Goal: Task Accomplishment & Management: Manage account settings

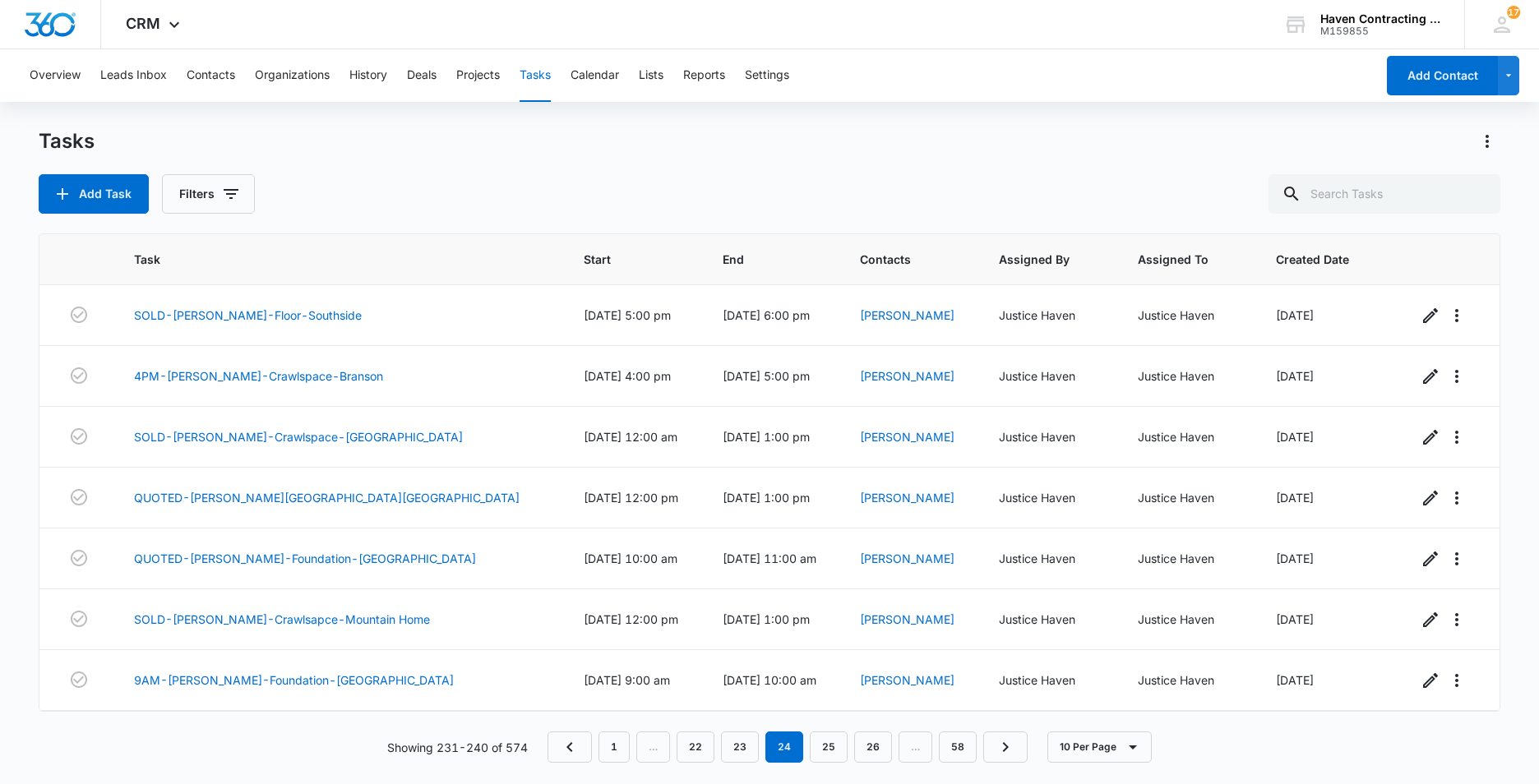
scroll to position [182, 0]
drag, startPoint x: 604, startPoint y: 76, endPoint x: 801, endPoint y: 94, distance: 197.8
click at [603, 76] on button "Calendar" at bounding box center [595, 76] width 49 height 52
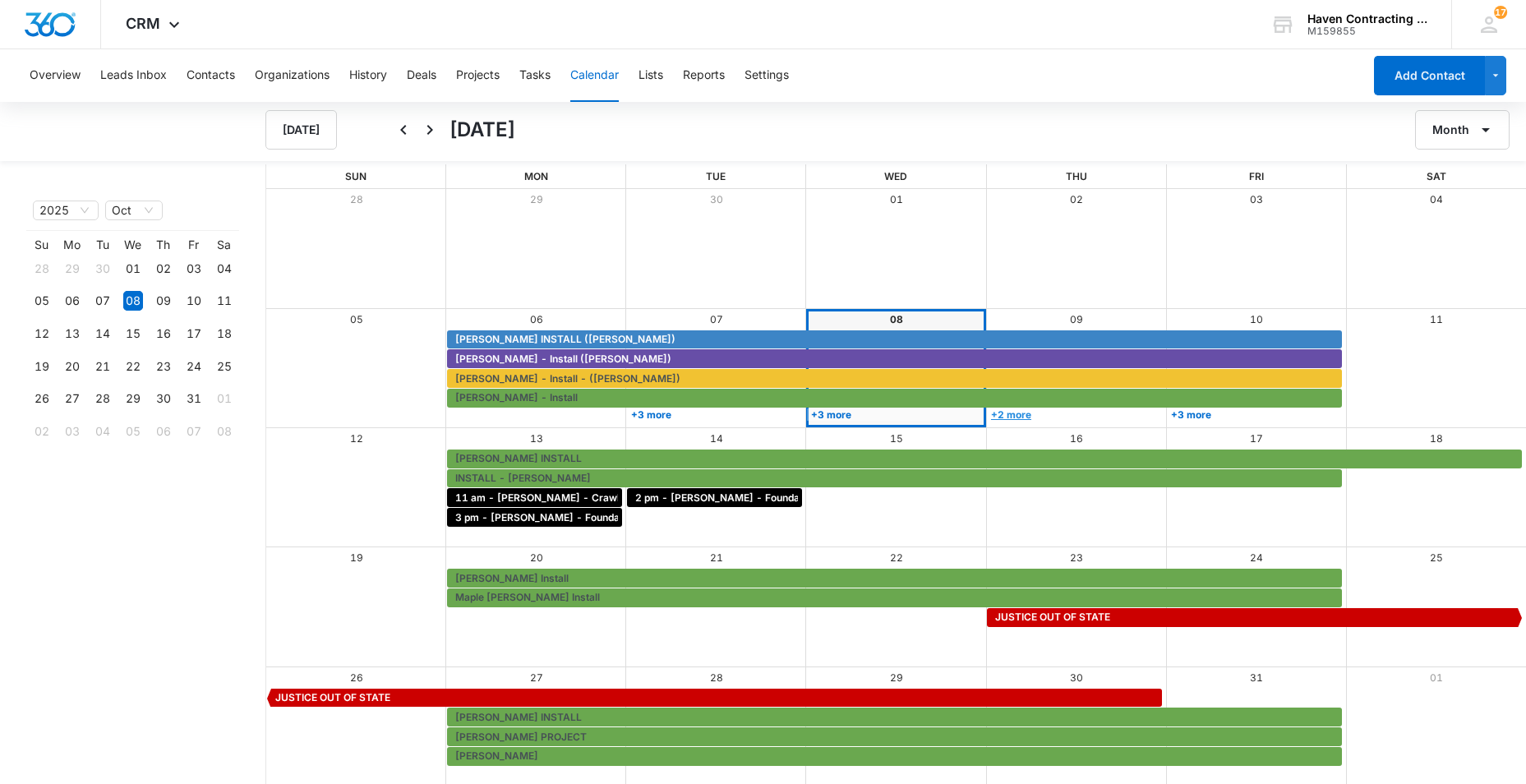
click at [1007, 412] on link "+2 more" at bounding box center [1074, 414] width 175 height 13
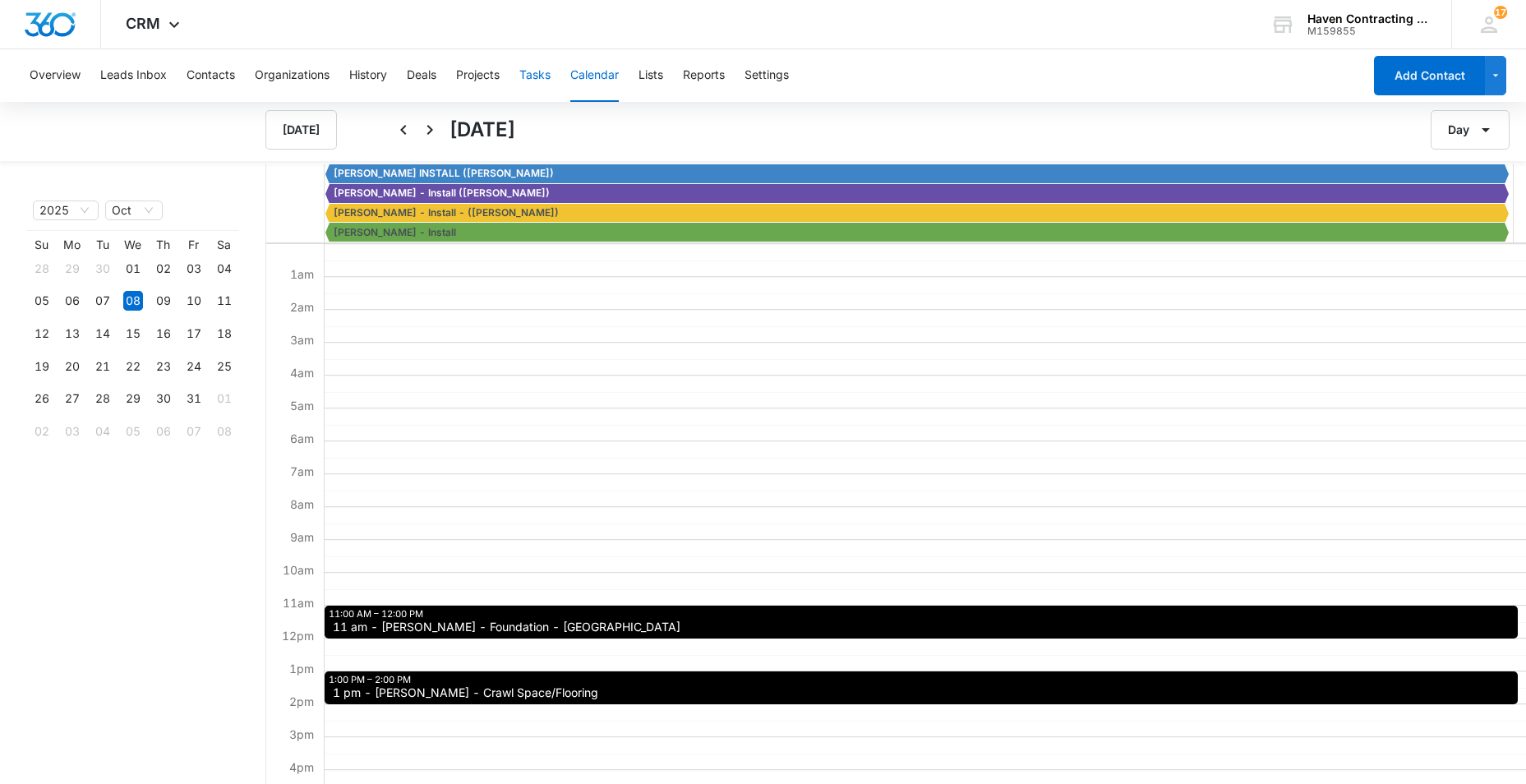
click at [534, 83] on button "Tasks" at bounding box center [535, 76] width 31 height 52
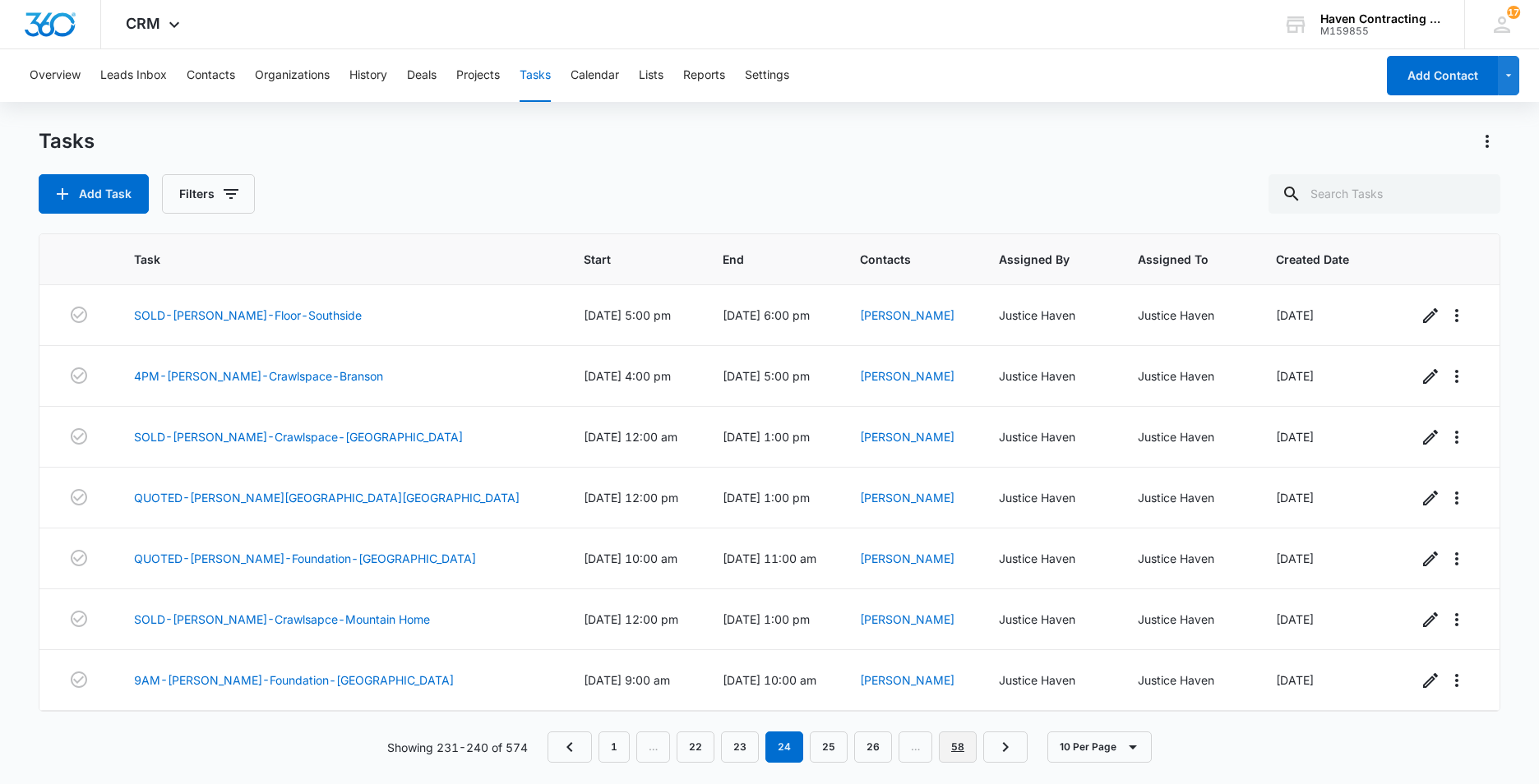
click at [954, 743] on link "58" at bounding box center [958, 746] width 38 height 31
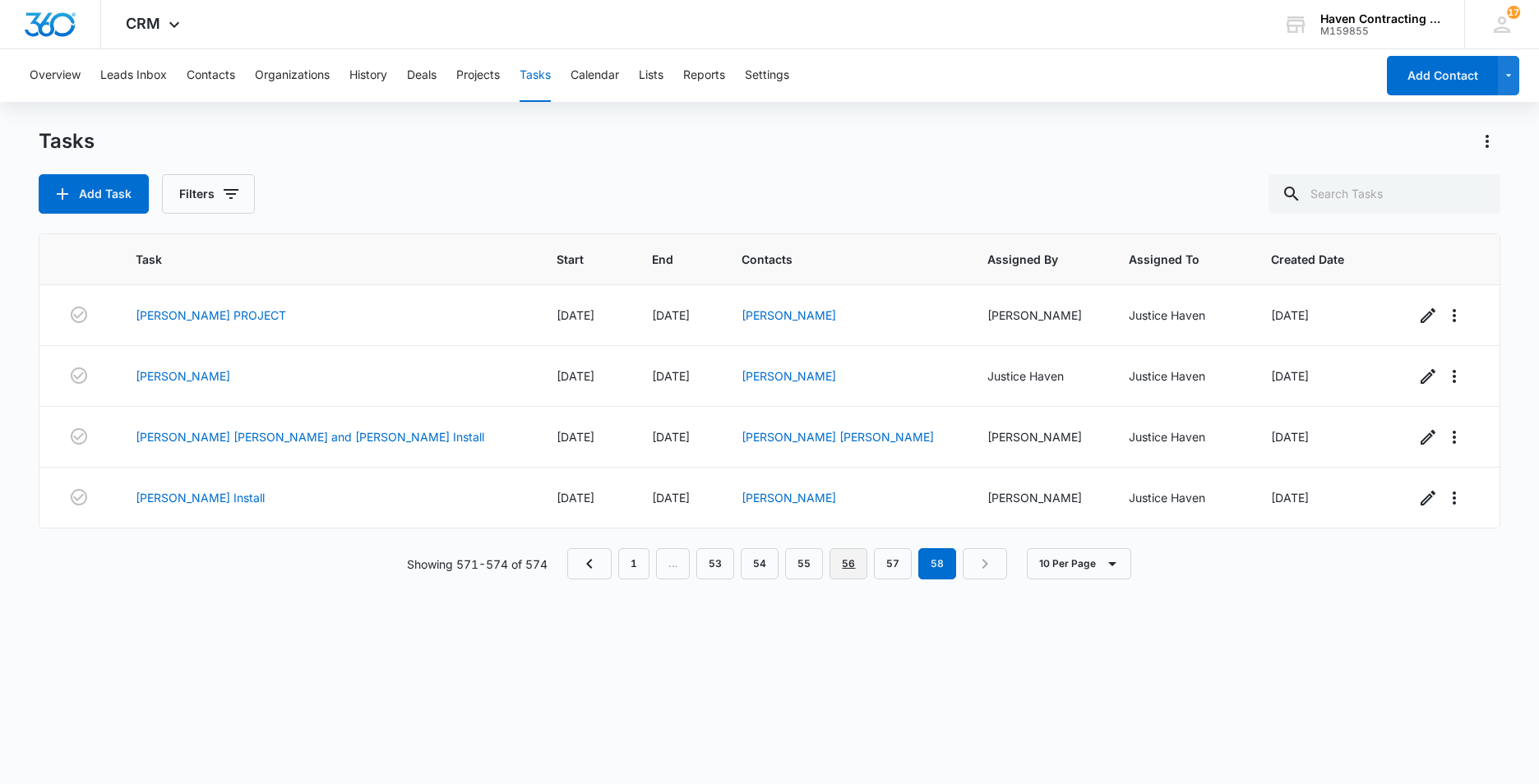
click at [844, 566] on link "56" at bounding box center [848, 563] width 38 height 31
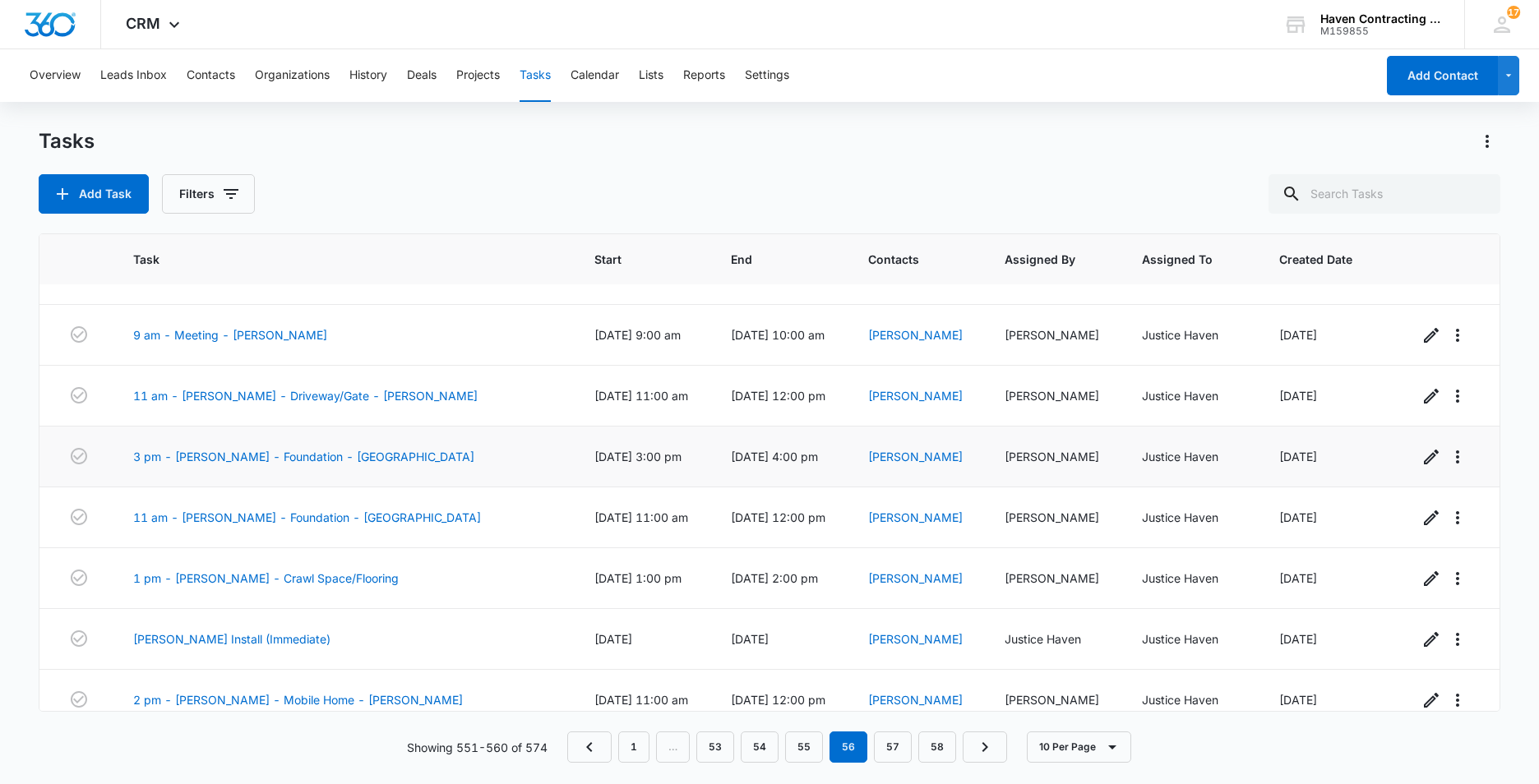
scroll to position [165, 0]
click at [344, 578] on link "1 pm - [PERSON_NAME] - Crawl Space/Flooring" at bounding box center [265, 575] width 265 height 17
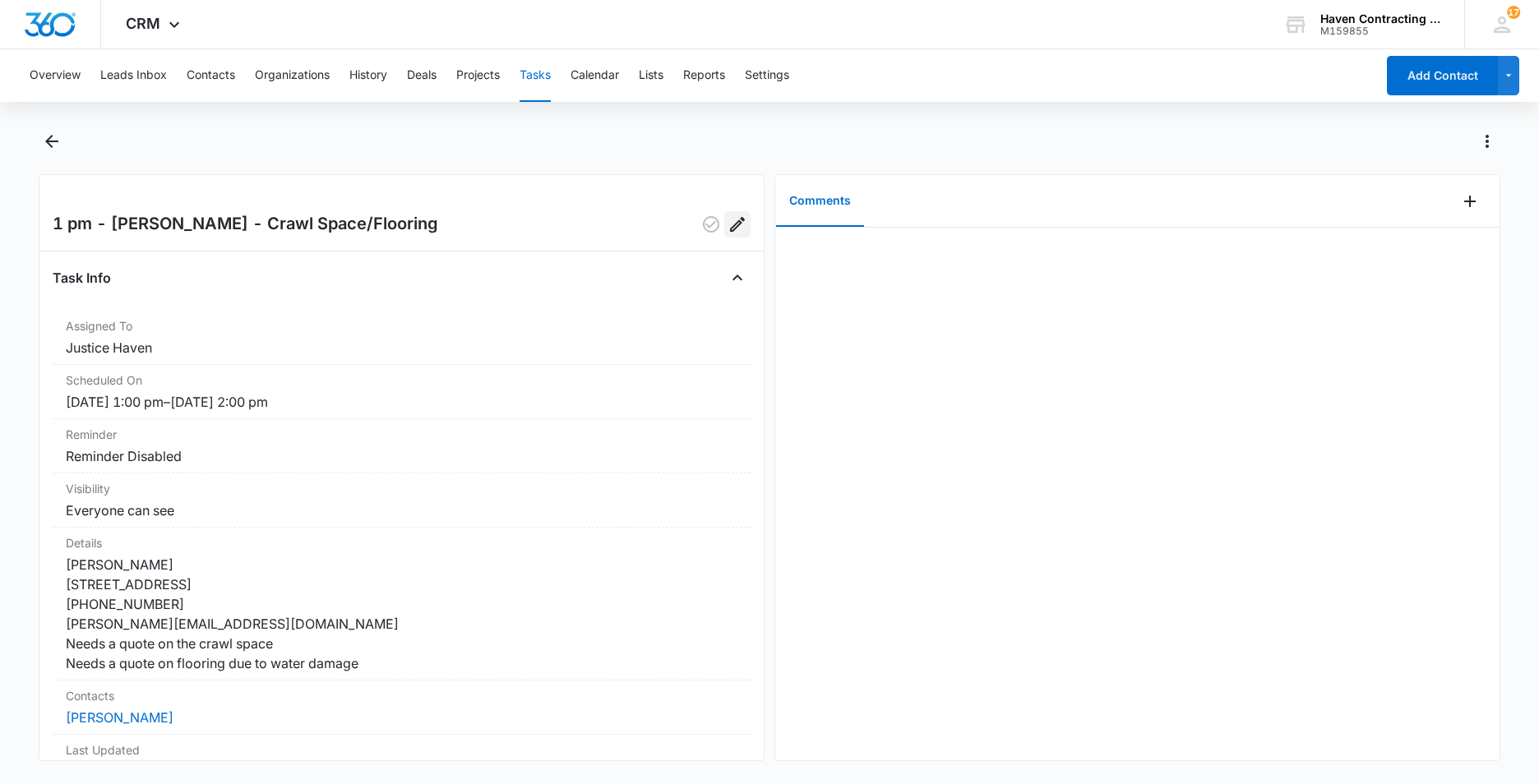
click at [729, 222] on icon "Edit" at bounding box center [737, 224] width 14 height 14
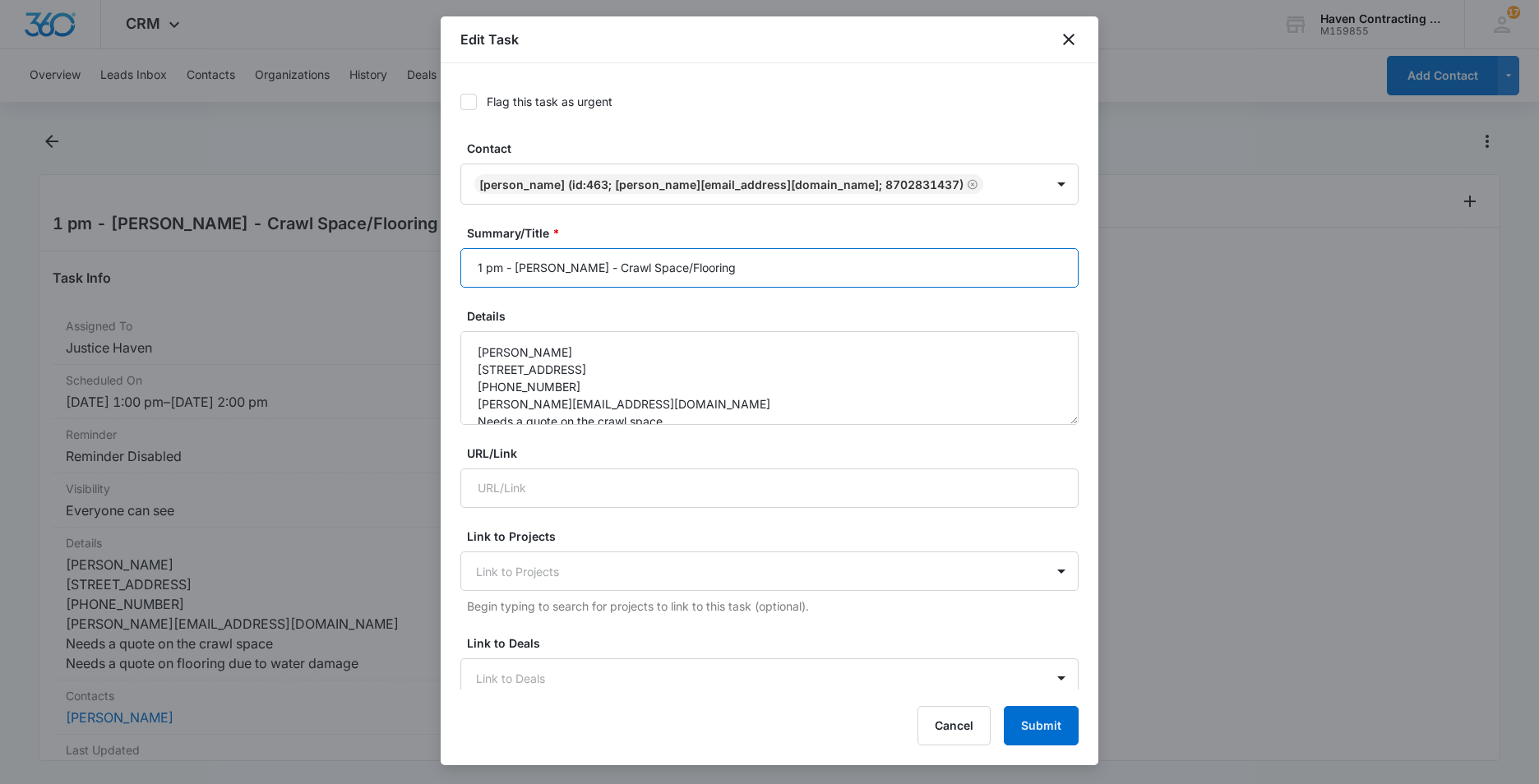
click at [734, 272] on input "1 pm - Joseph LeBlanc - Crawl Space/Flooring" at bounding box center [769, 268] width 618 height 40
type input "1 pm - [PERSON_NAME] - Crawl Space/Flooring - [GEOGRAPHIC_DATA]"
click at [1043, 735] on button "Submit" at bounding box center [1041, 726] width 75 height 40
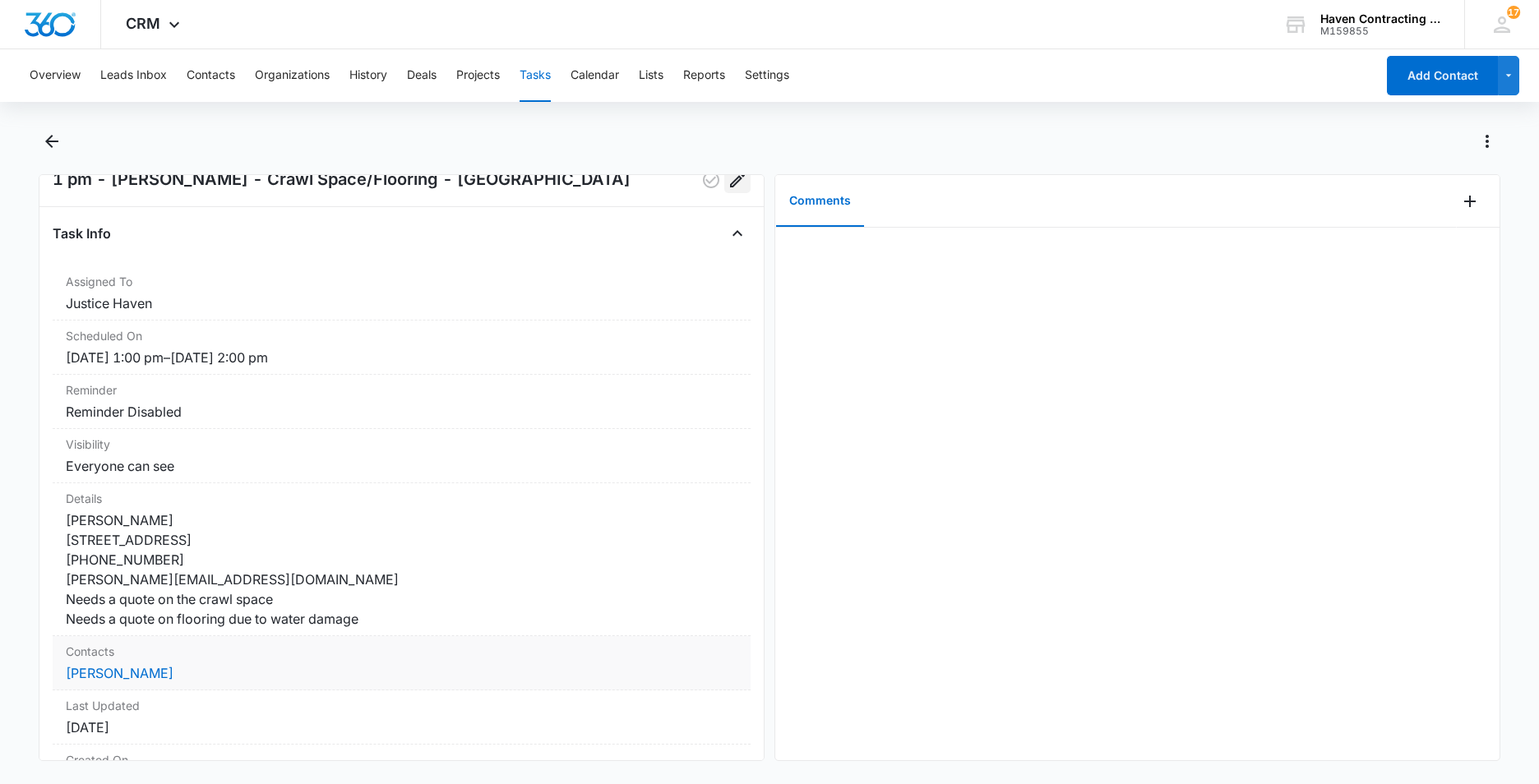
scroll to position [82, 0]
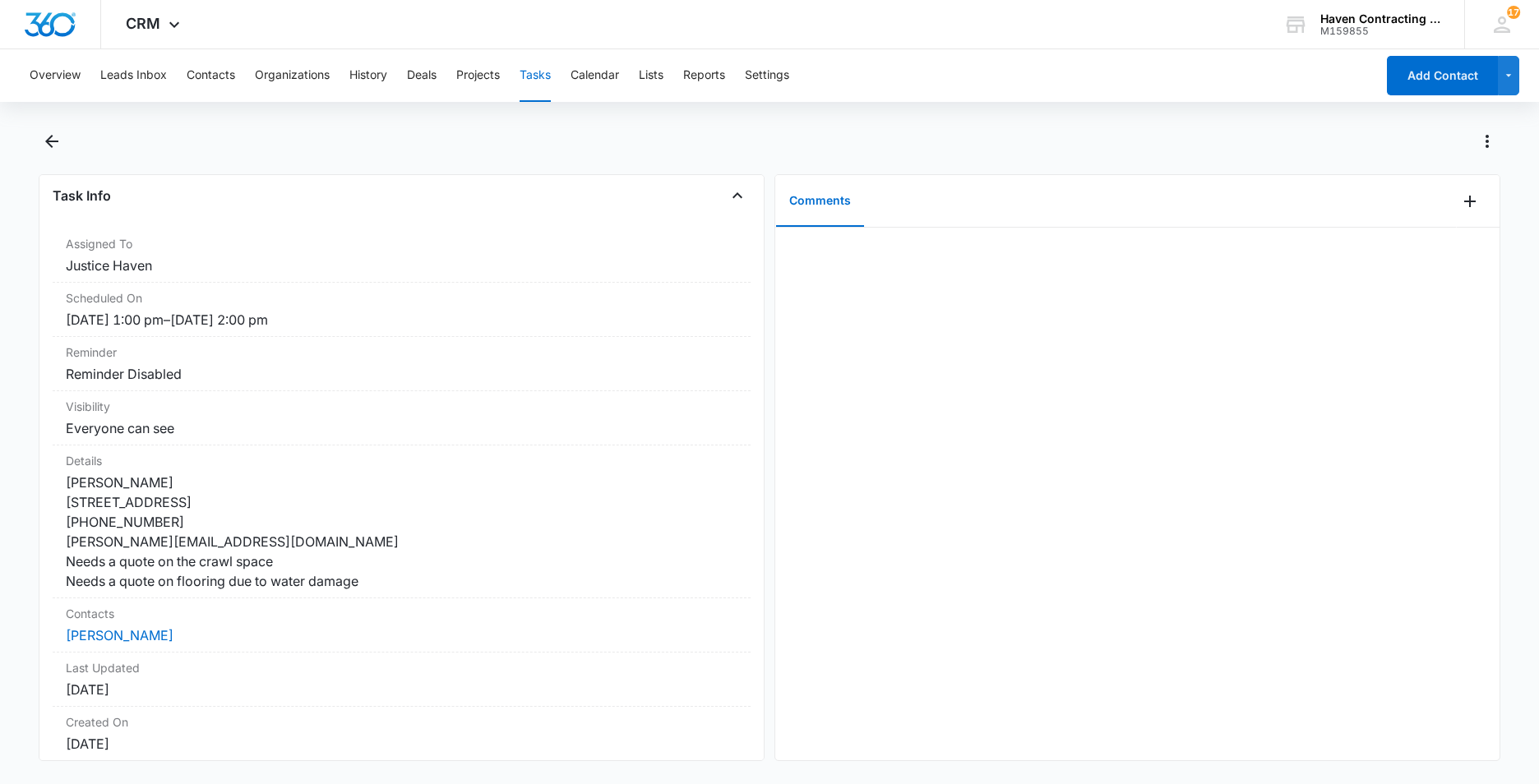
click at [528, 81] on button "Tasks" at bounding box center [535, 76] width 31 height 52
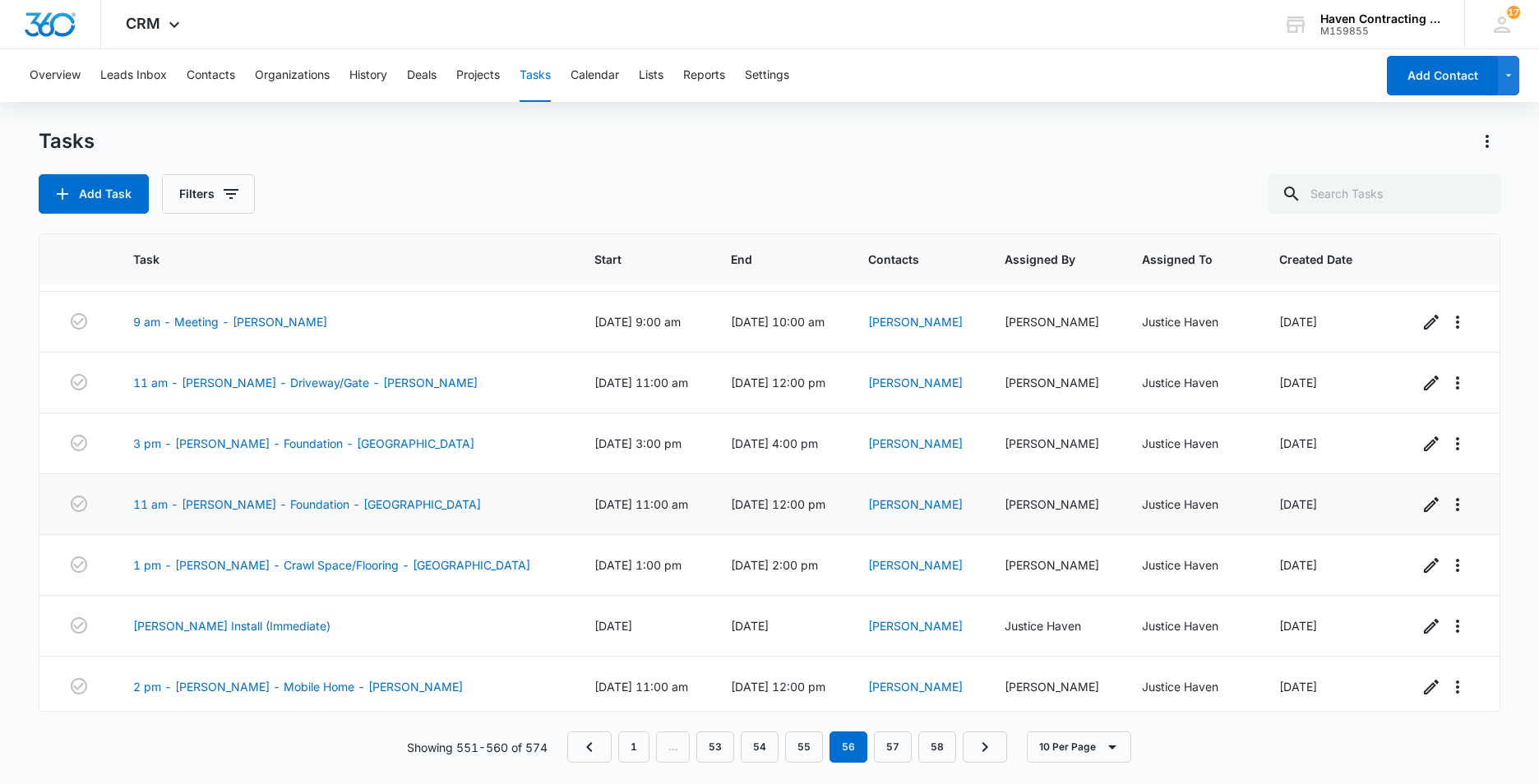
scroll to position [182, 0]
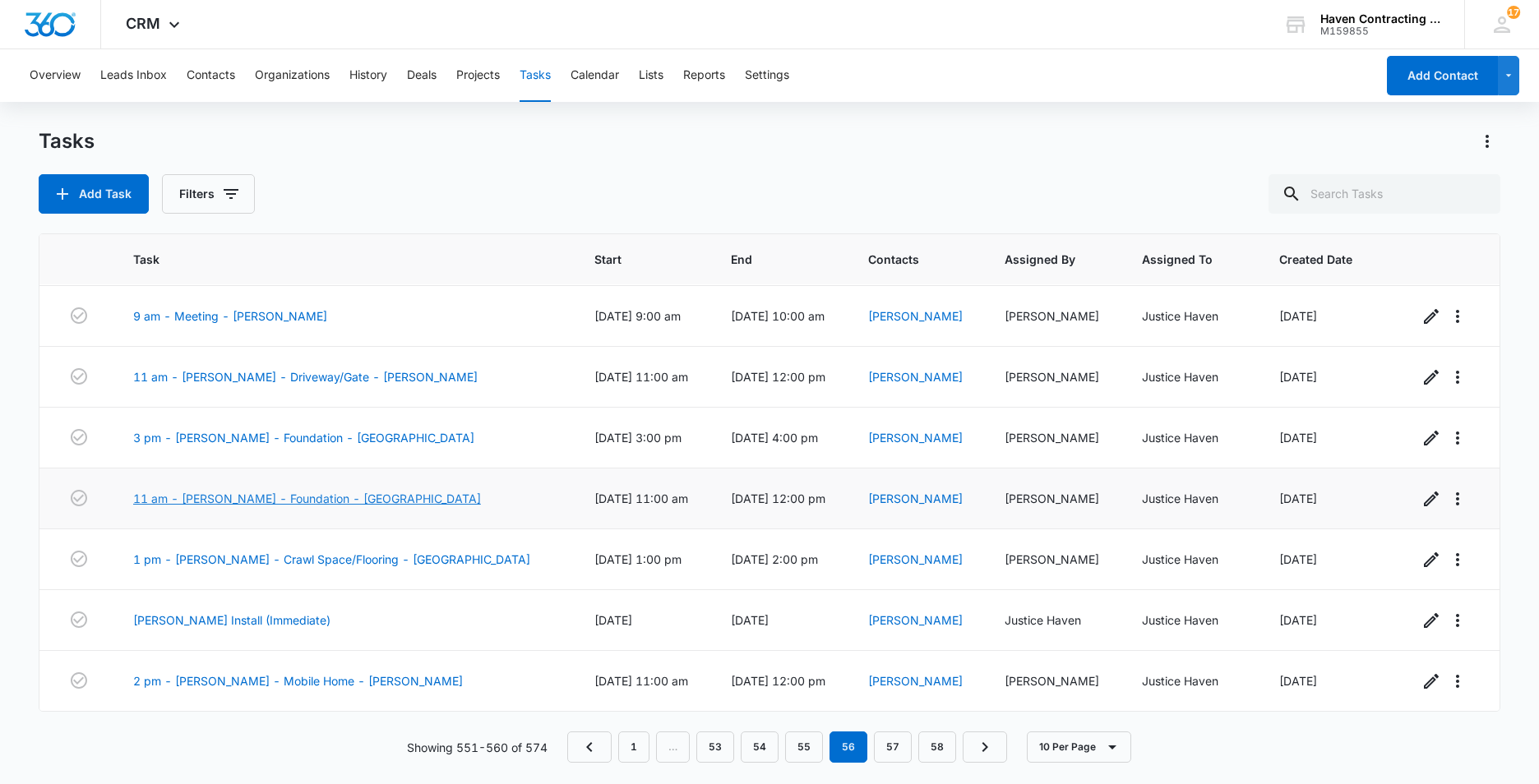
click at [315, 499] on link "11 am - [PERSON_NAME] - Foundation - [GEOGRAPHIC_DATA]" at bounding box center [307, 498] width 348 height 17
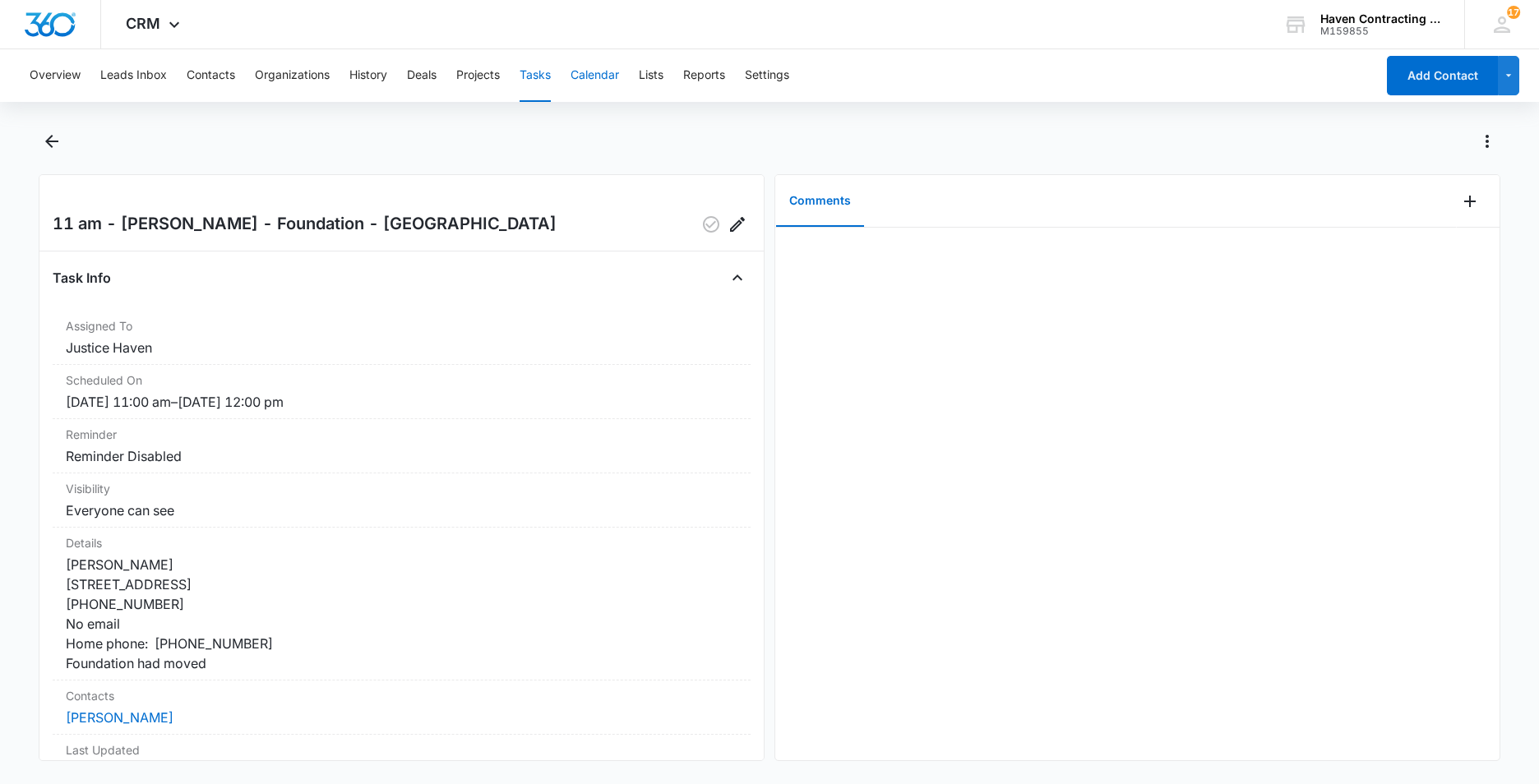
click at [605, 71] on button "Calendar" at bounding box center [595, 76] width 49 height 52
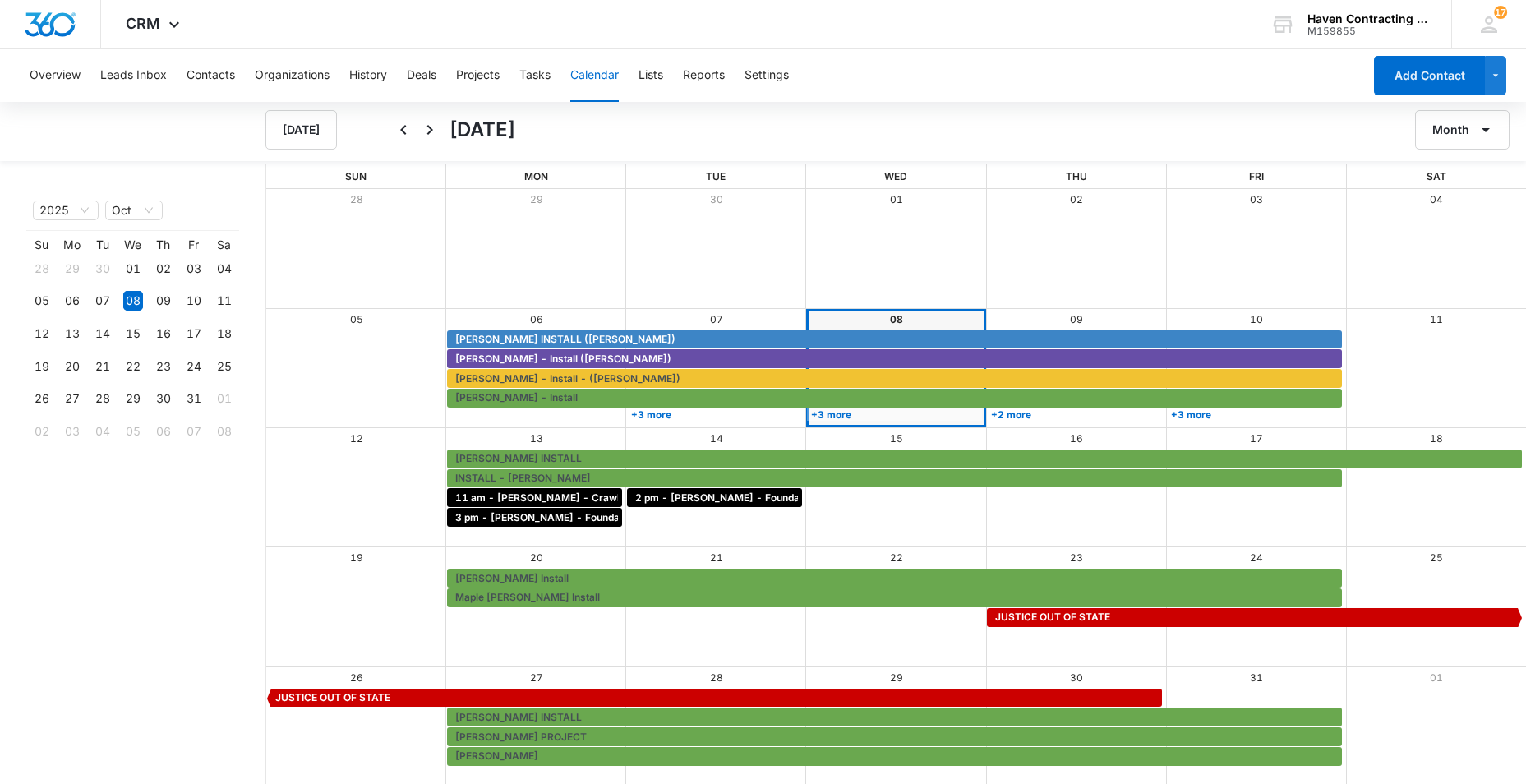
scroll to position [2, 0]
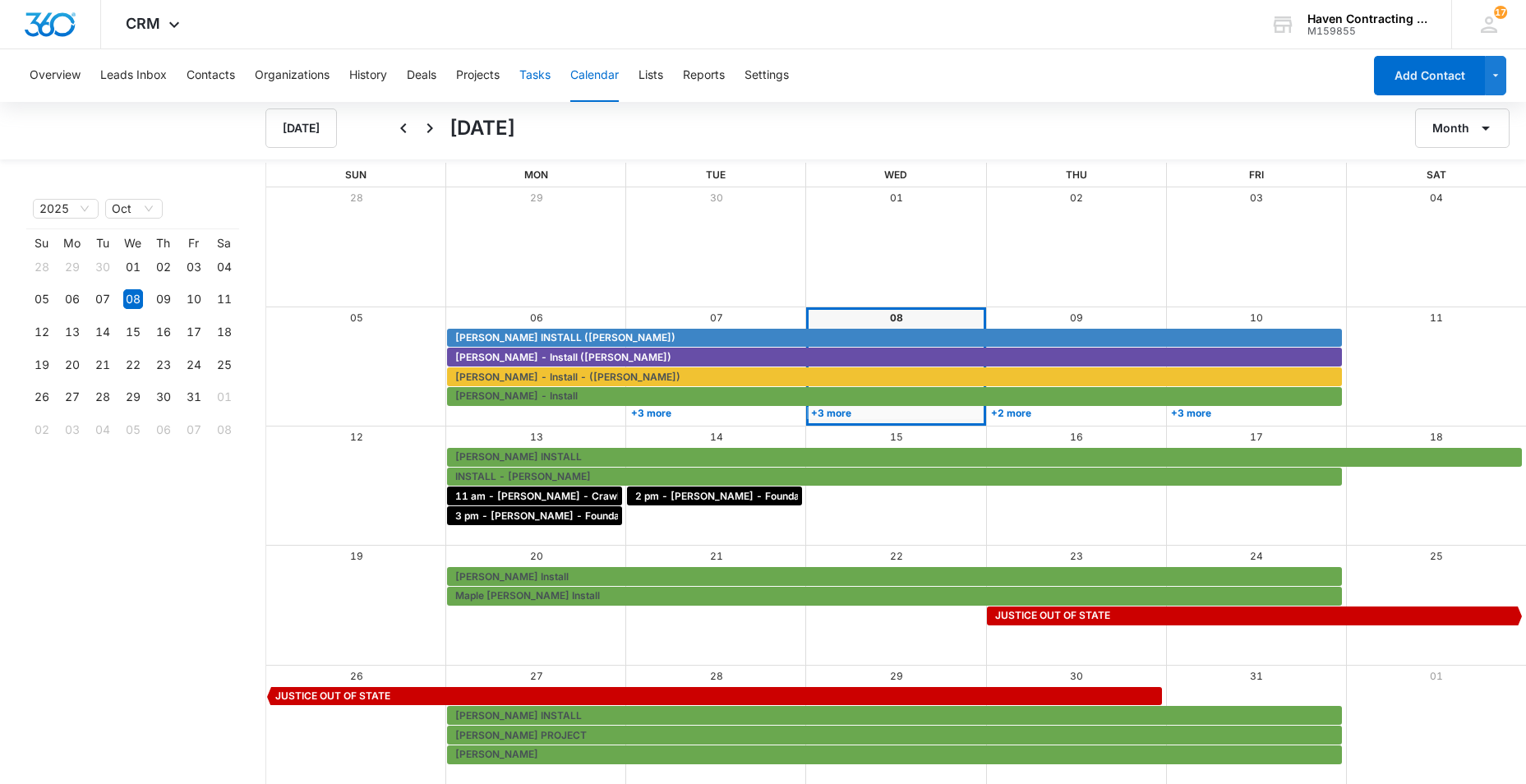
click at [533, 70] on button "Tasks" at bounding box center [535, 76] width 31 height 52
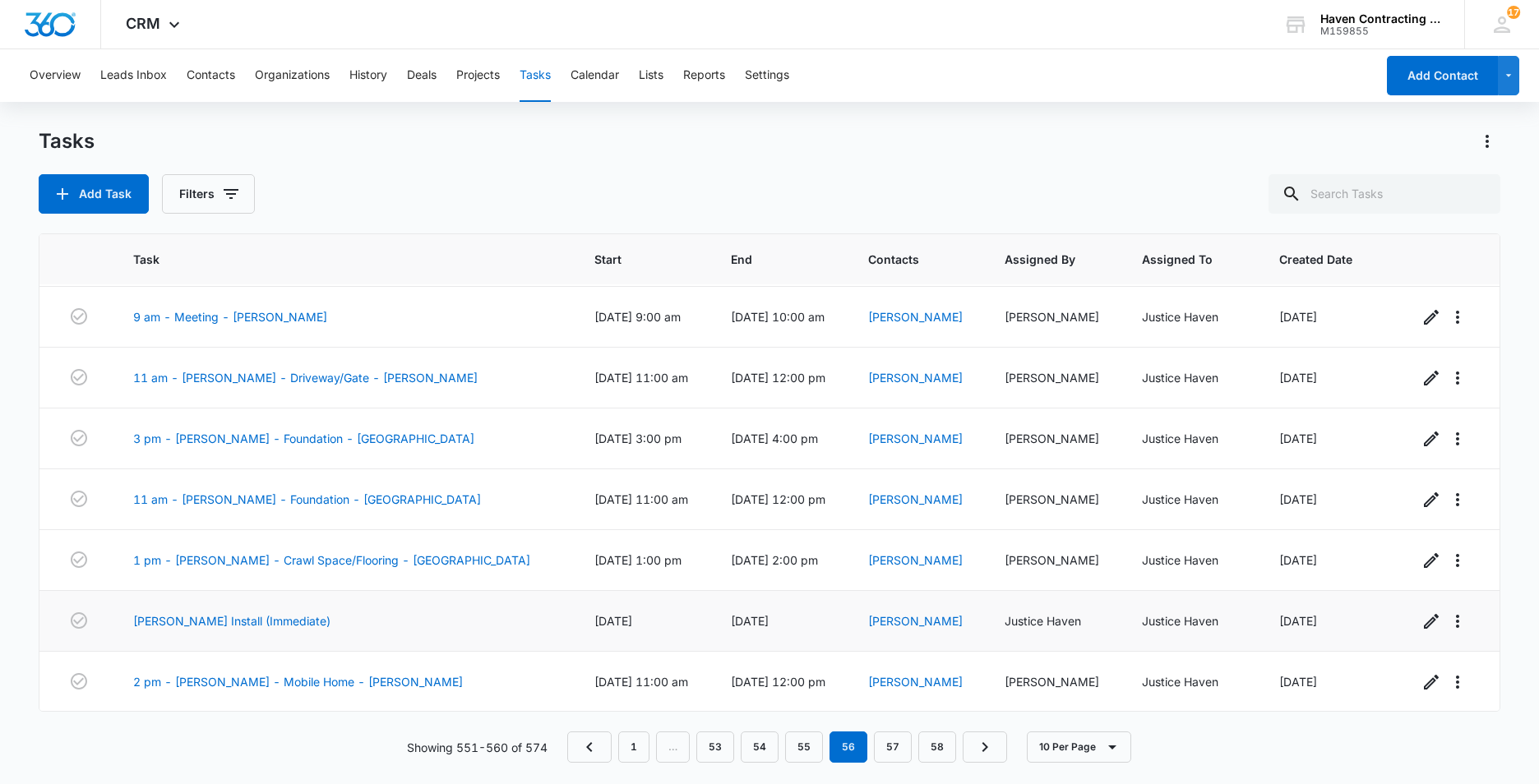
scroll to position [182, 0]
drag, startPoint x: 898, startPoint y: 743, endPoint x: 897, endPoint y: 734, distance: 9.1
click at [898, 742] on link "57" at bounding box center [892, 746] width 38 height 31
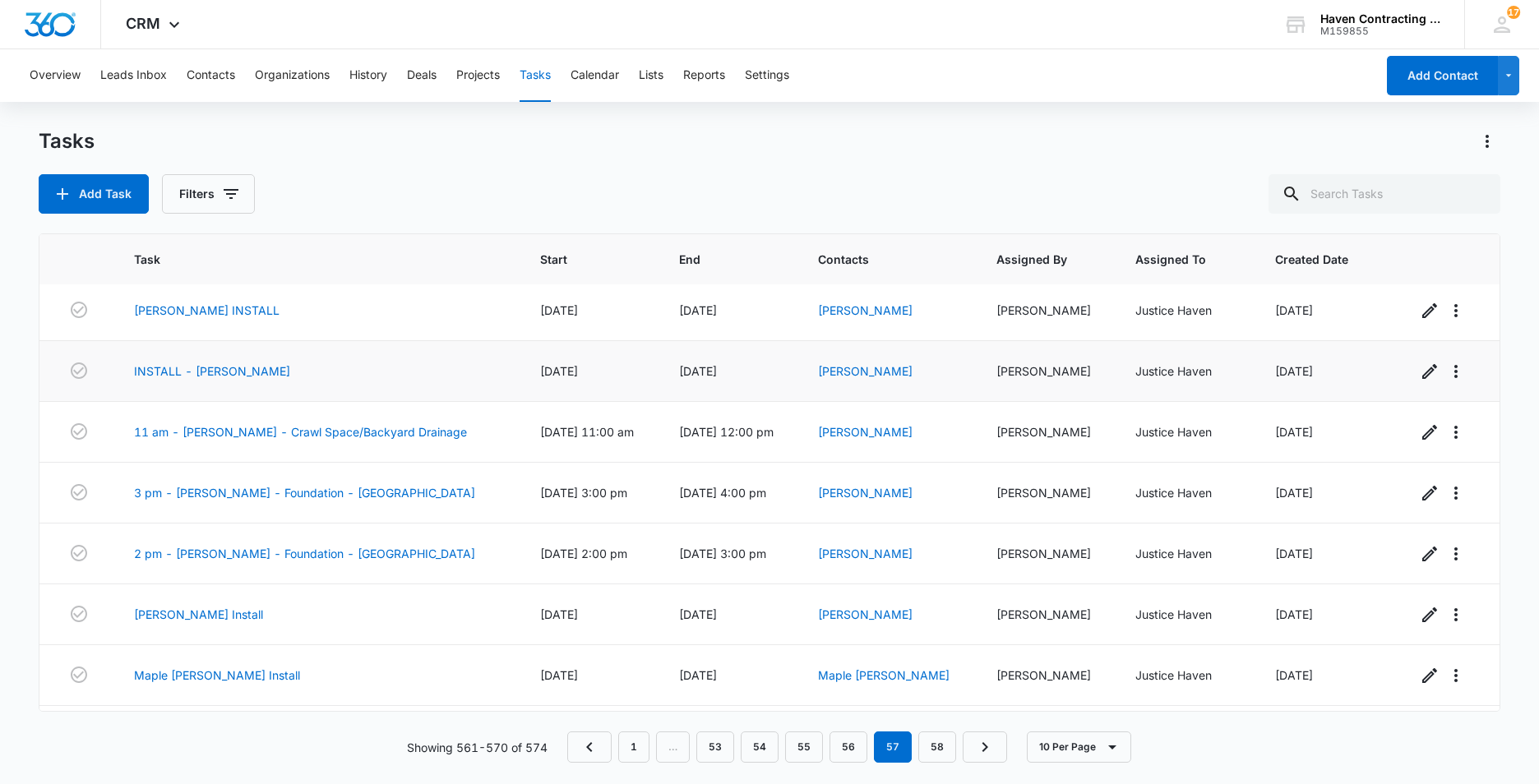
scroll to position [0, 0]
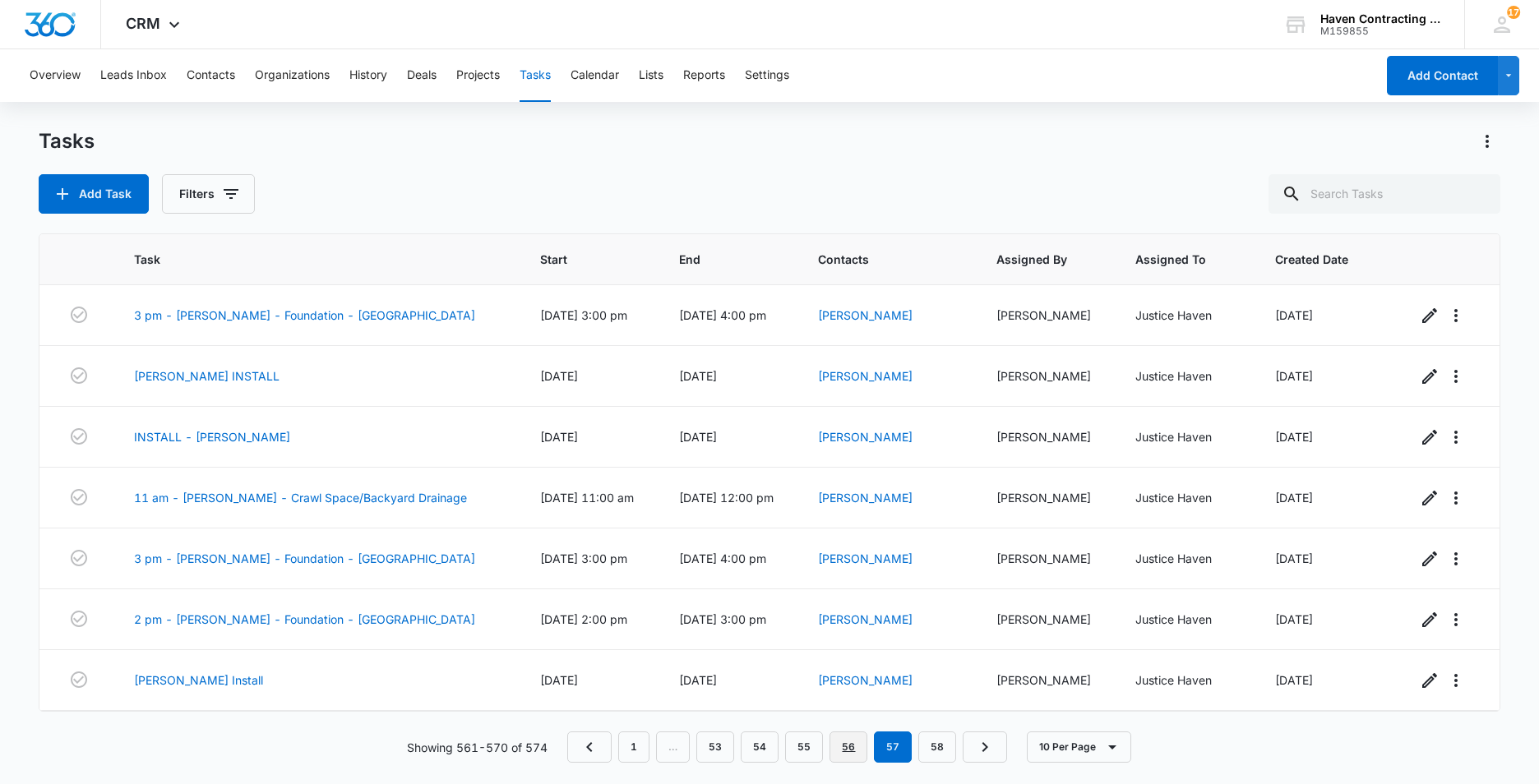
click at [846, 753] on link "56" at bounding box center [848, 746] width 38 height 31
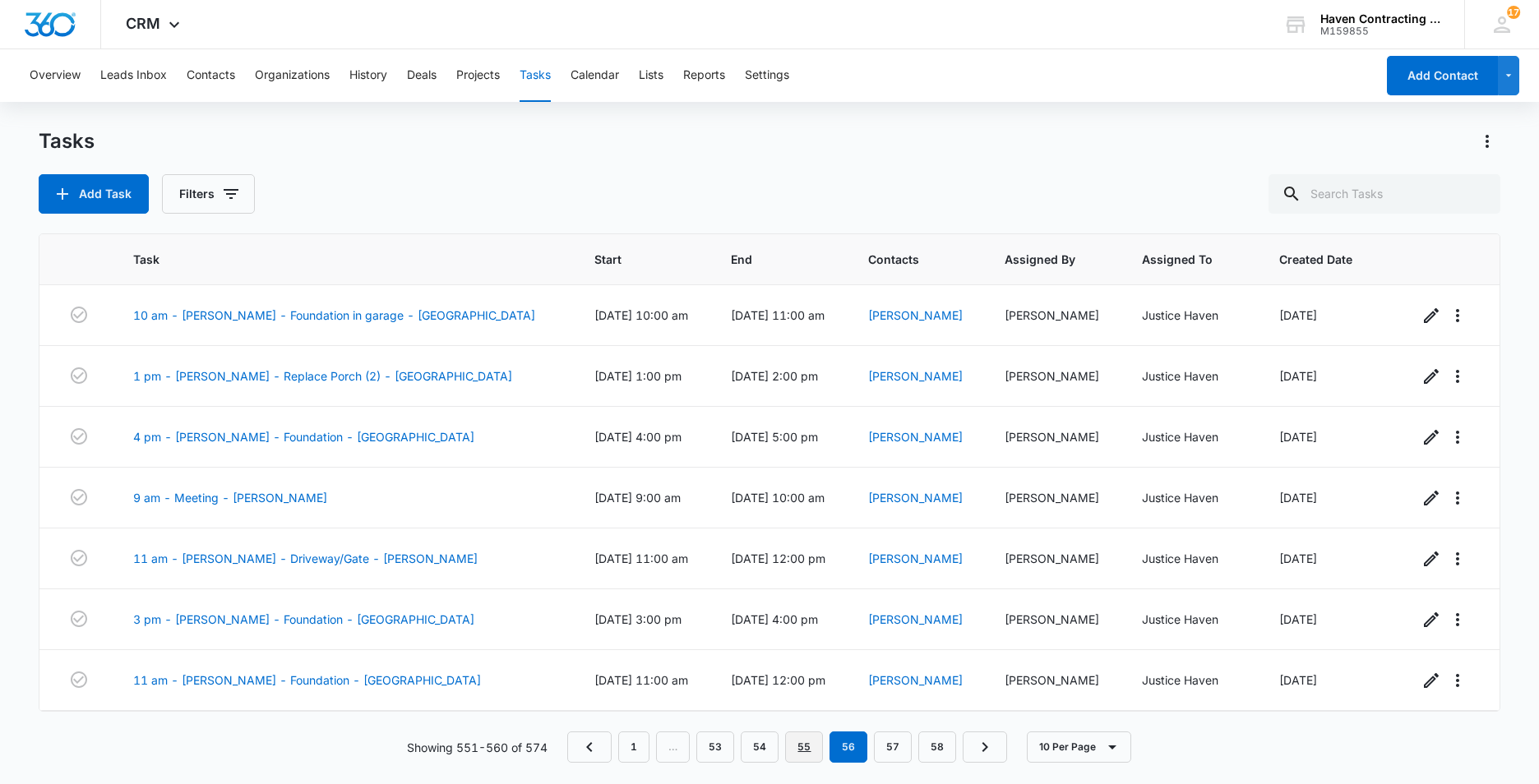
click at [810, 745] on link "55" at bounding box center [804, 746] width 38 height 31
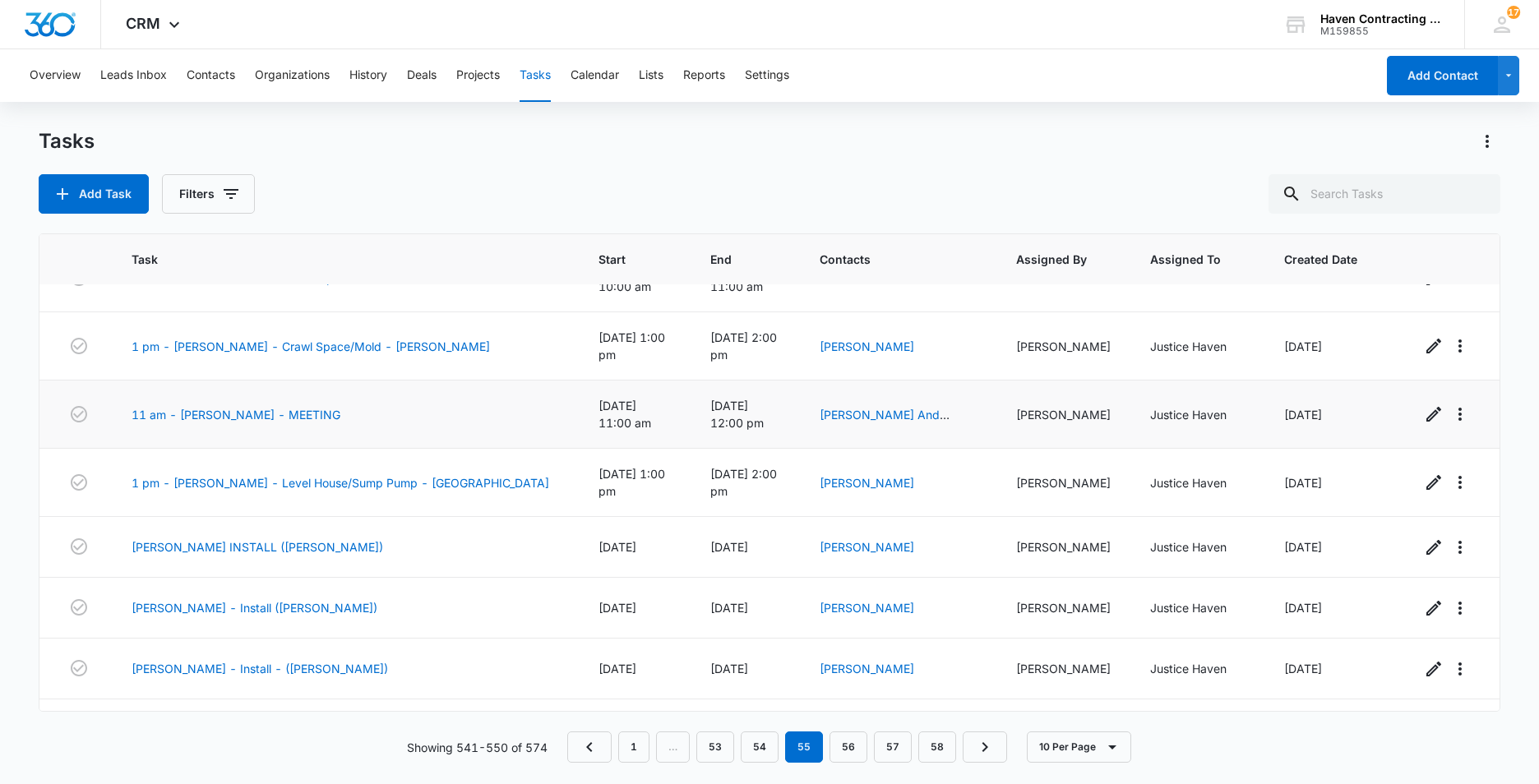
scroll to position [182, 0]
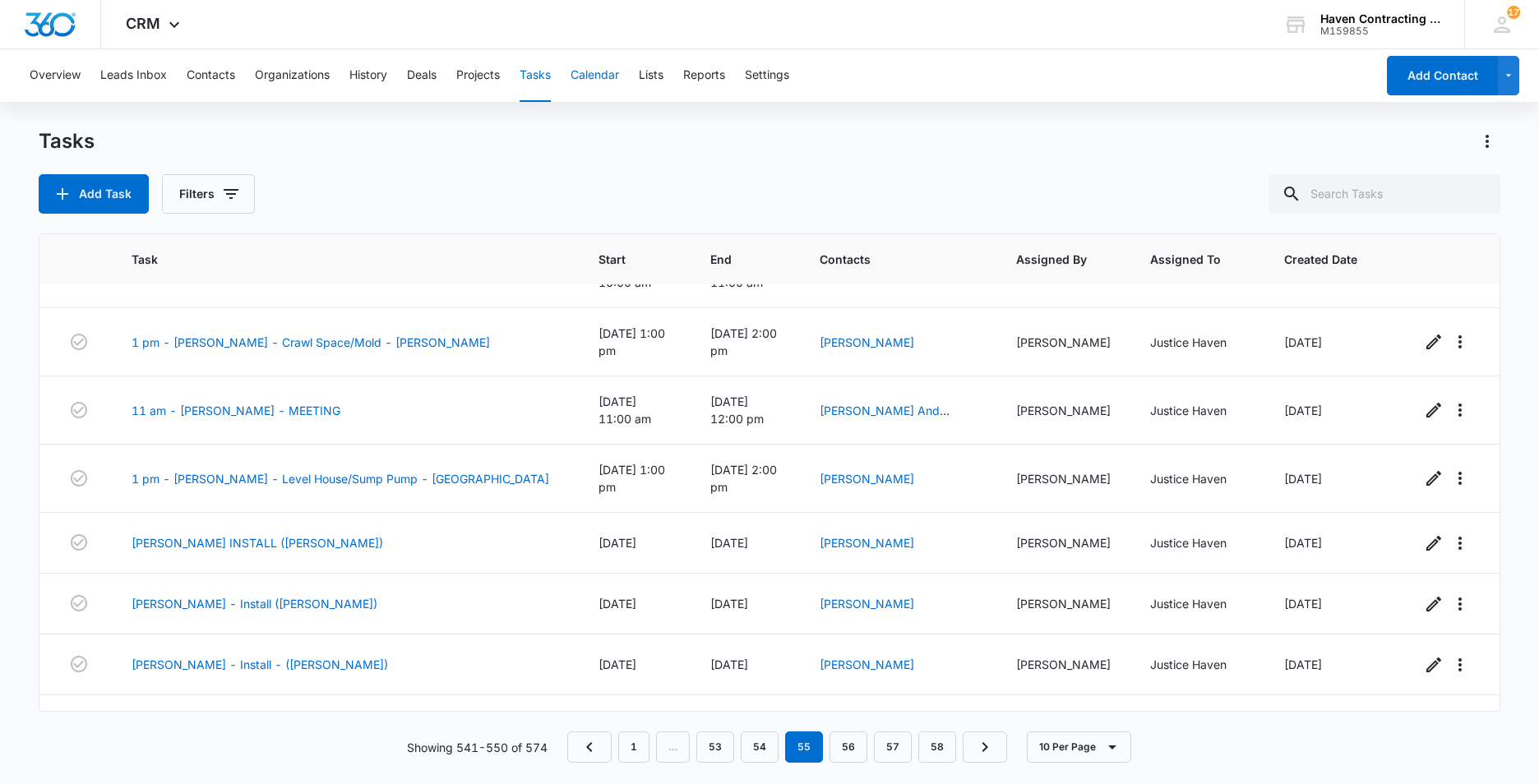
click at [610, 72] on button "Calendar" at bounding box center [595, 76] width 49 height 52
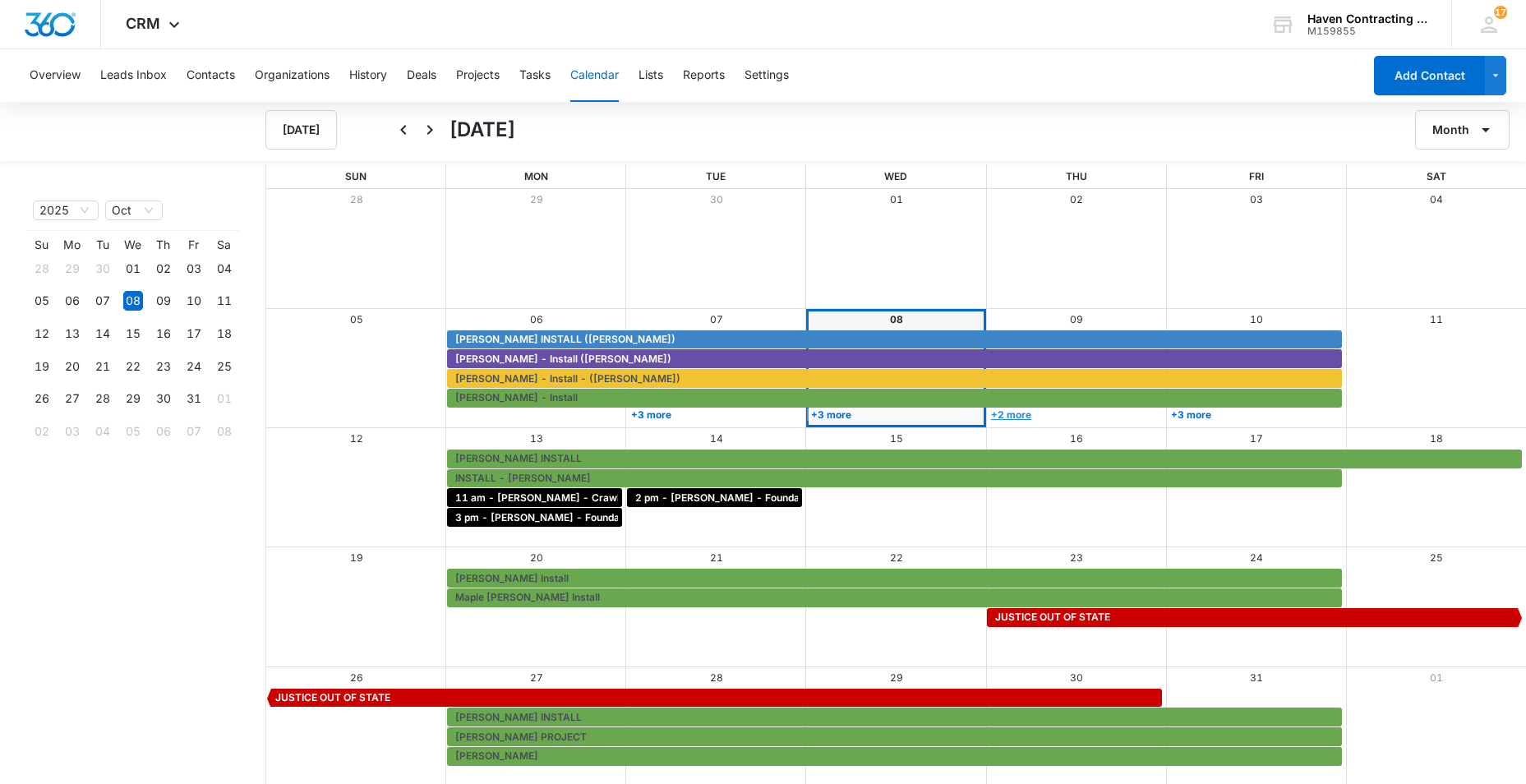
click at [1018, 411] on link "+2 more" at bounding box center [1074, 414] width 175 height 13
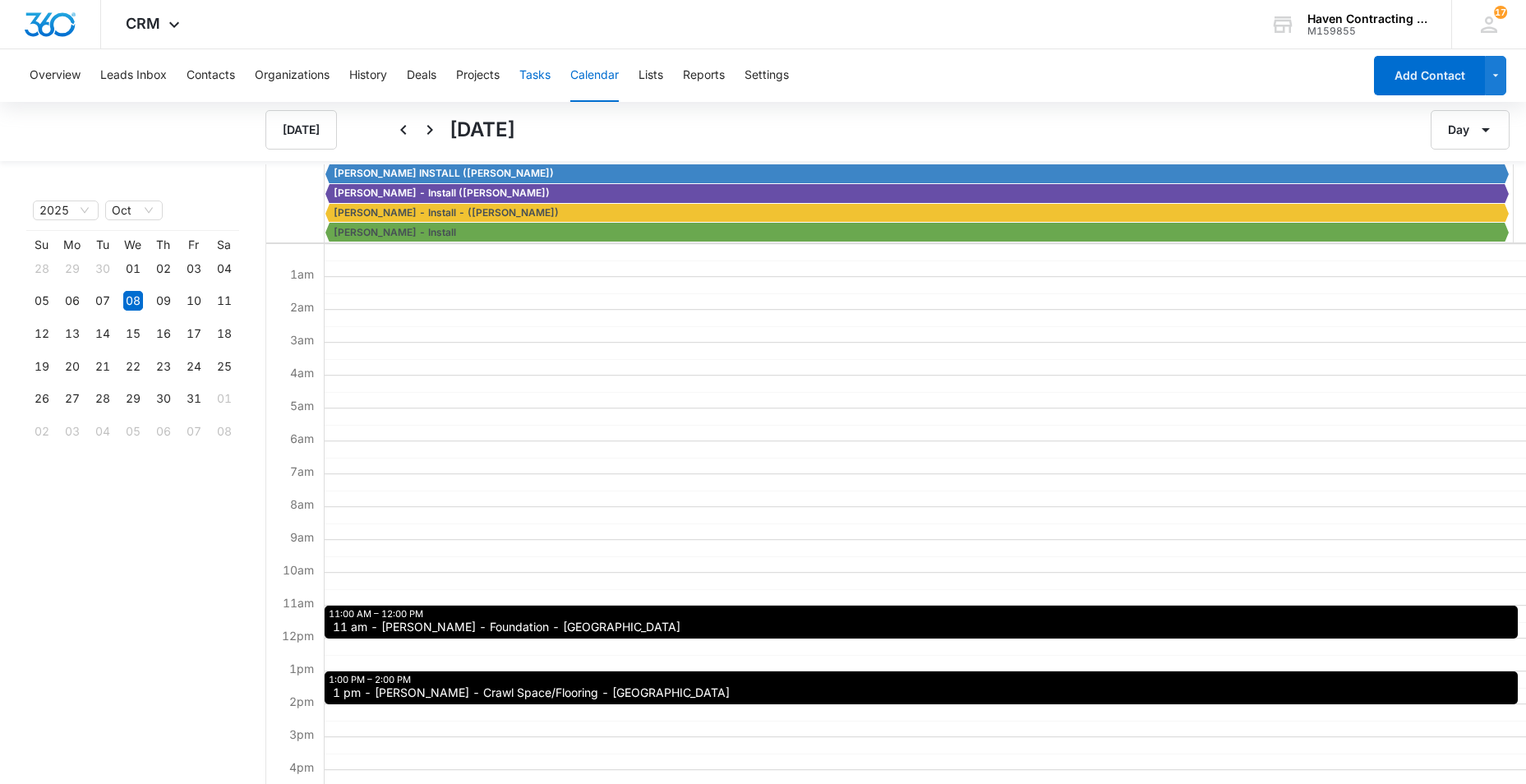
click at [540, 73] on button "Tasks" at bounding box center [535, 76] width 31 height 52
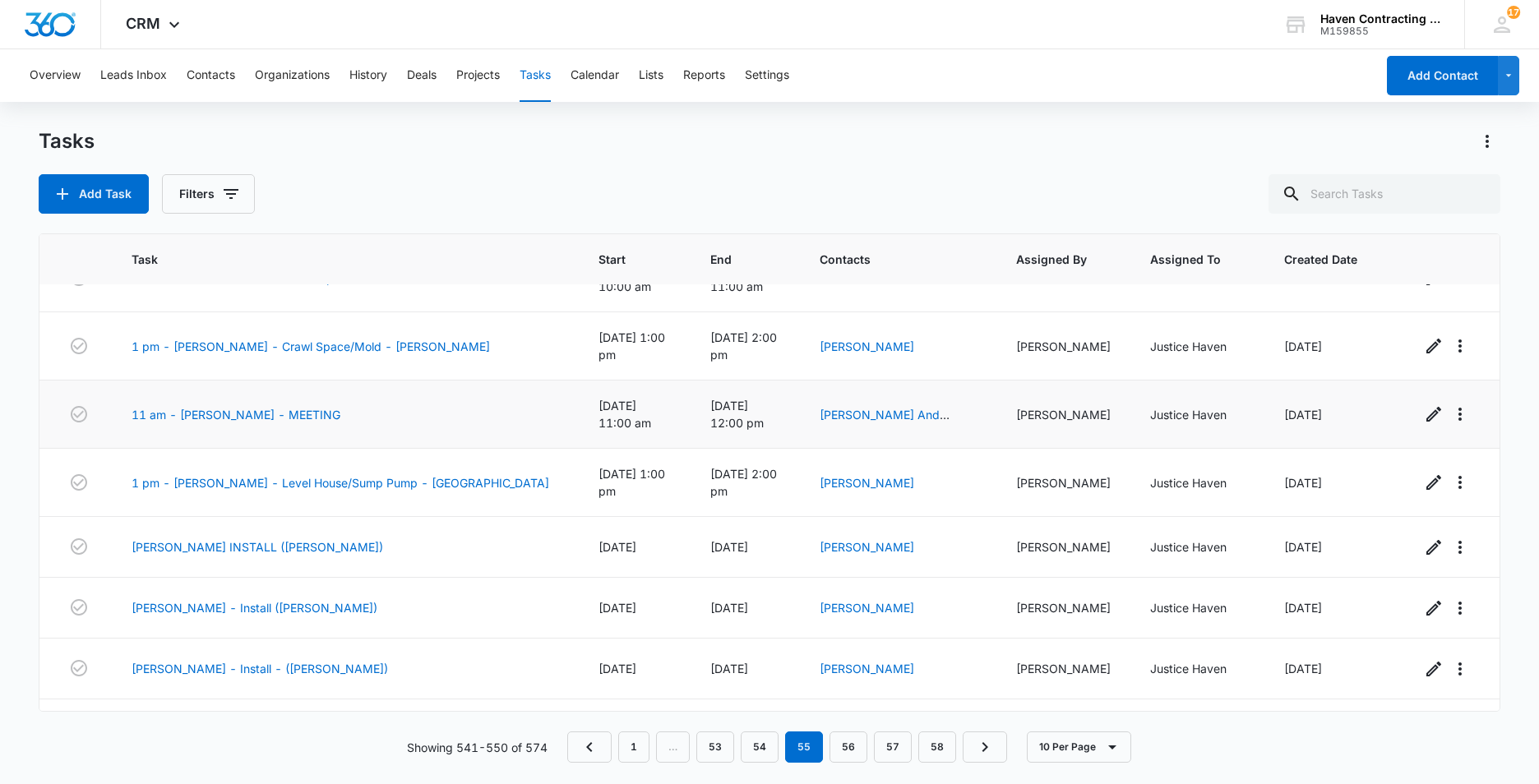
scroll to position [182, 0]
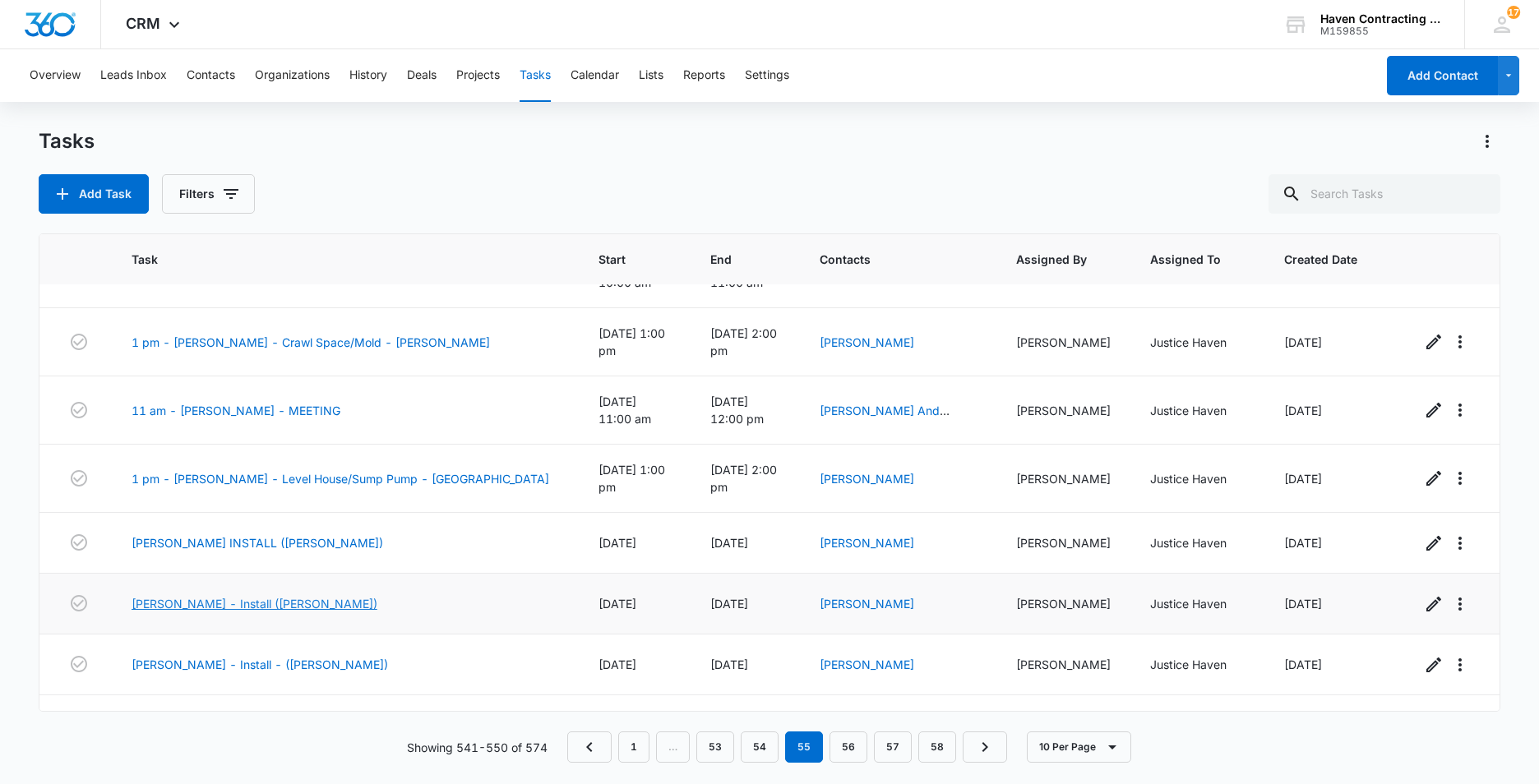
click at [157, 595] on link "[PERSON_NAME] - Install ([PERSON_NAME])" at bounding box center [254, 603] width 246 height 17
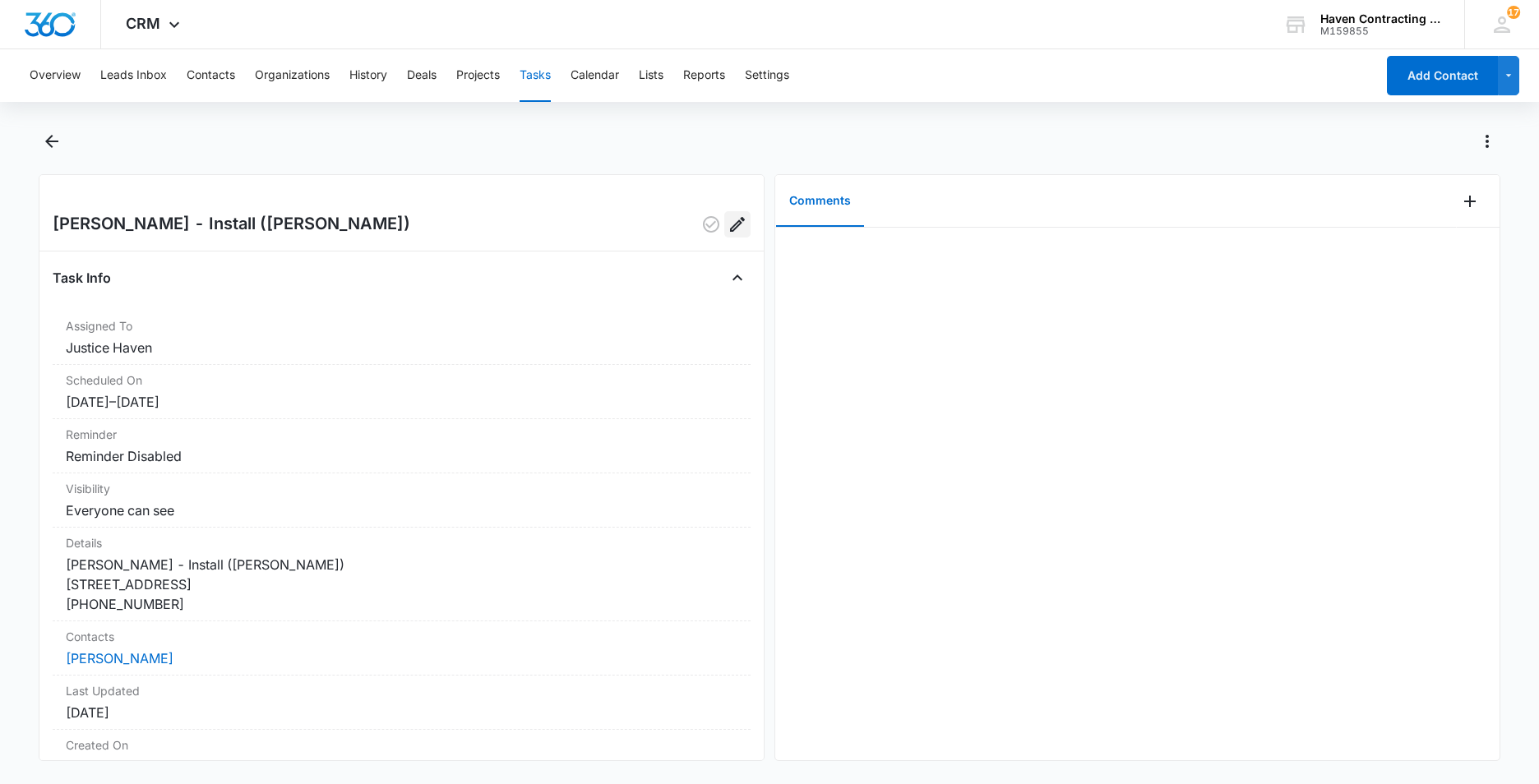
click at [728, 219] on icon "Edit" at bounding box center [738, 224] width 20 height 20
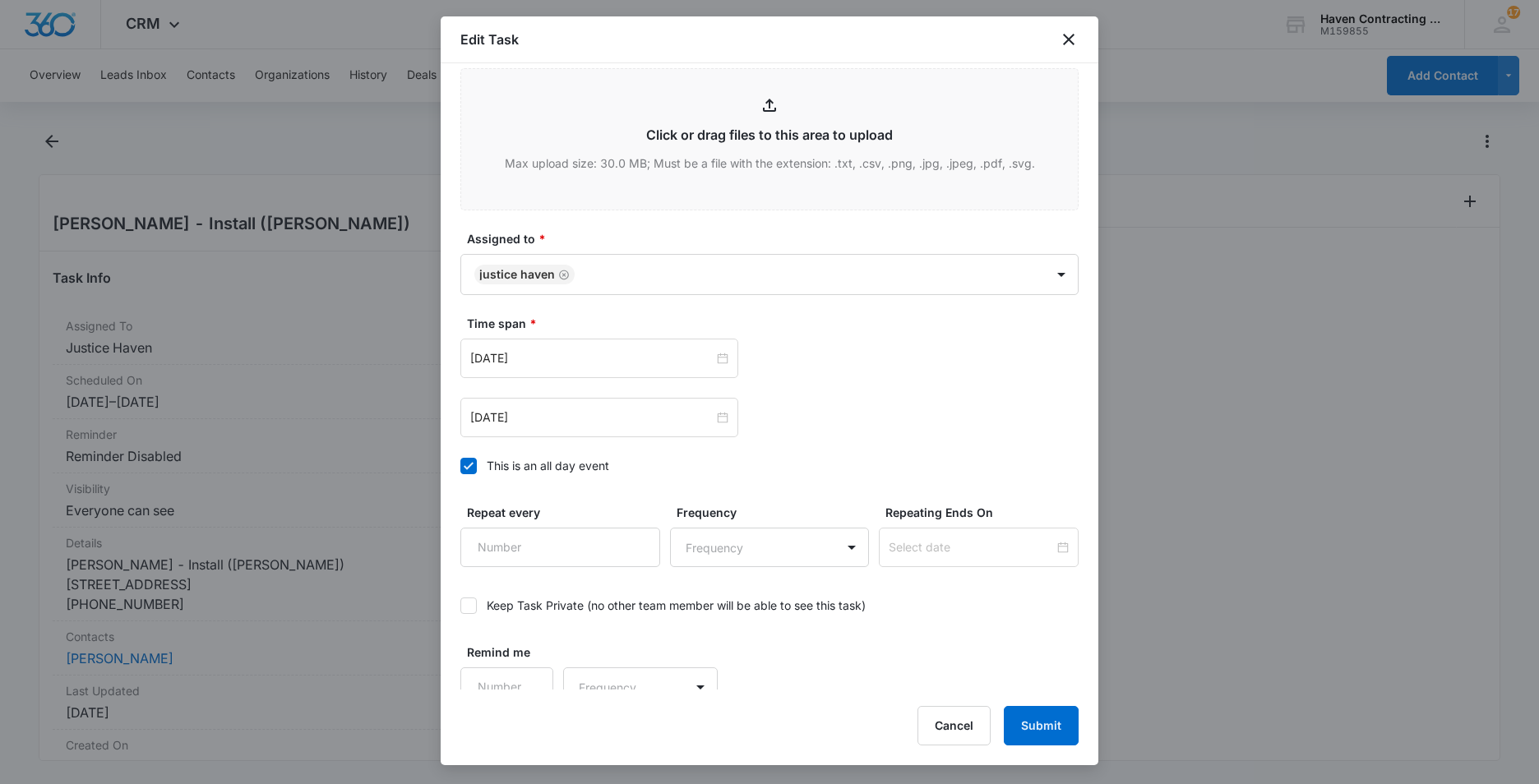
scroll to position [878, 0]
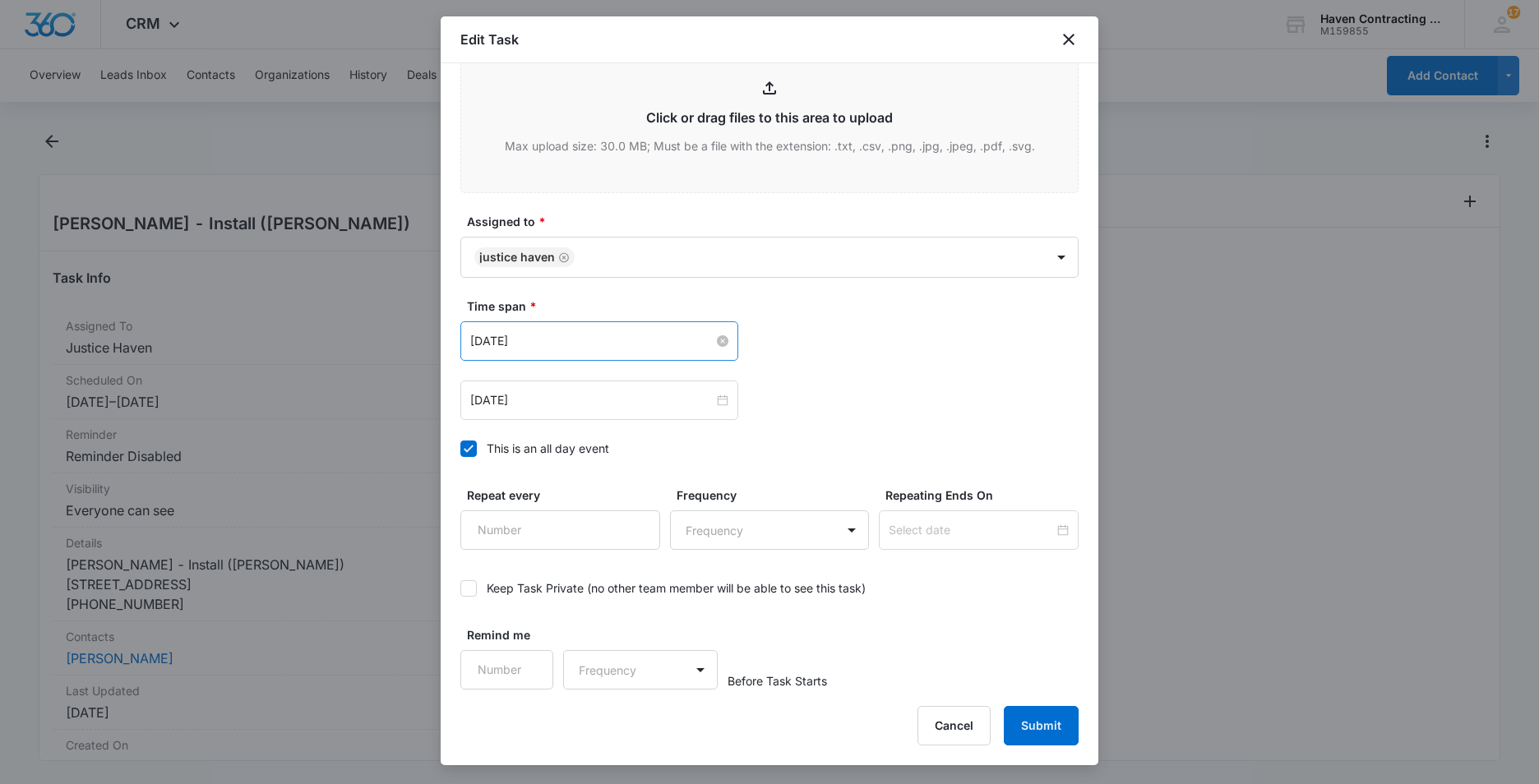
click at [550, 338] on input "Oct 6, 2025" at bounding box center [592, 341] width 243 height 18
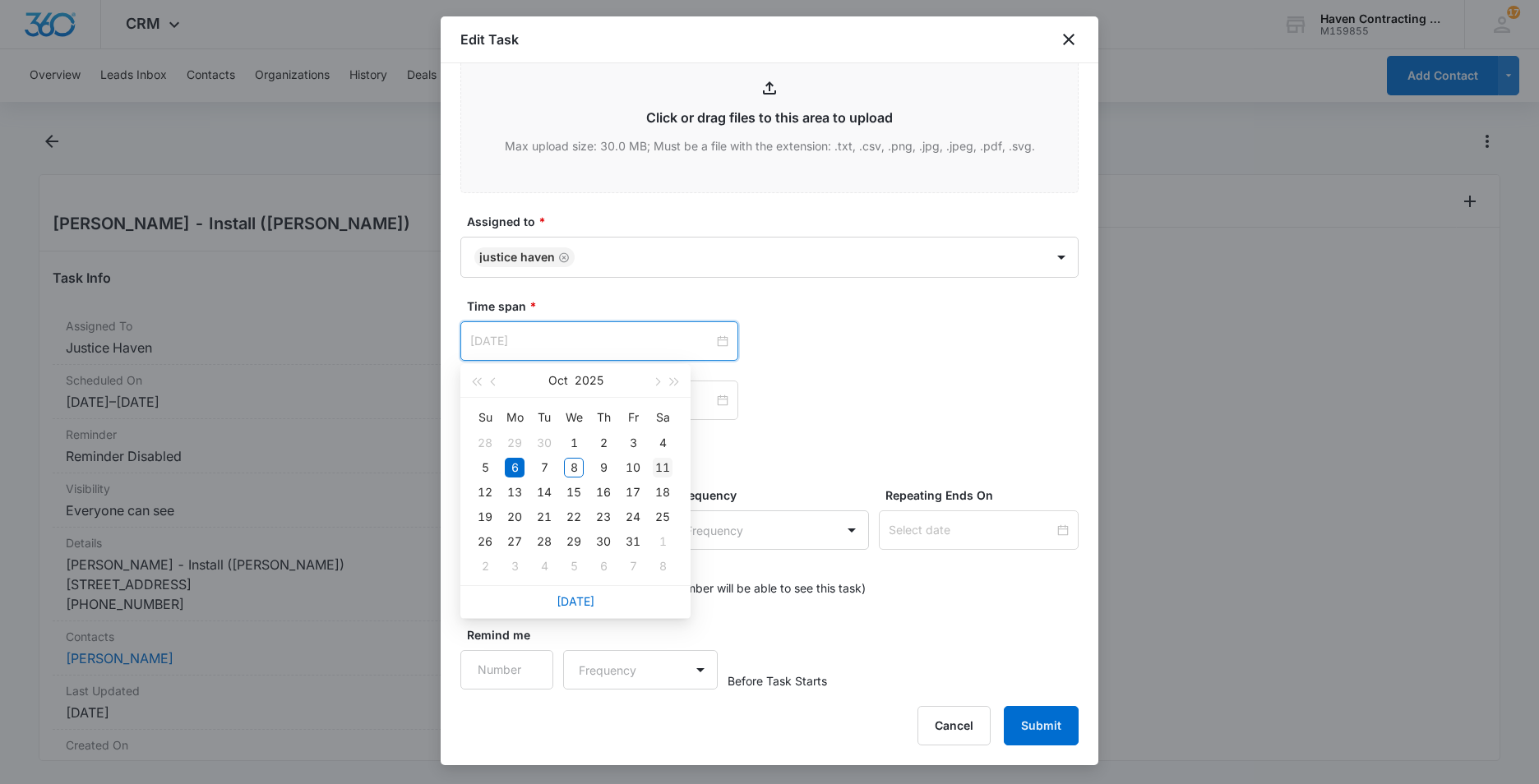
type input "Oct 11, 2025"
click at [667, 462] on div "11" at bounding box center [663, 468] width 20 height 20
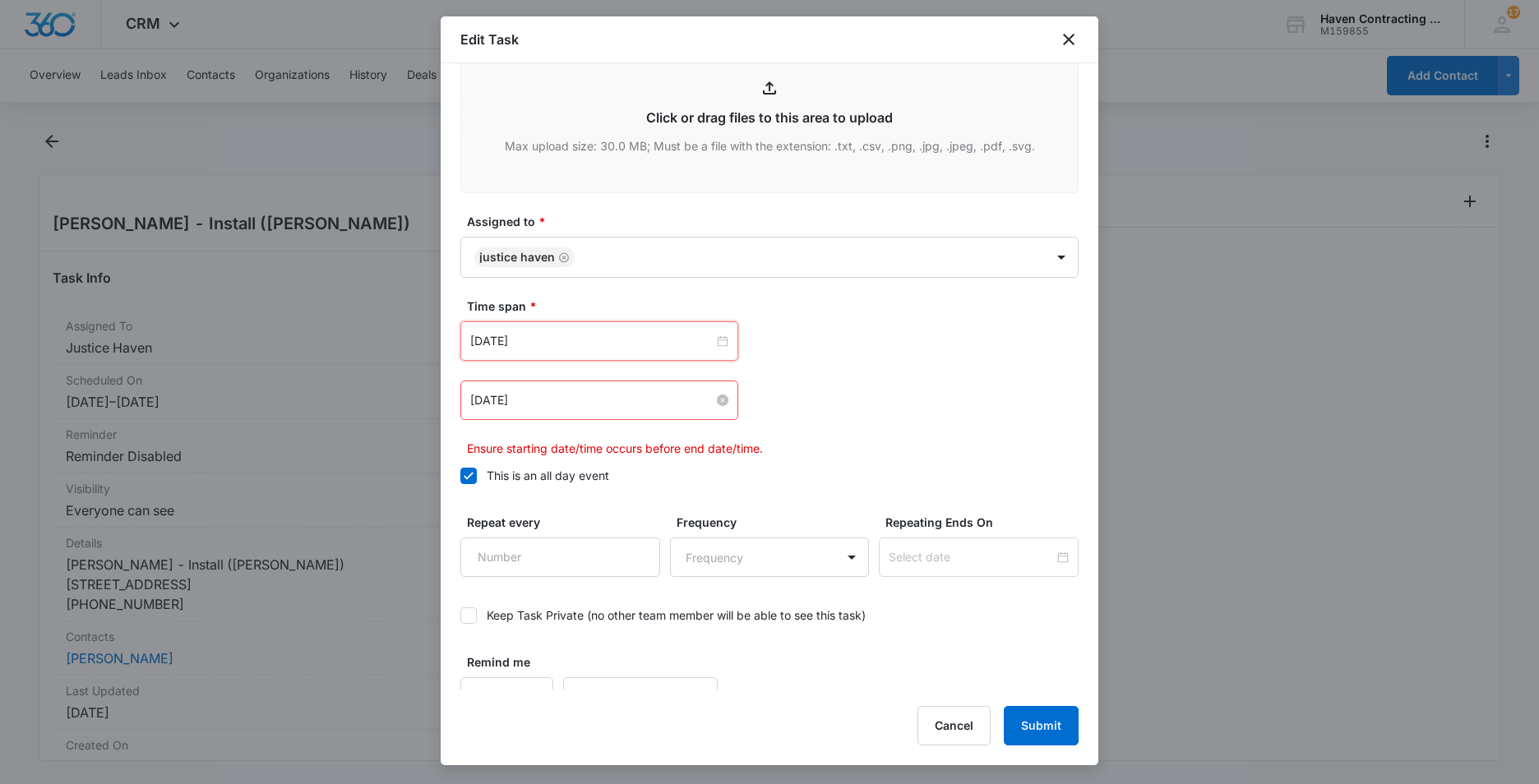
click at [548, 396] on input "Oct 10, 2025" at bounding box center [592, 400] width 243 height 18
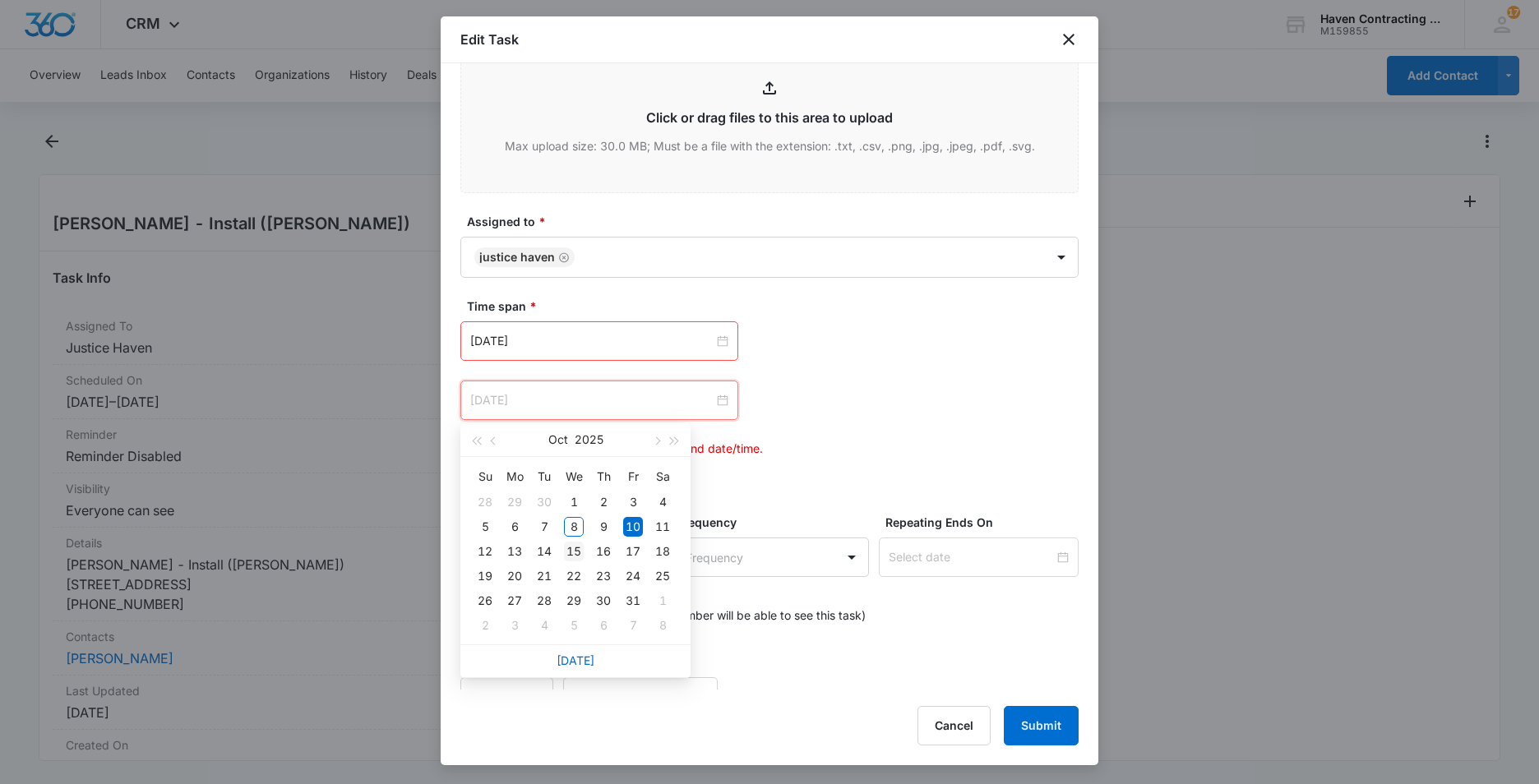
type input "[DATE]"
click at [570, 548] on div "15" at bounding box center [574, 551] width 20 height 20
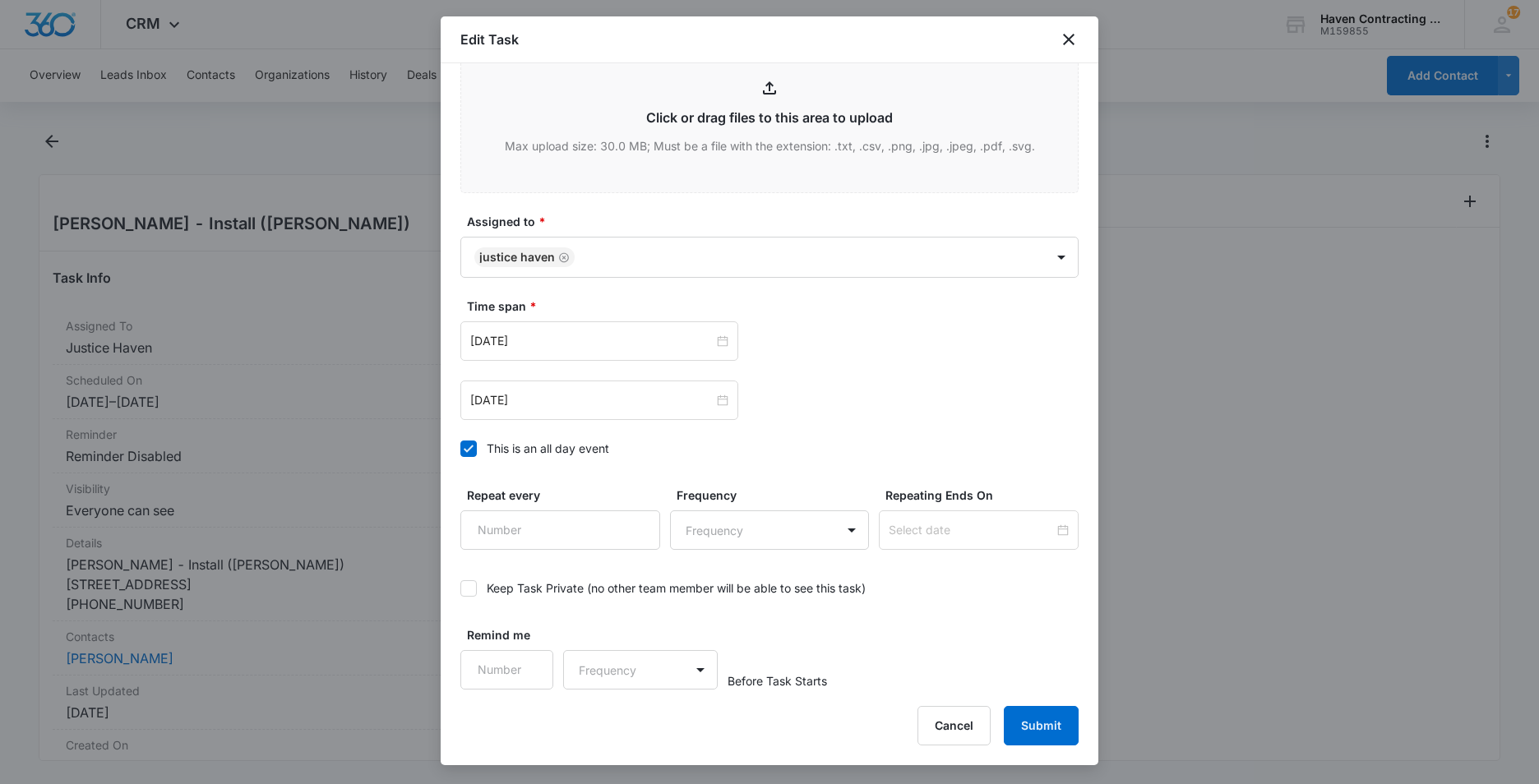
click at [985, 599] on div "Keep Task Private (no other team member will be able to see this task)" at bounding box center [769, 587] width 618 height 37
click at [1026, 724] on button "Submit" at bounding box center [1041, 726] width 75 height 40
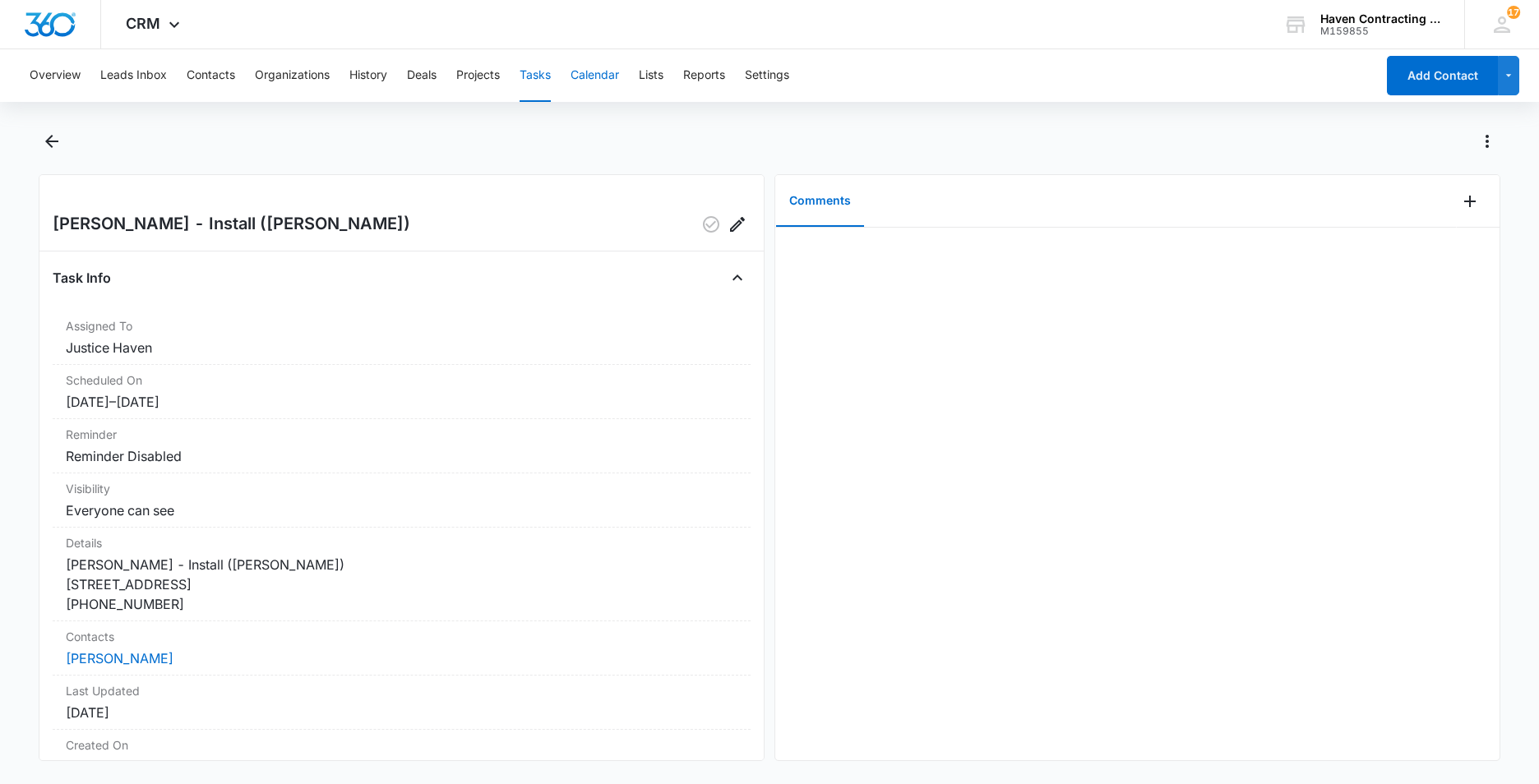
click at [585, 74] on button "Calendar" at bounding box center [595, 76] width 49 height 52
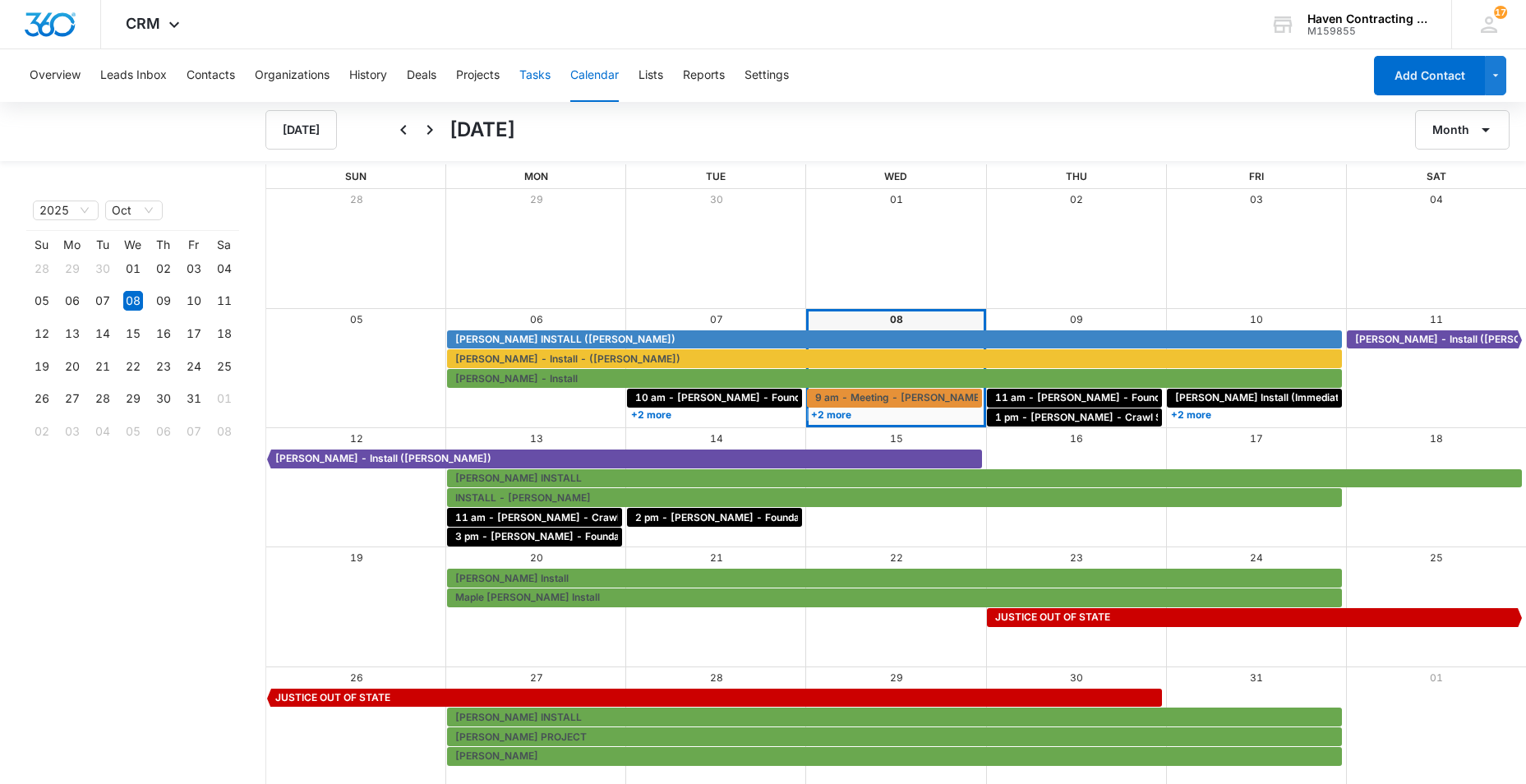
click at [529, 79] on button "Tasks" at bounding box center [535, 76] width 31 height 52
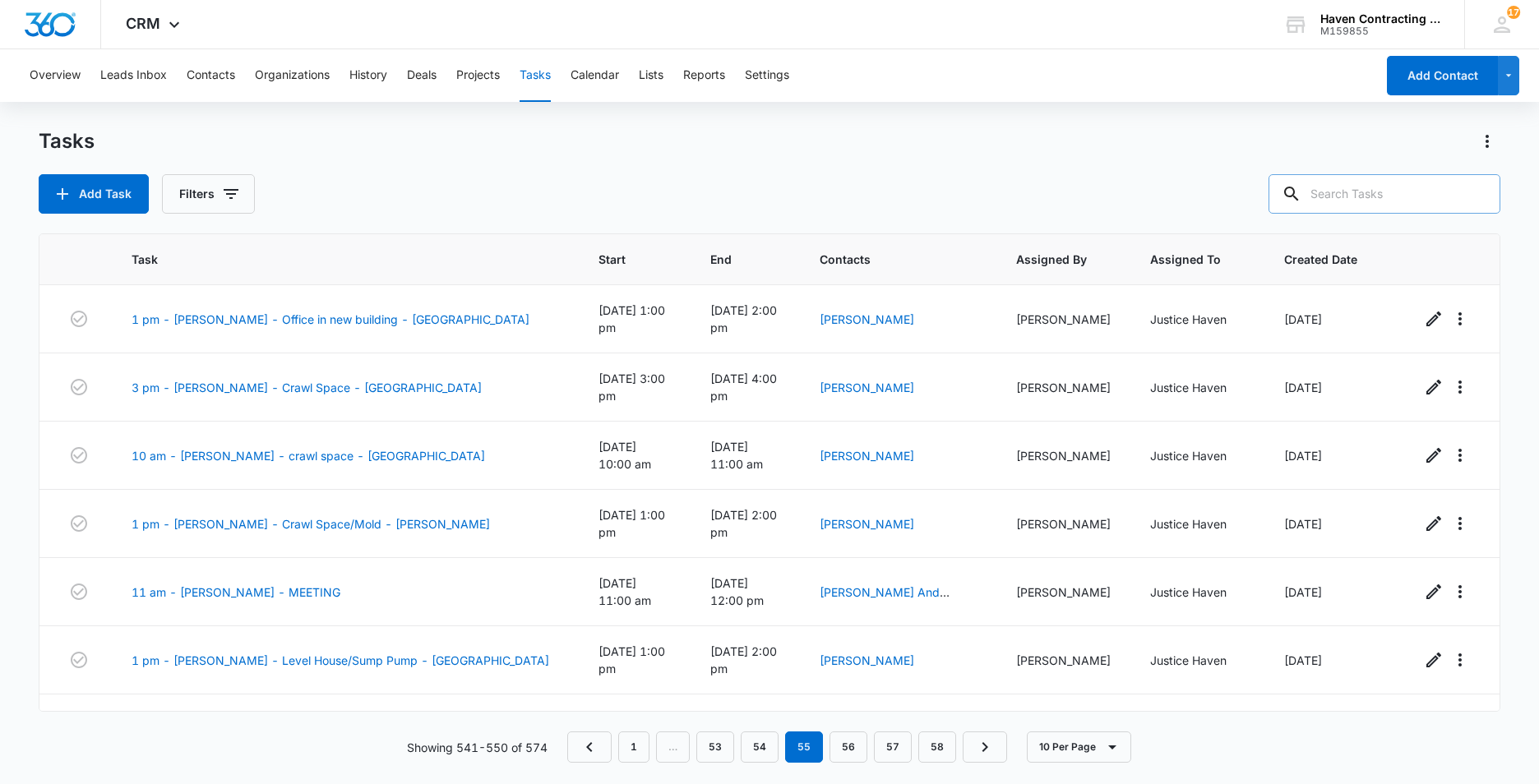
click at [1335, 192] on input "text" at bounding box center [1384, 194] width 232 height 40
type input "Whitener"
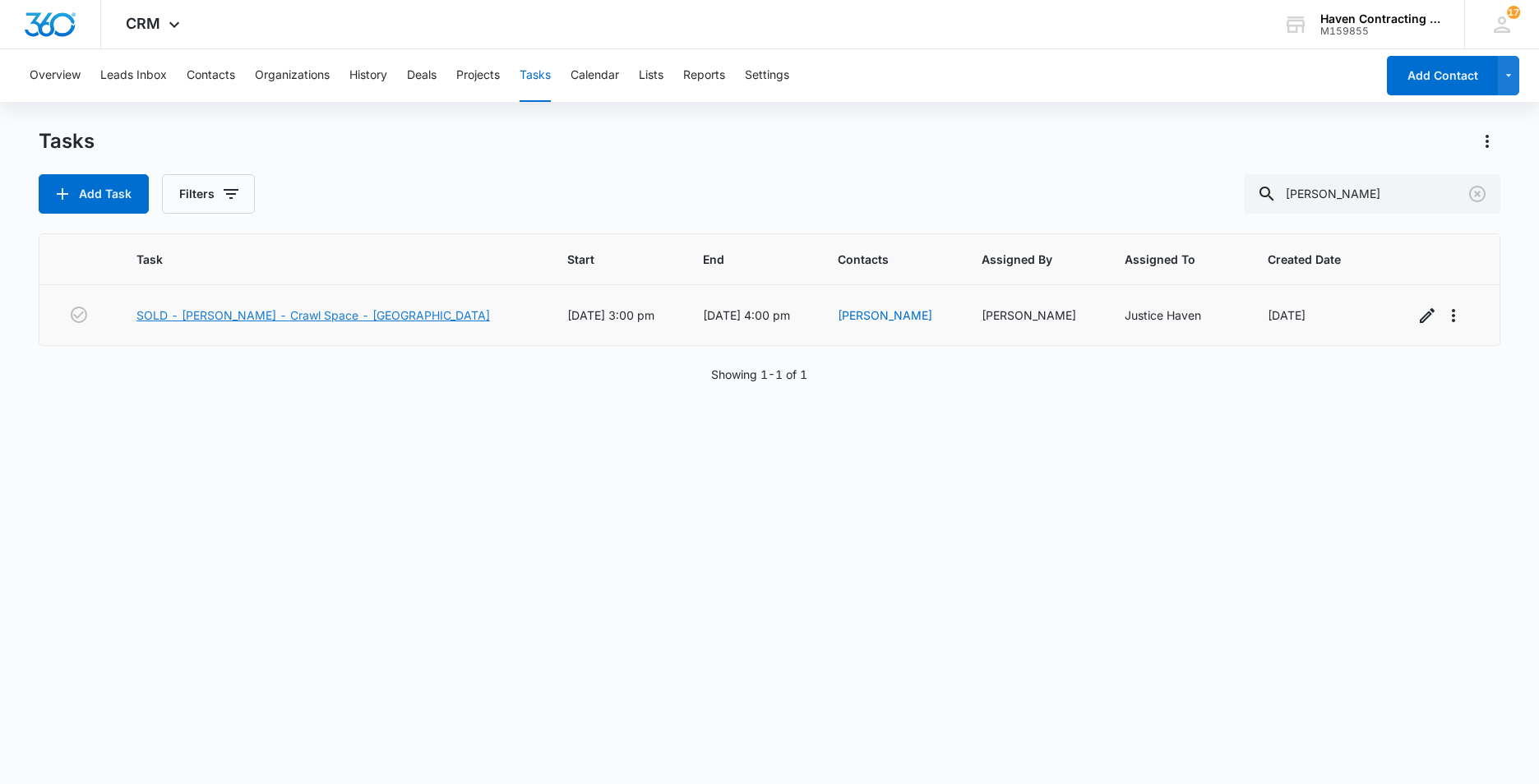
click at [199, 316] on link "SOLD - Dennis Whitener - Crawl Space - Batesville" at bounding box center [313, 315] width 353 height 17
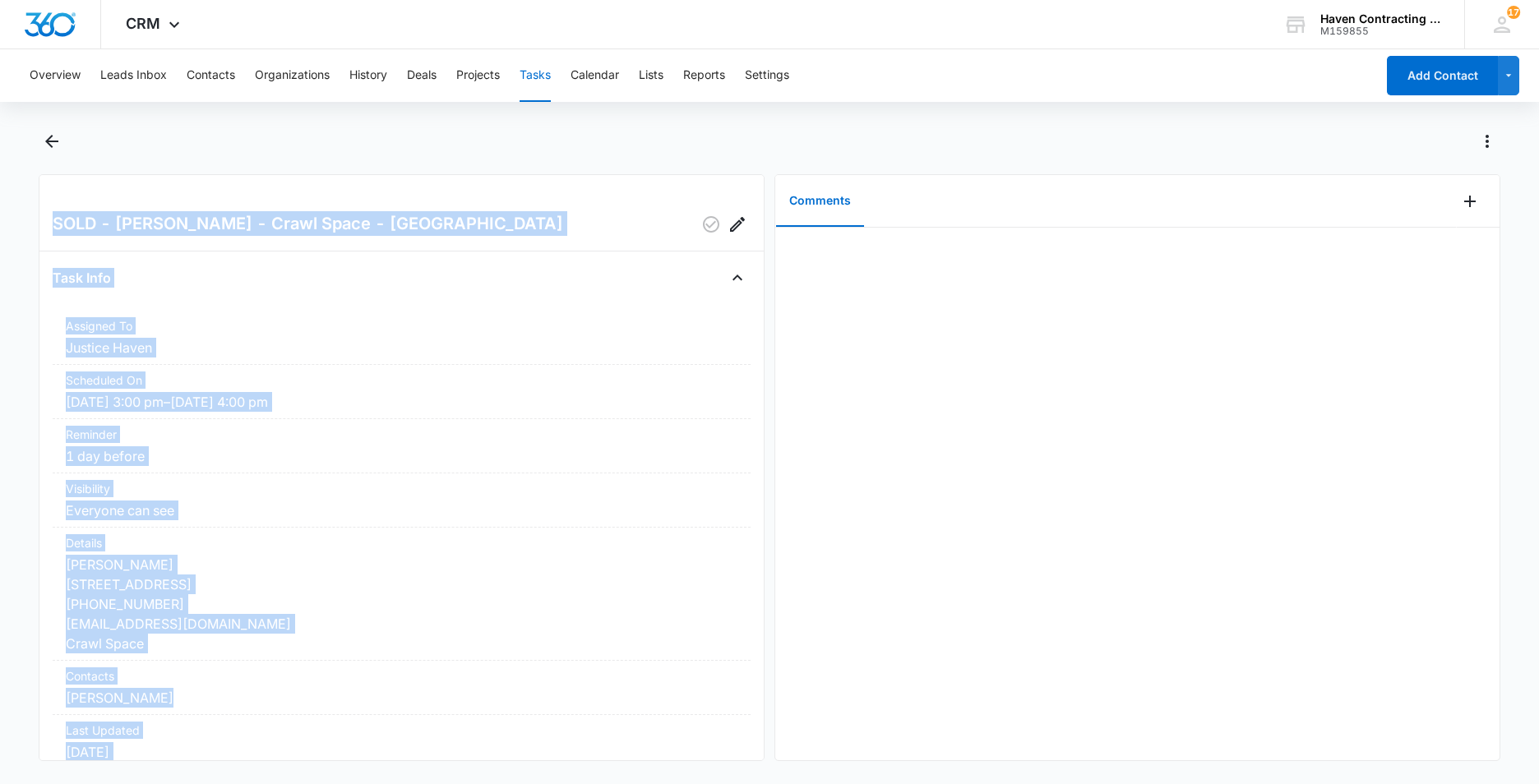
scroll to position [196, 0]
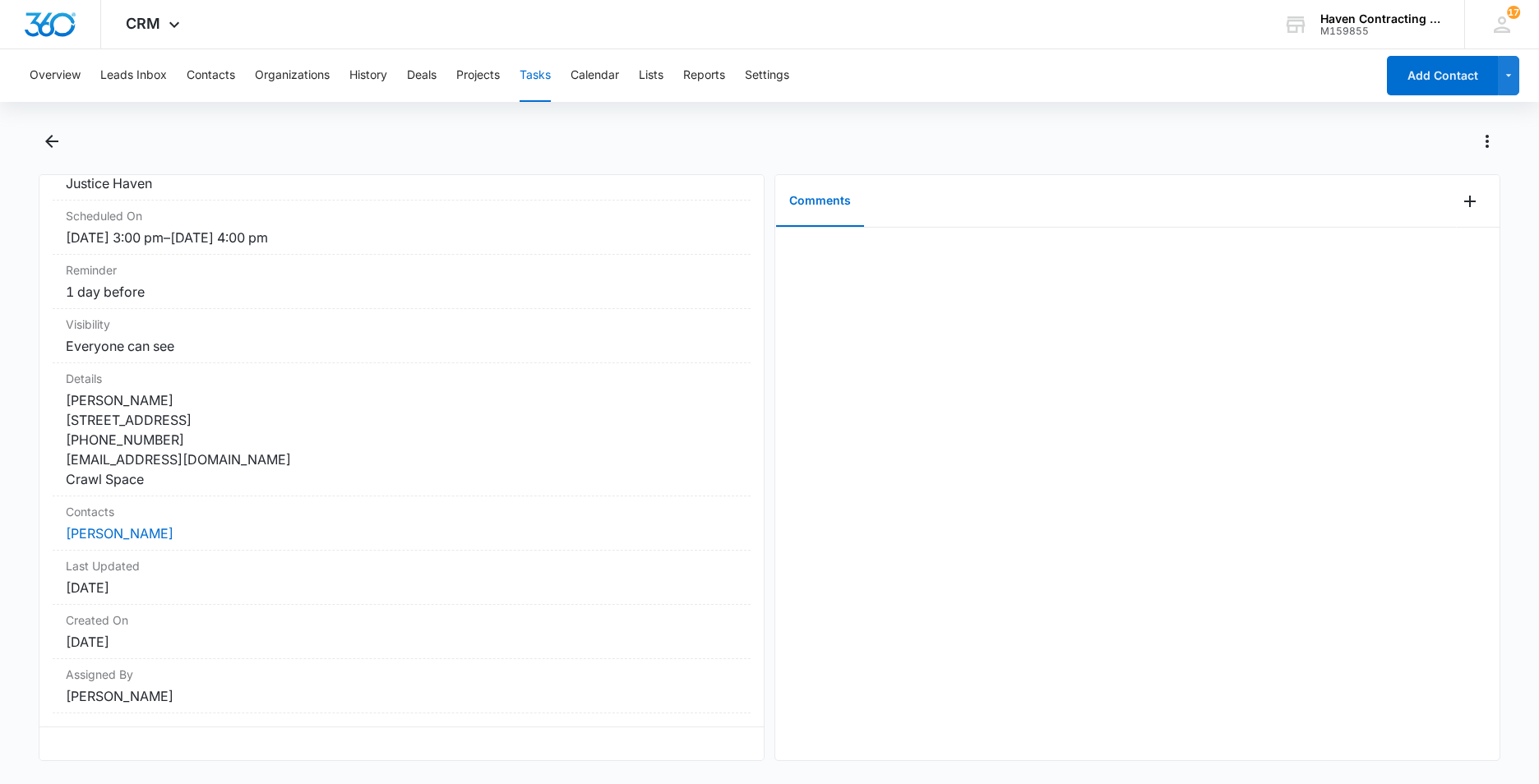
drag, startPoint x: 45, startPoint y: 214, endPoint x: 425, endPoint y: 799, distance: 697.6
click at [425, 783] on html "CRM Apps Reputation Websites Forms CRM Email Social Ads Intelligence Brand Sett…" at bounding box center [769, 392] width 1539 height 784
drag, startPoint x: 425, startPoint y: 799, endPoint x: 366, endPoint y: 652, distance: 158.4
click at [604, 78] on button "Calendar" at bounding box center [595, 76] width 49 height 52
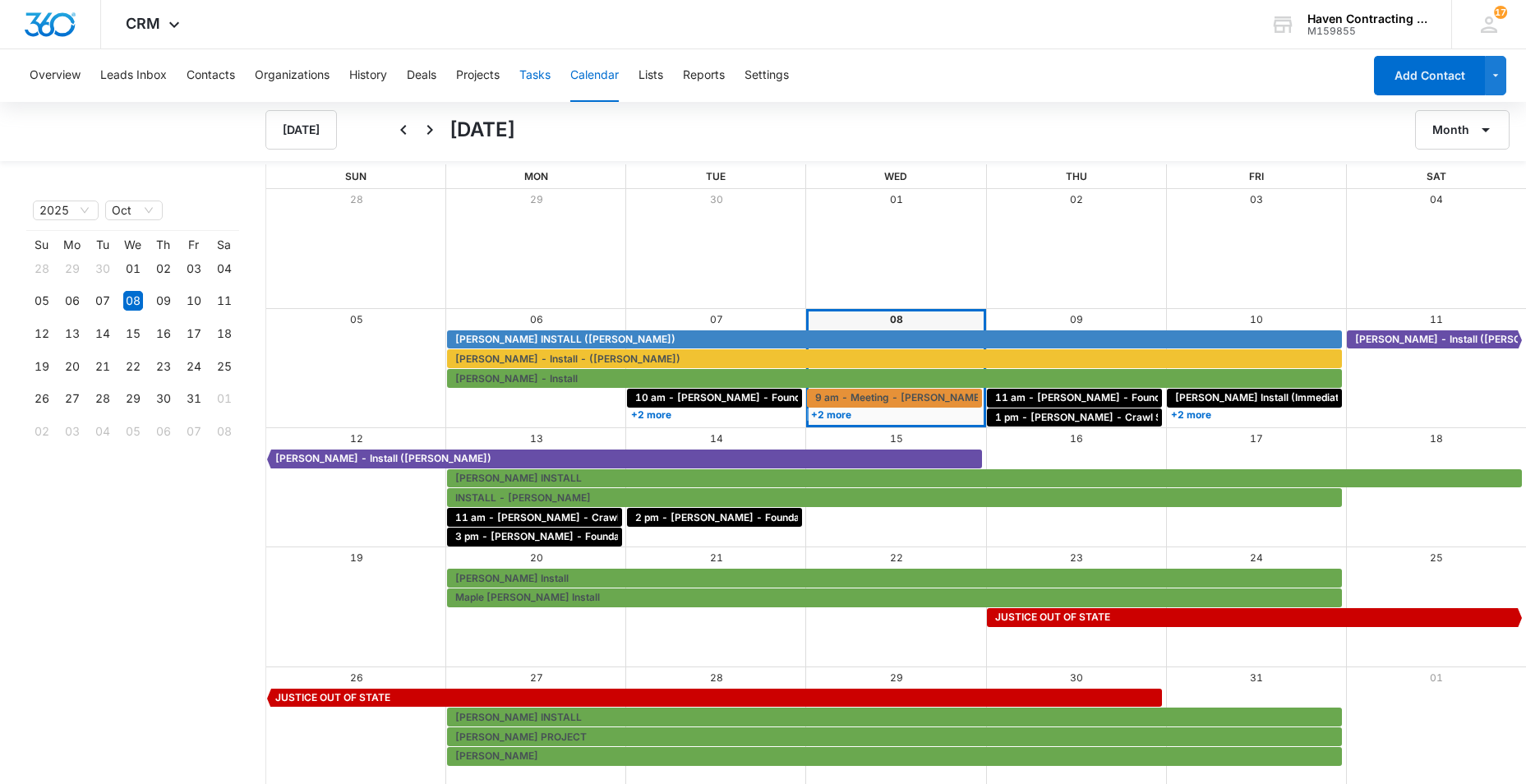
click at [539, 75] on button "Tasks" at bounding box center [535, 76] width 31 height 52
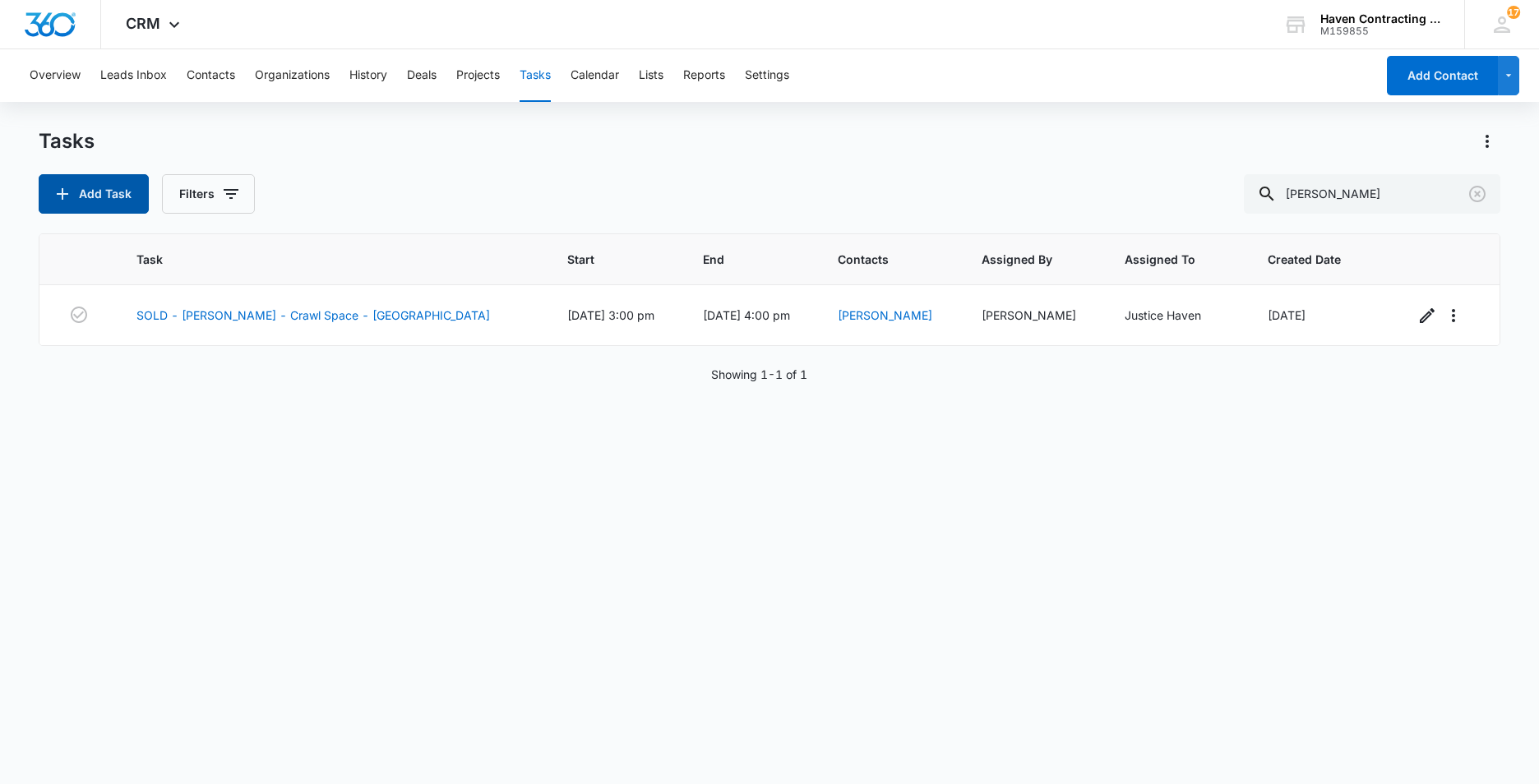
click at [99, 199] on button "Add Task" at bounding box center [94, 194] width 110 height 40
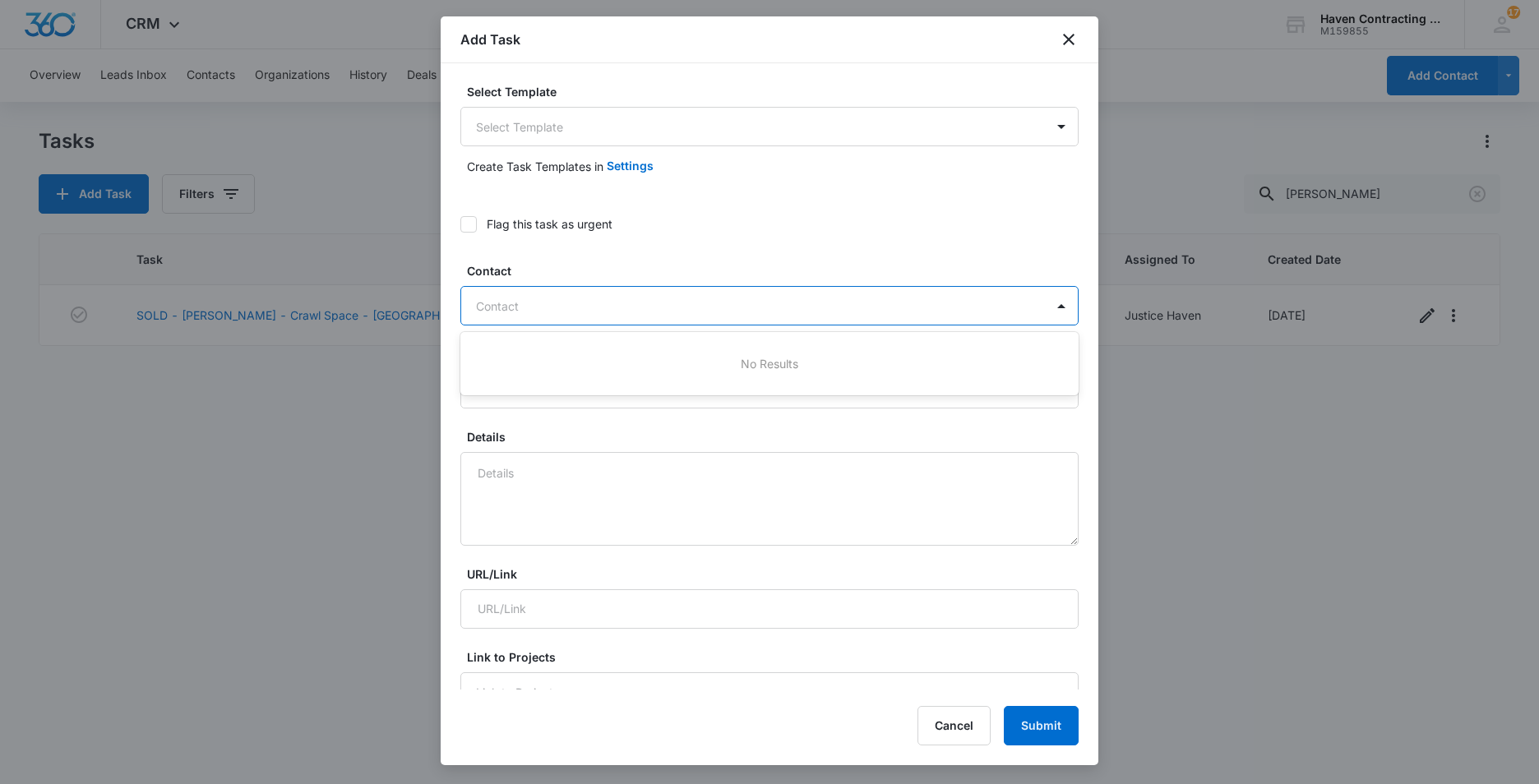
click at [491, 311] on div at bounding box center [759, 306] width 568 height 21
type input "[PERSON_NAME] Install"
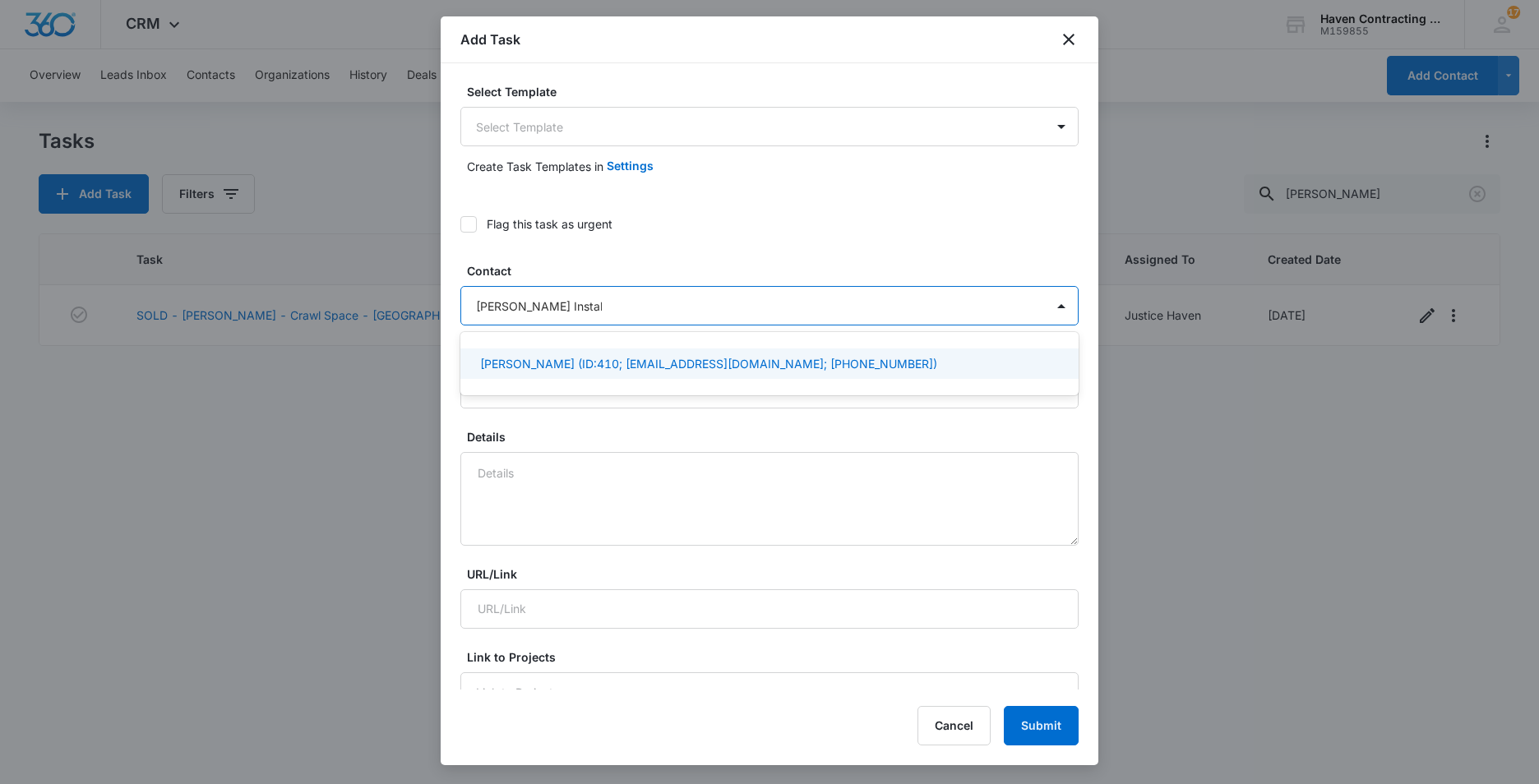
click at [515, 357] on p "[PERSON_NAME] (ID:410; [EMAIL_ADDRESS][DOMAIN_NAME]; [PHONE_NUMBER])" at bounding box center [709, 363] width 457 height 17
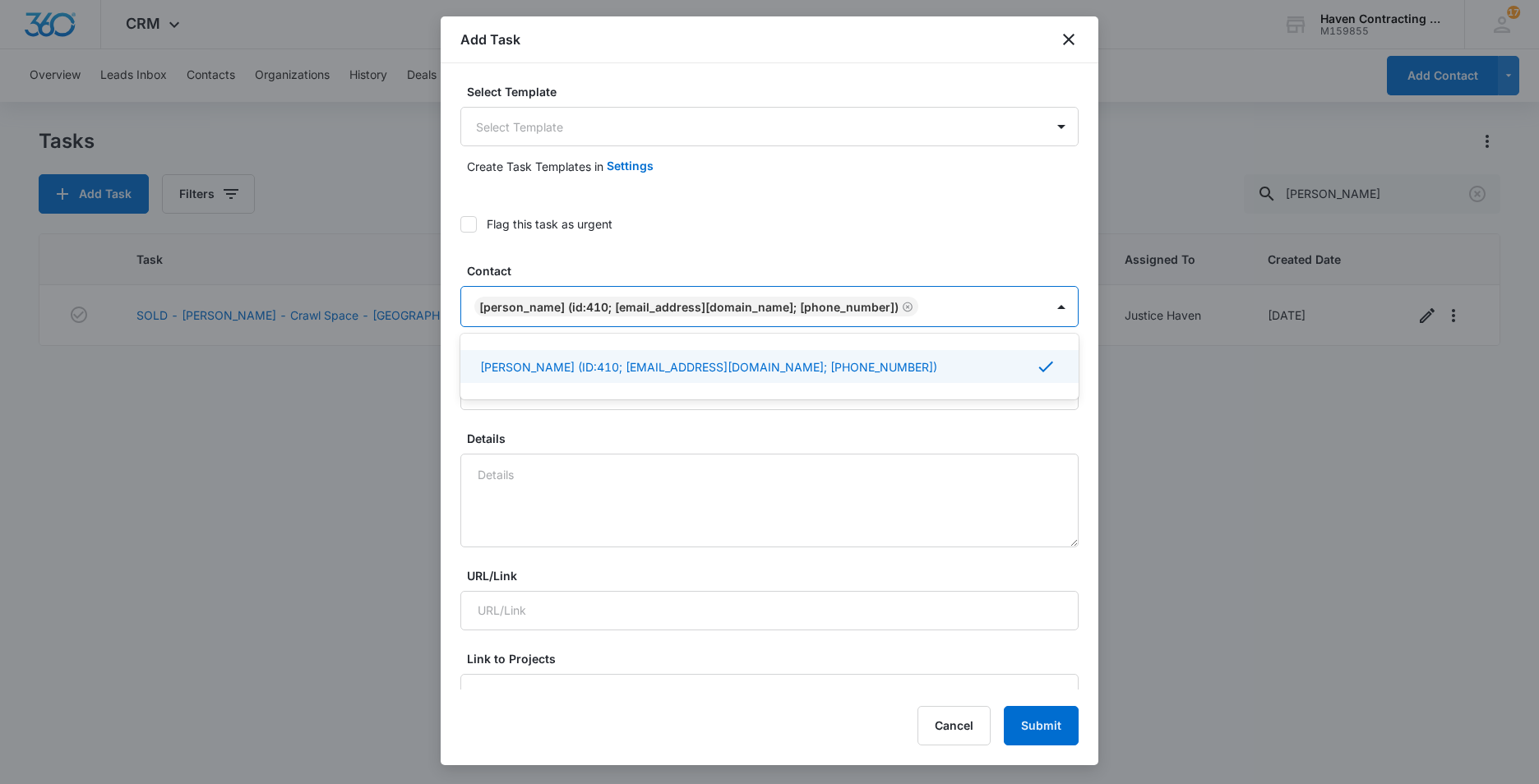
click at [446, 397] on div "Select Template Select Template Create Task Templates in Settings Flag this tas…" at bounding box center [769, 376] width 658 height 626
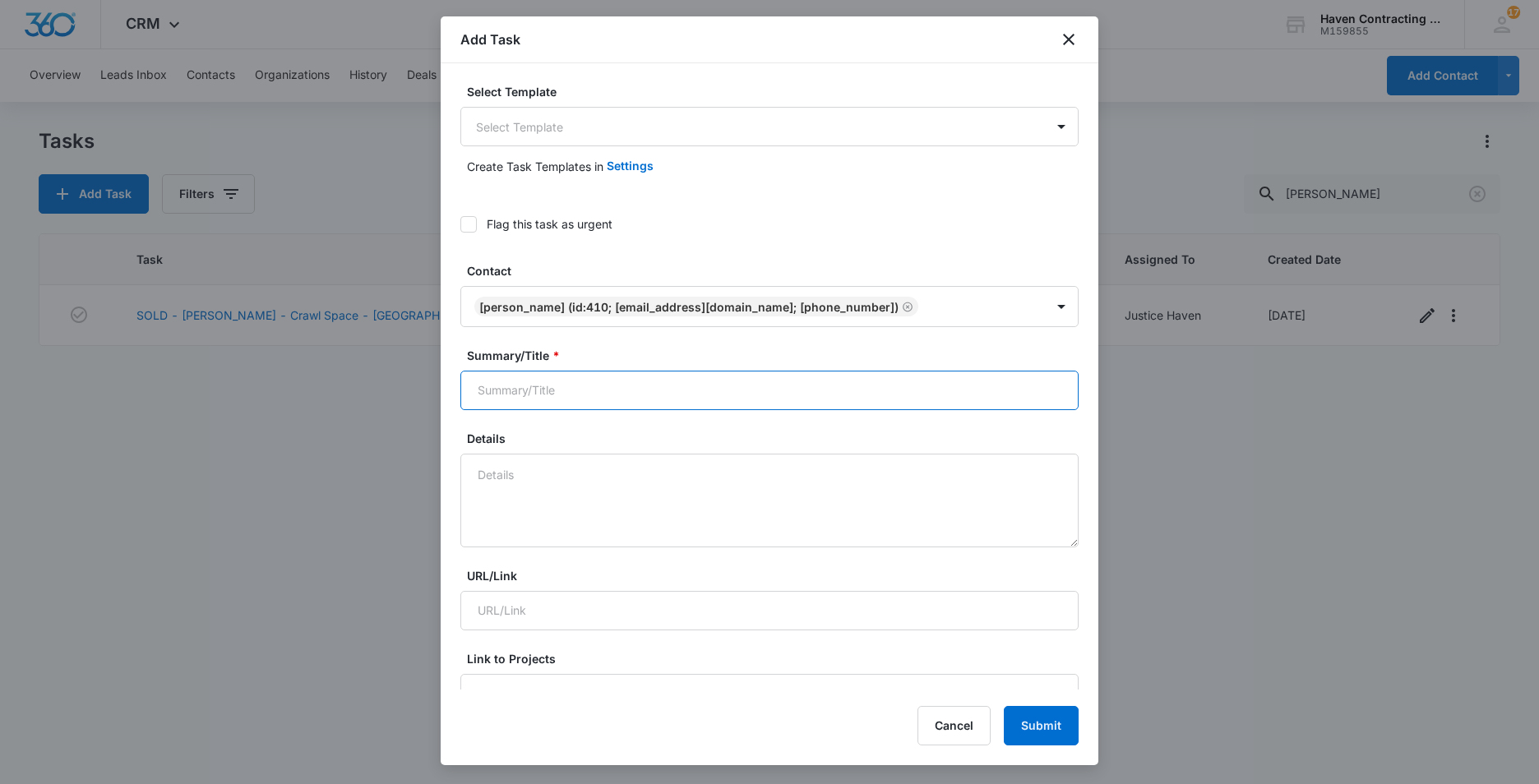
click at [499, 388] on input "Summary/Title *" at bounding box center [769, 390] width 618 height 40
type input "[PERSON_NAME] Install"
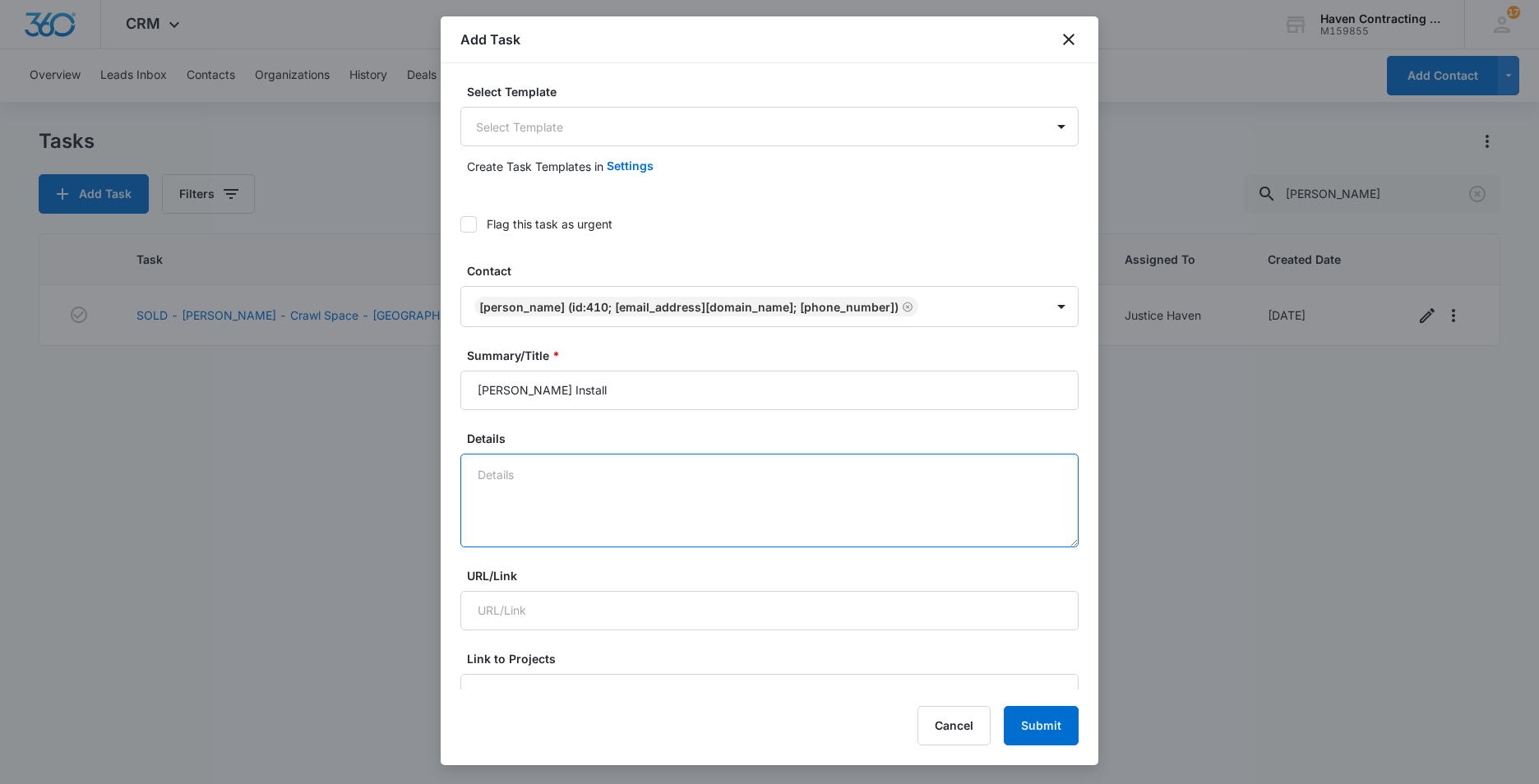
click at [497, 469] on textarea "Details" at bounding box center [769, 500] width 618 height 94
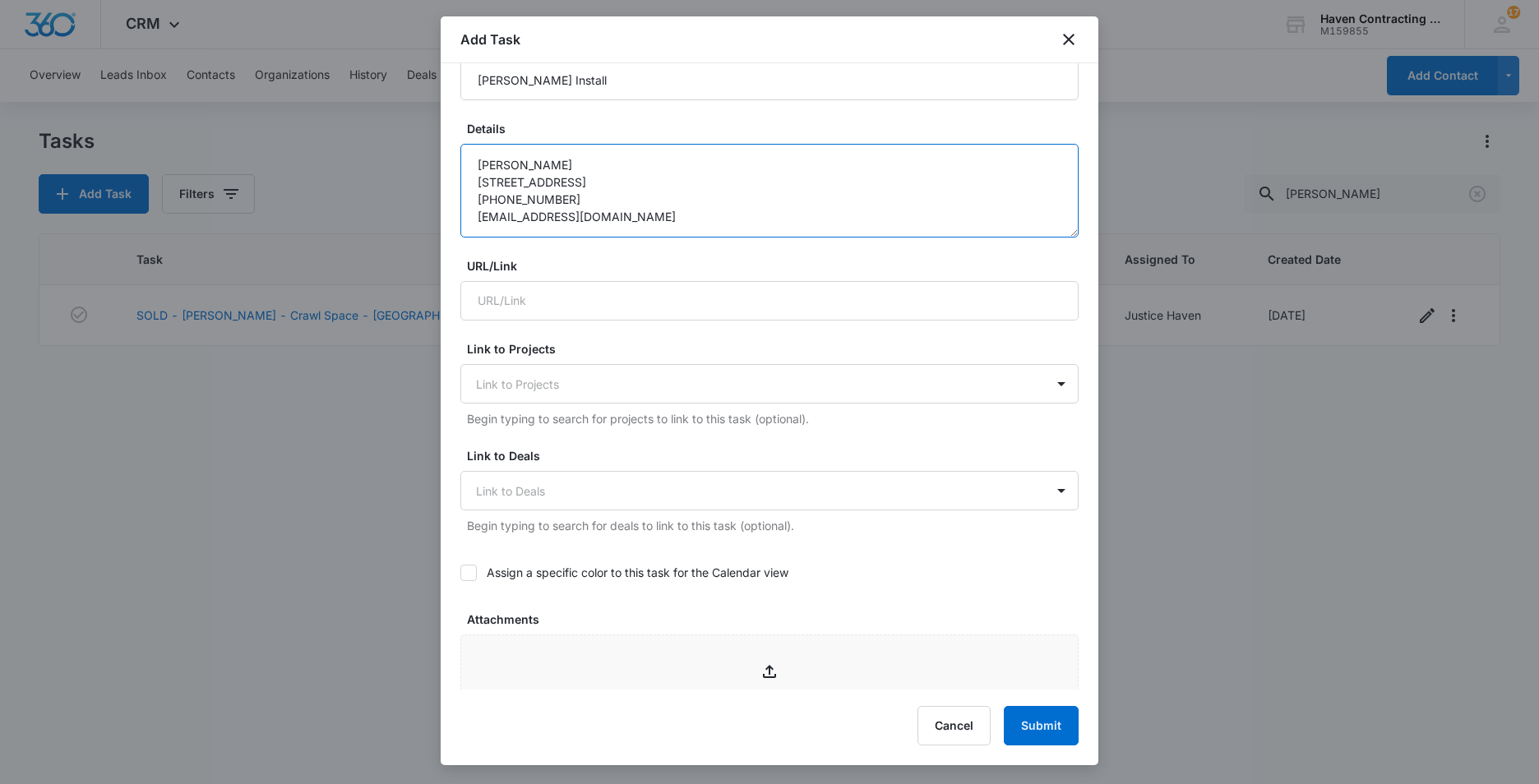
scroll to position [411, 0]
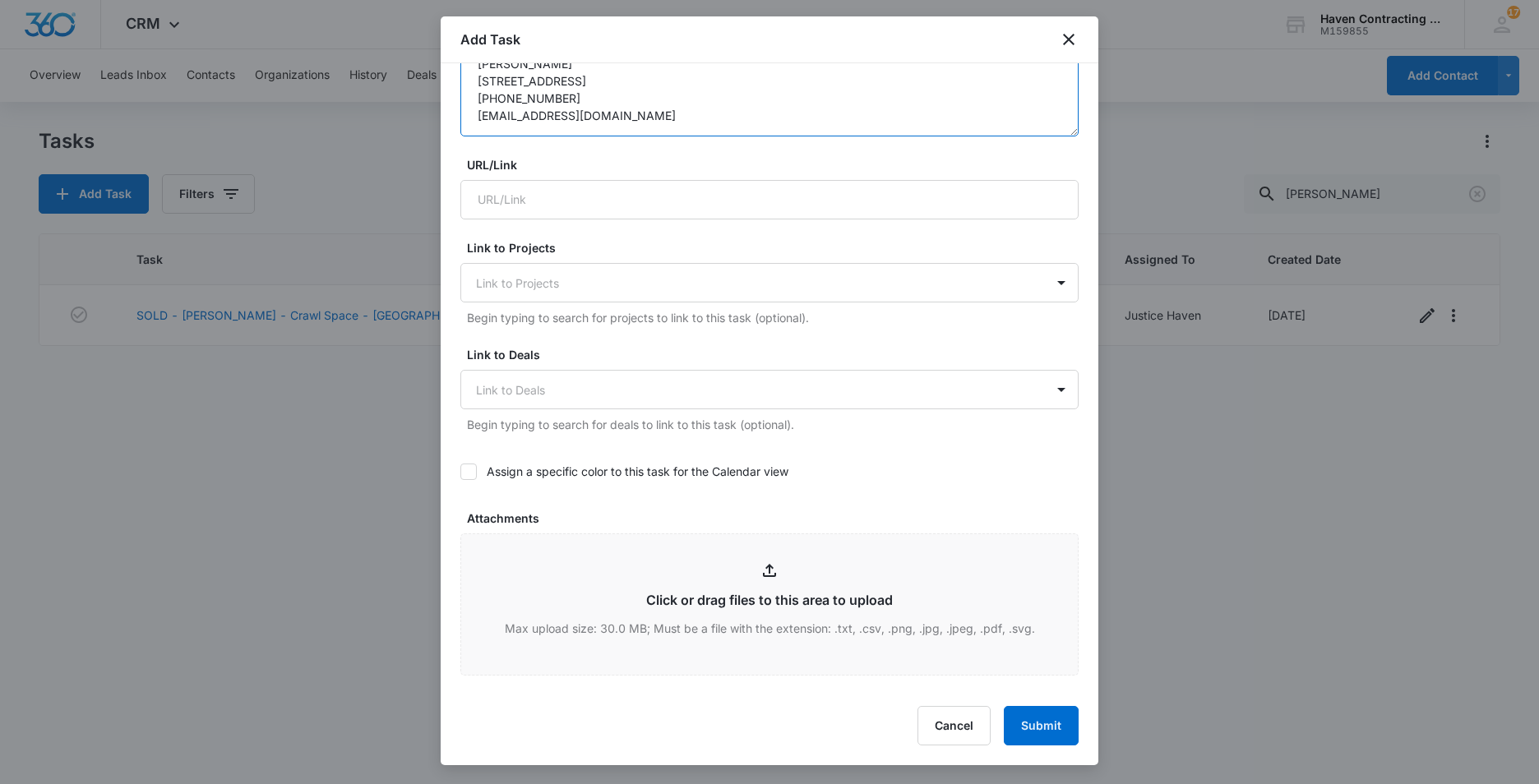
type textarea "[PERSON_NAME] [STREET_ADDRESS] [PHONE_NUMBER] [EMAIL_ADDRESS][DOMAIN_NAME]"
click at [468, 474] on icon at bounding box center [468, 471] width 10 height 7
click at [461, 472] on input "Assign a specific color to this task for the Calendar view" at bounding box center [461, 472] width 0 height 0
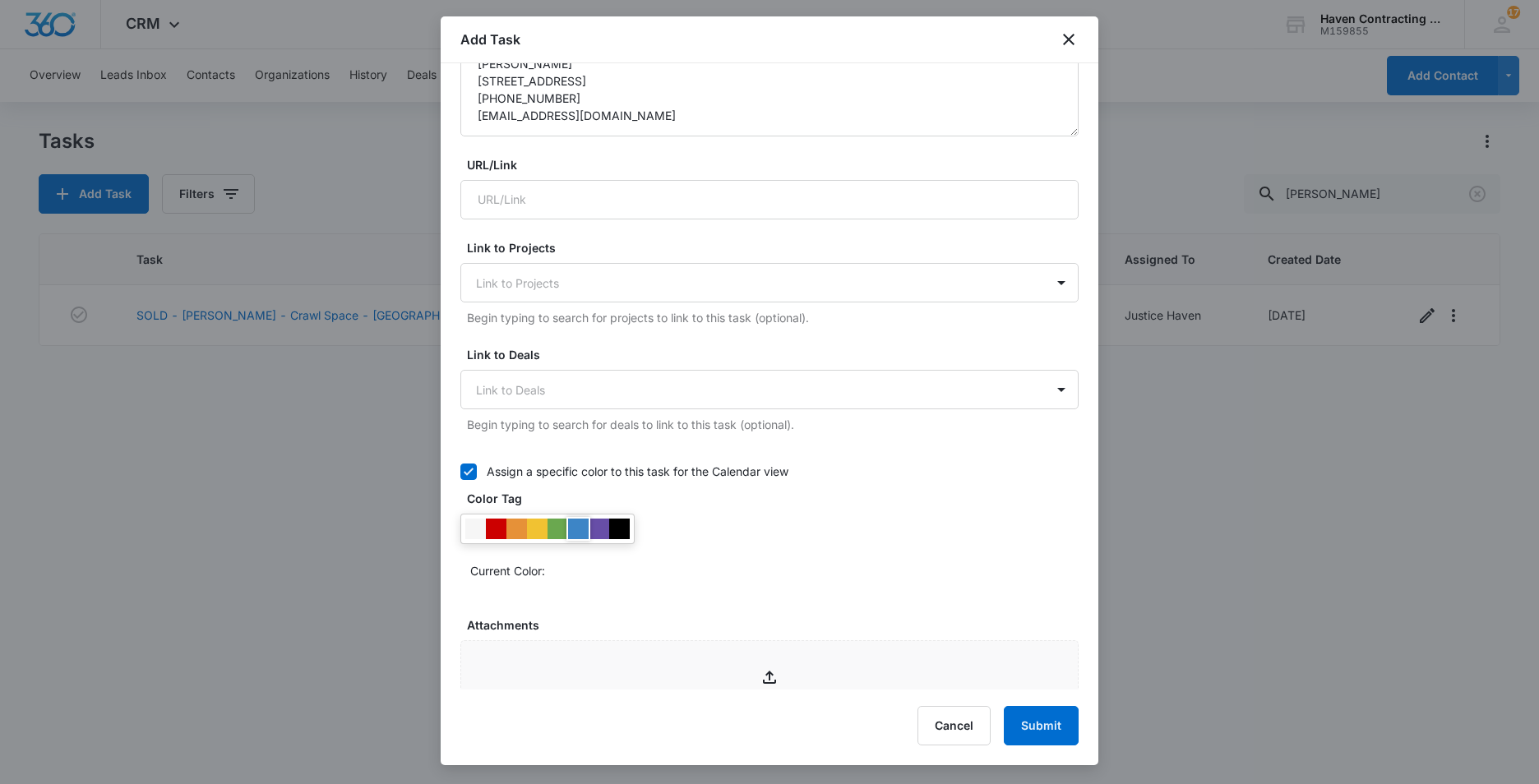
click at [574, 529] on div at bounding box center [577, 529] width 21 height 21
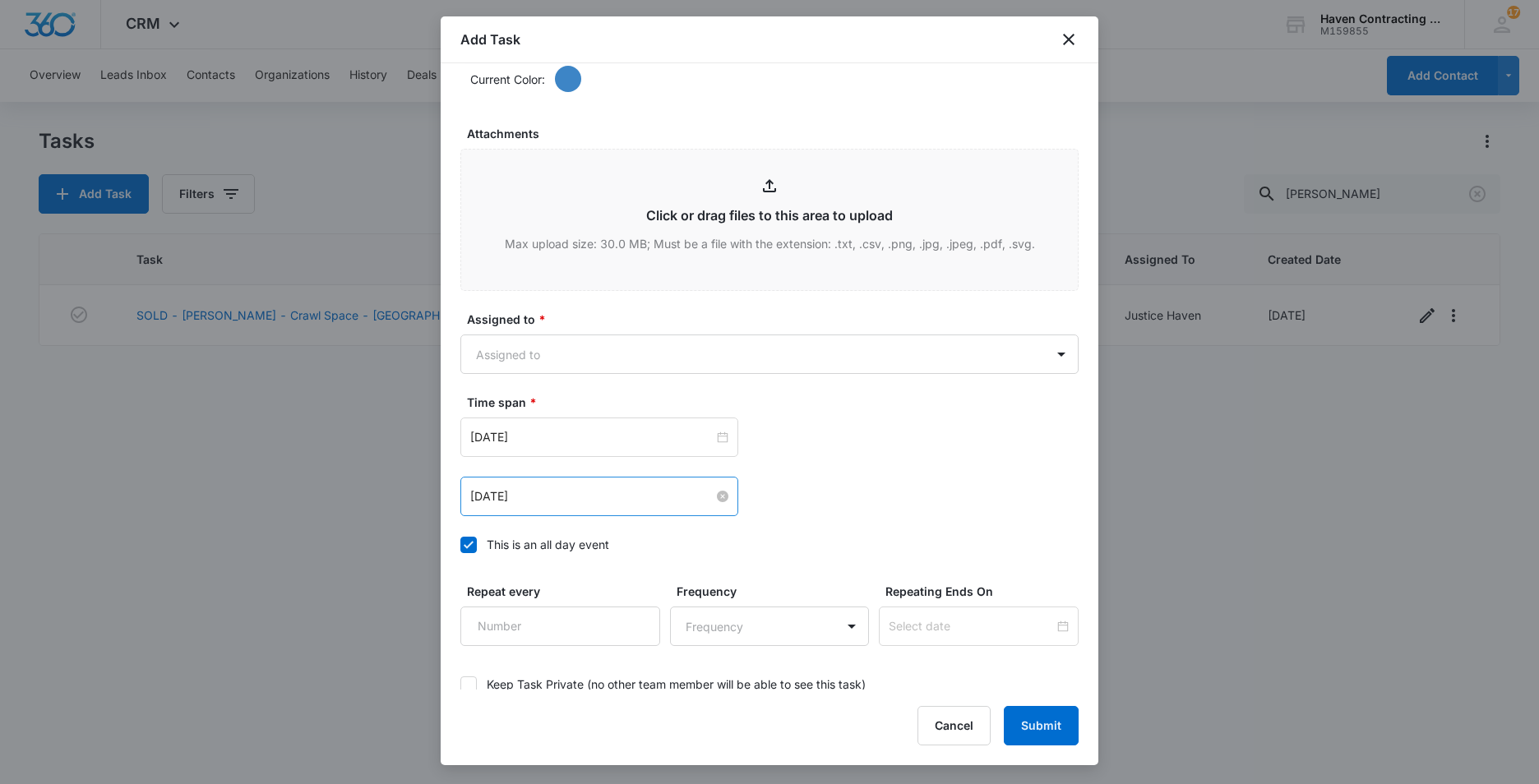
scroll to position [904, 0]
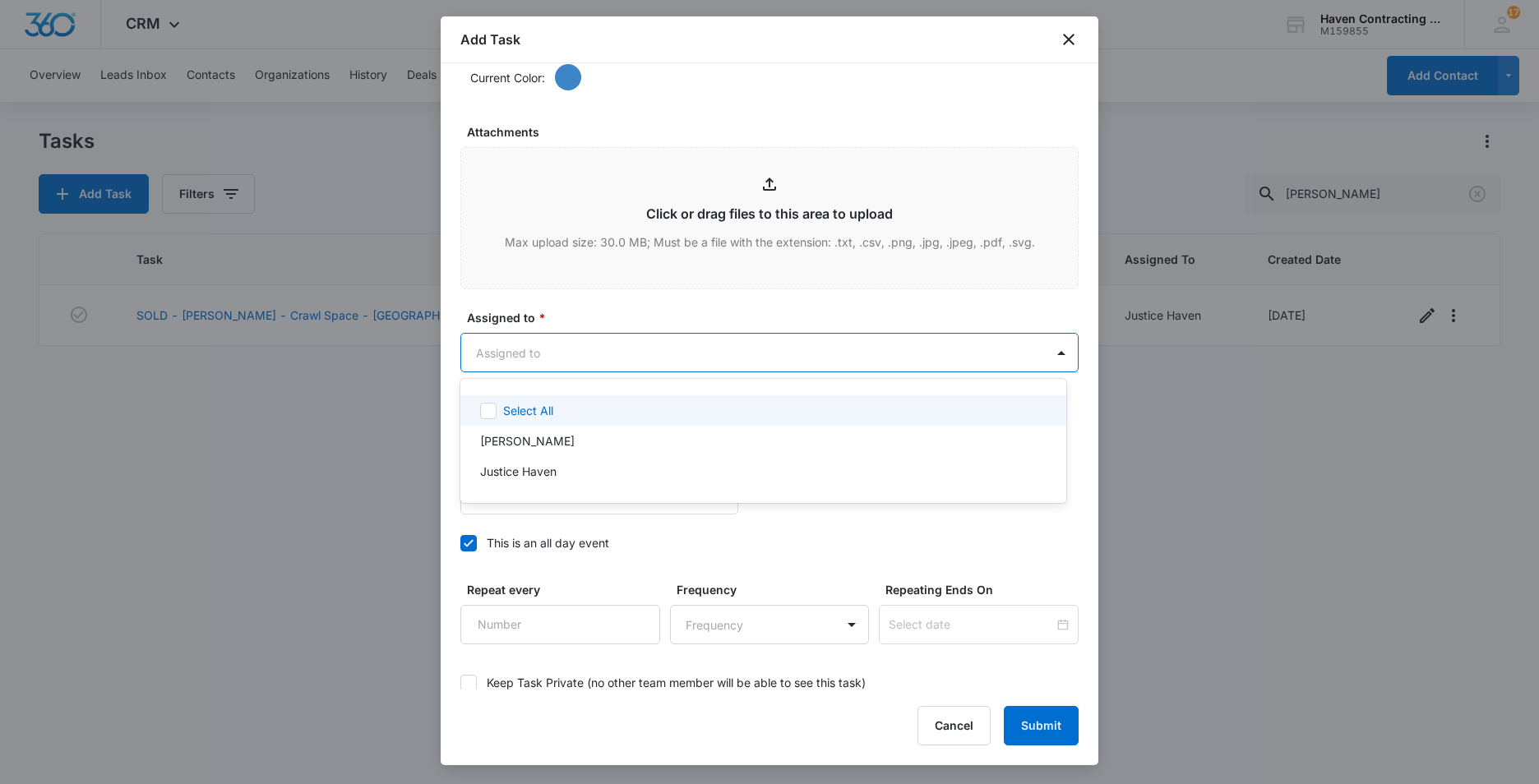
click at [491, 357] on body "CRM Apps Reputation Websites Forms CRM Email Social Ads Intelligence Brand Sett…" at bounding box center [769, 392] width 1539 height 784
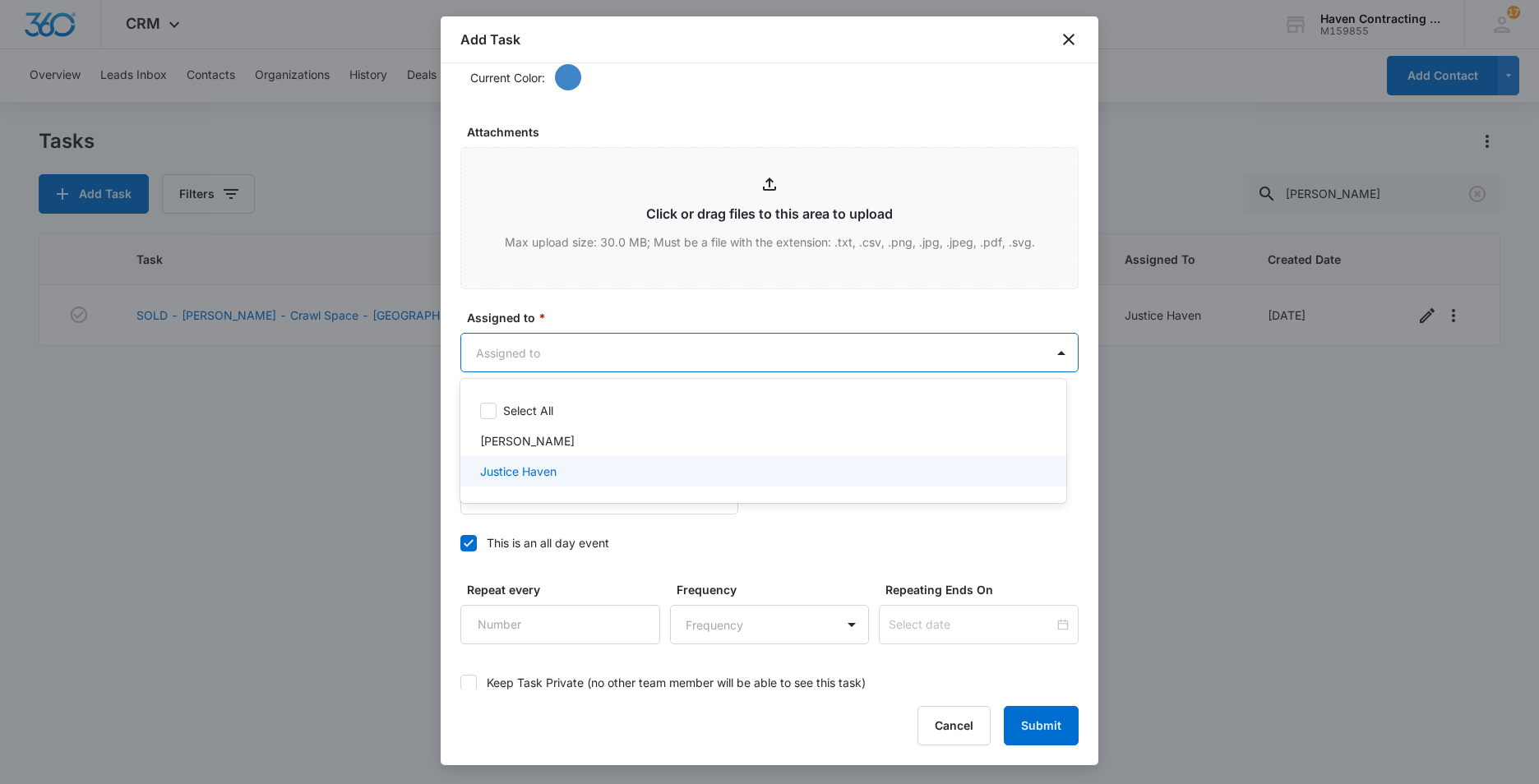
click at [491, 462] on div "Justice Haven" at bounding box center [763, 471] width 605 height 31
click at [450, 437] on div at bounding box center [769, 392] width 1539 height 784
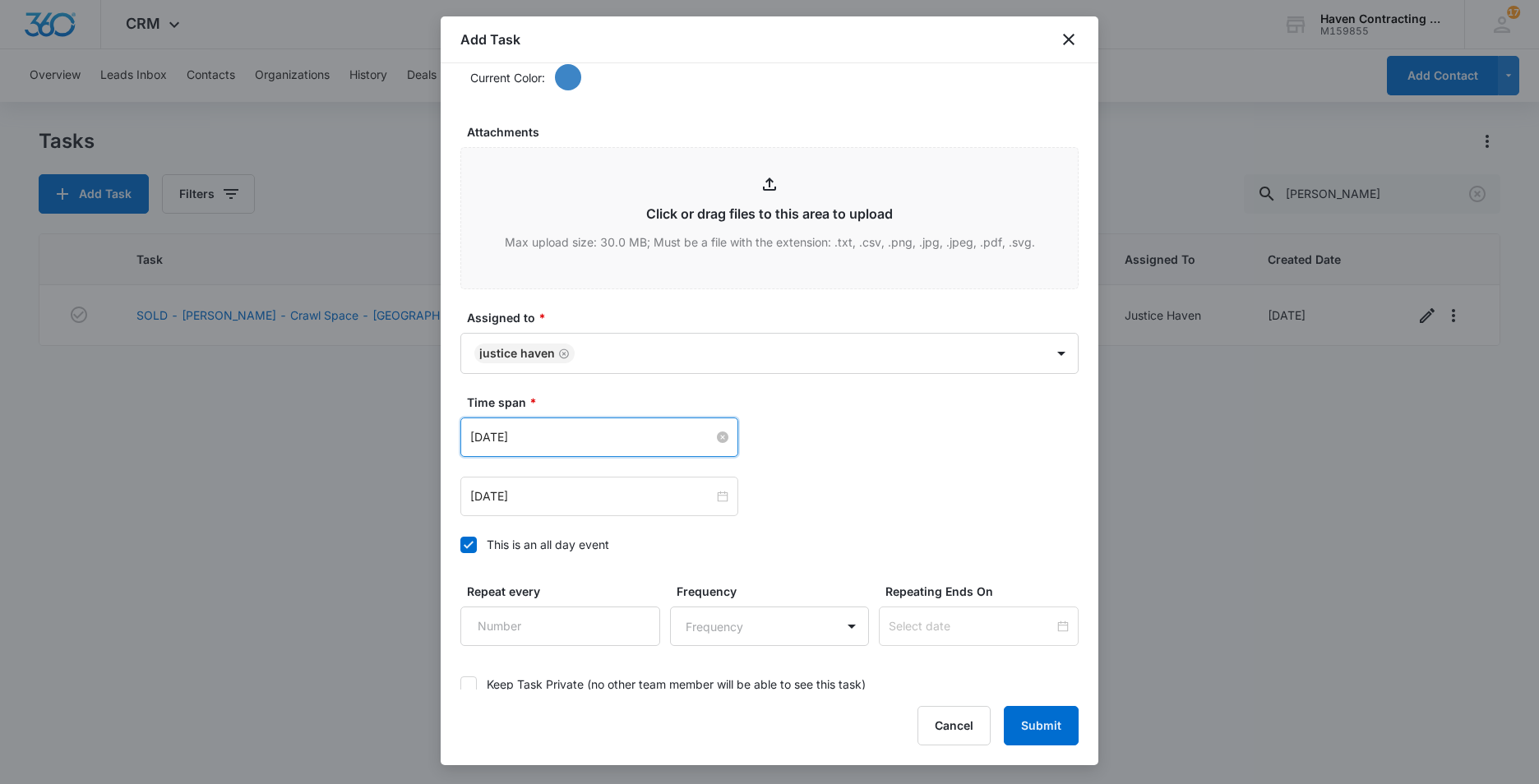
click at [543, 441] on input "Oct 8, 2025" at bounding box center [592, 437] width 243 height 18
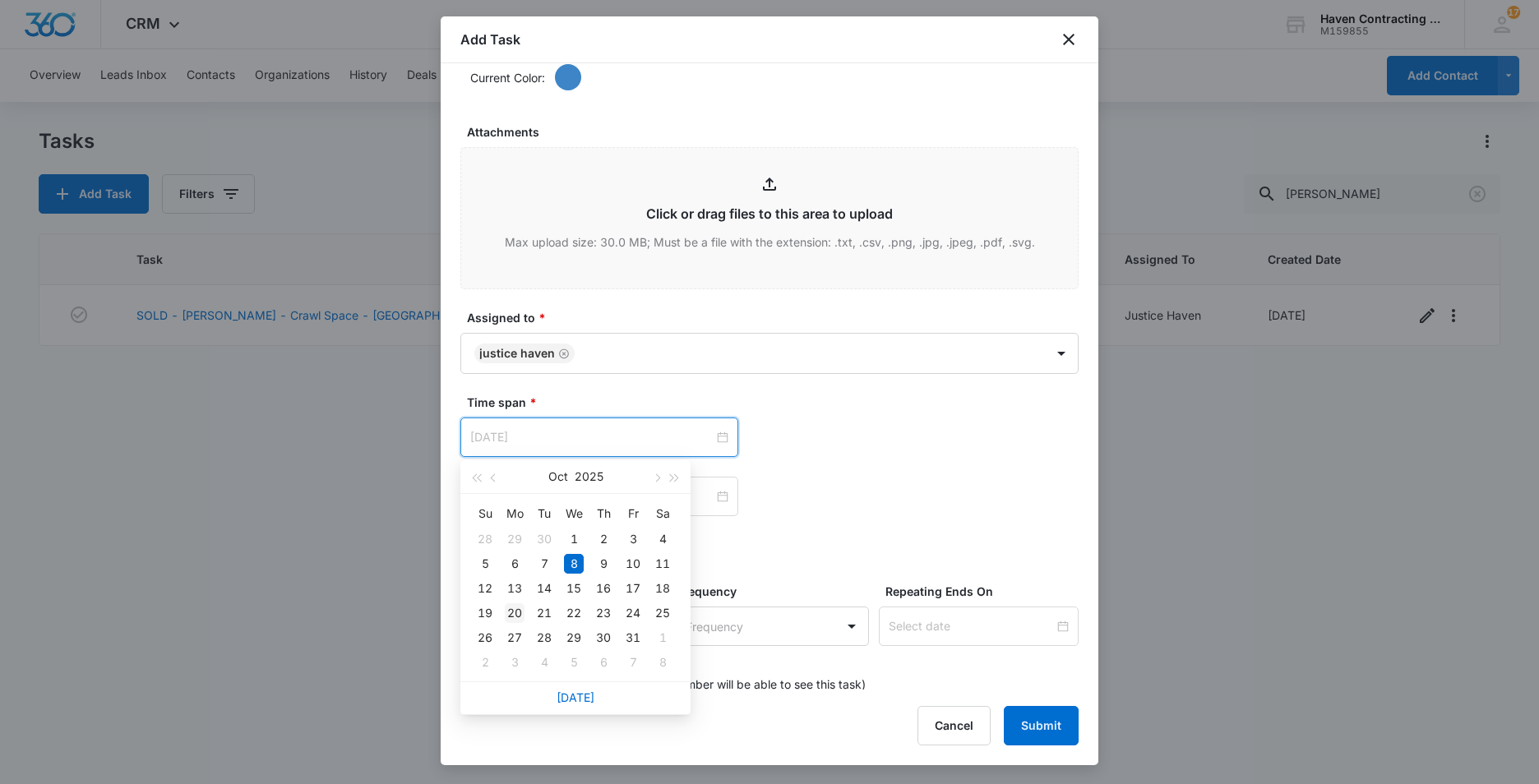
type input "Oct 20, 2025"
click at [510, 609] on div "20" at bounding box center [514, 613] width 20 height 20
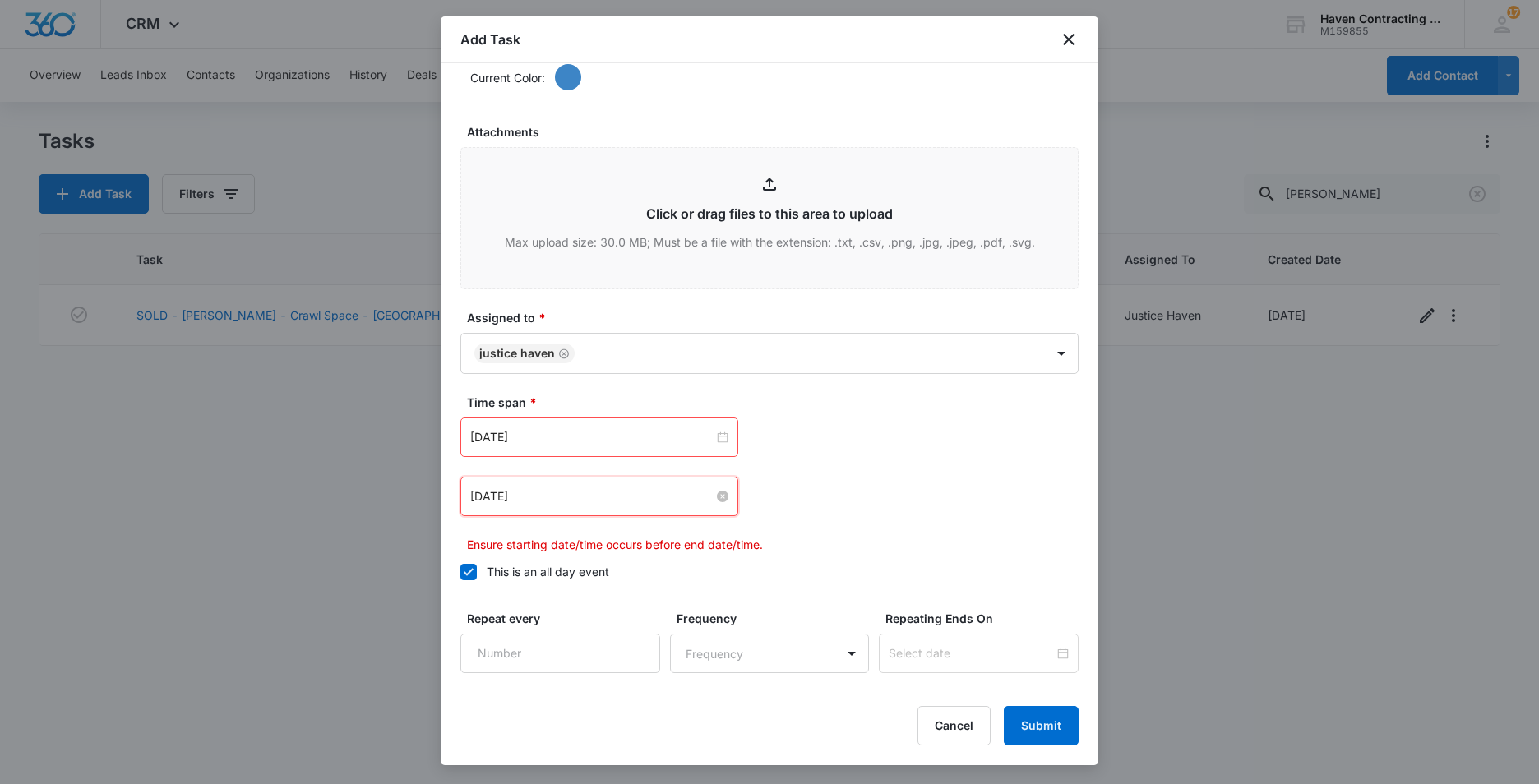
click at [545, 492] on input "Oct 8, 2025" at bounding box center [592, 496] width 243 height 18
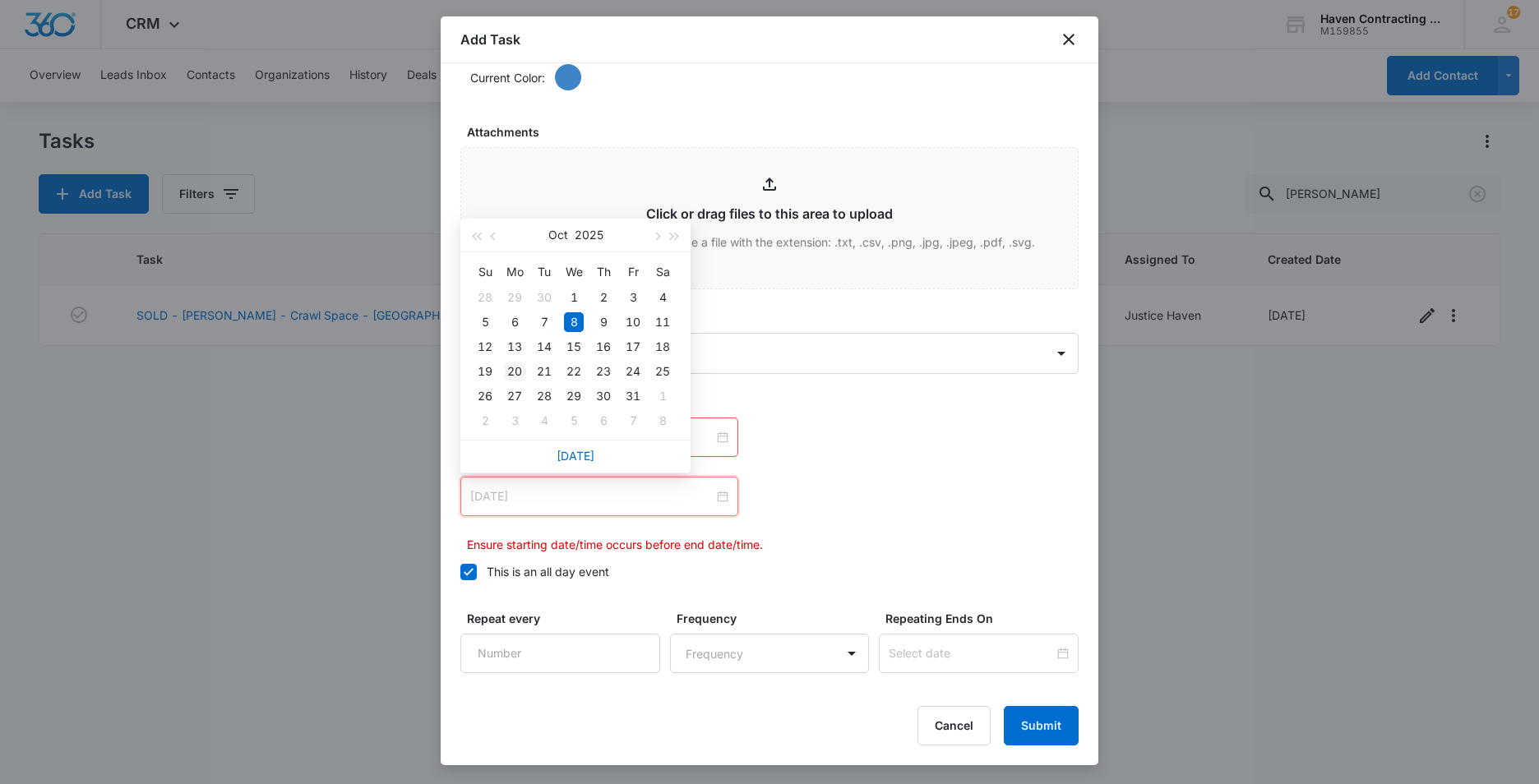
click at [515, 369] on div "20" at bounding box center [514, 371] width 20 height 20
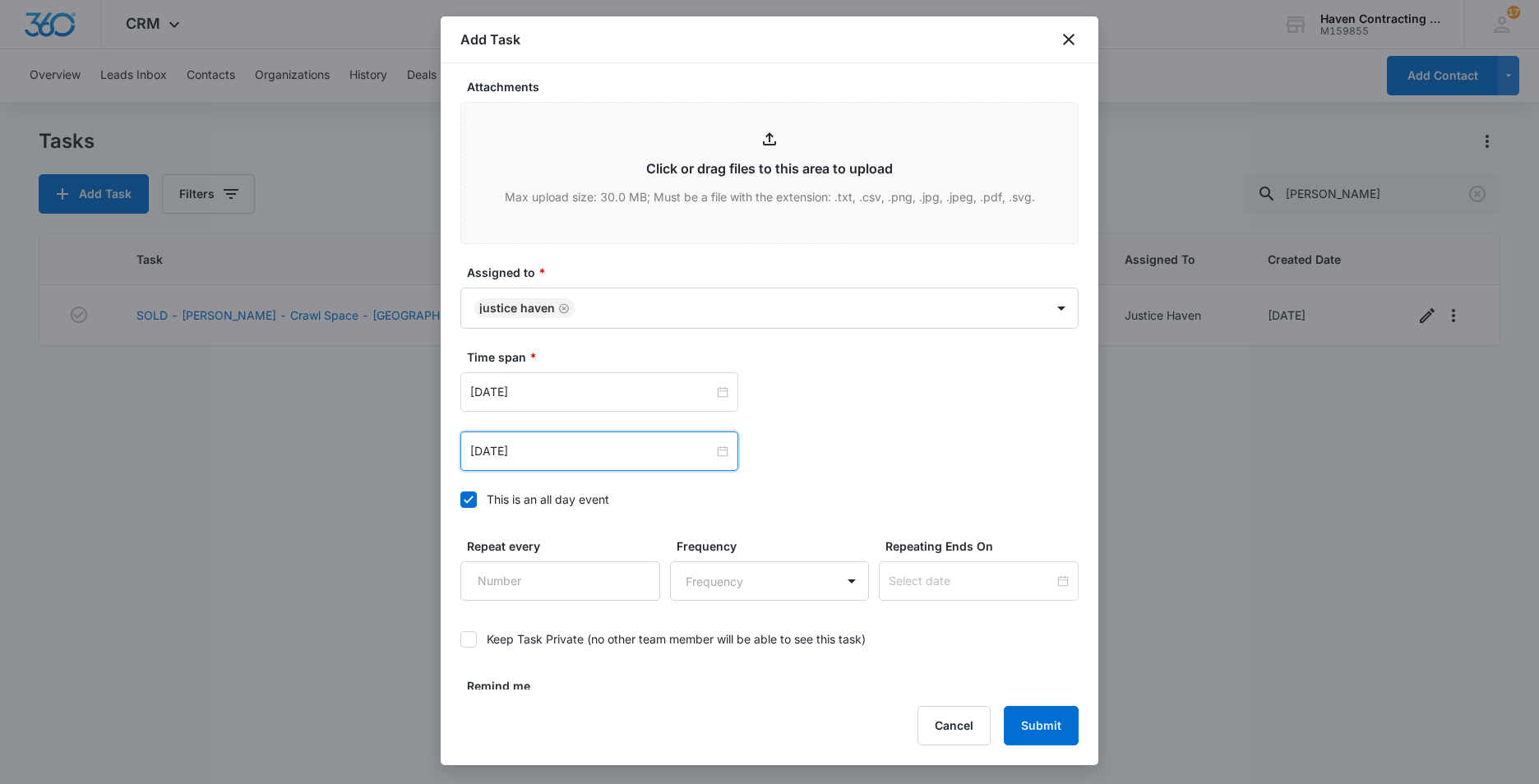
scroll to position [1000, 0]
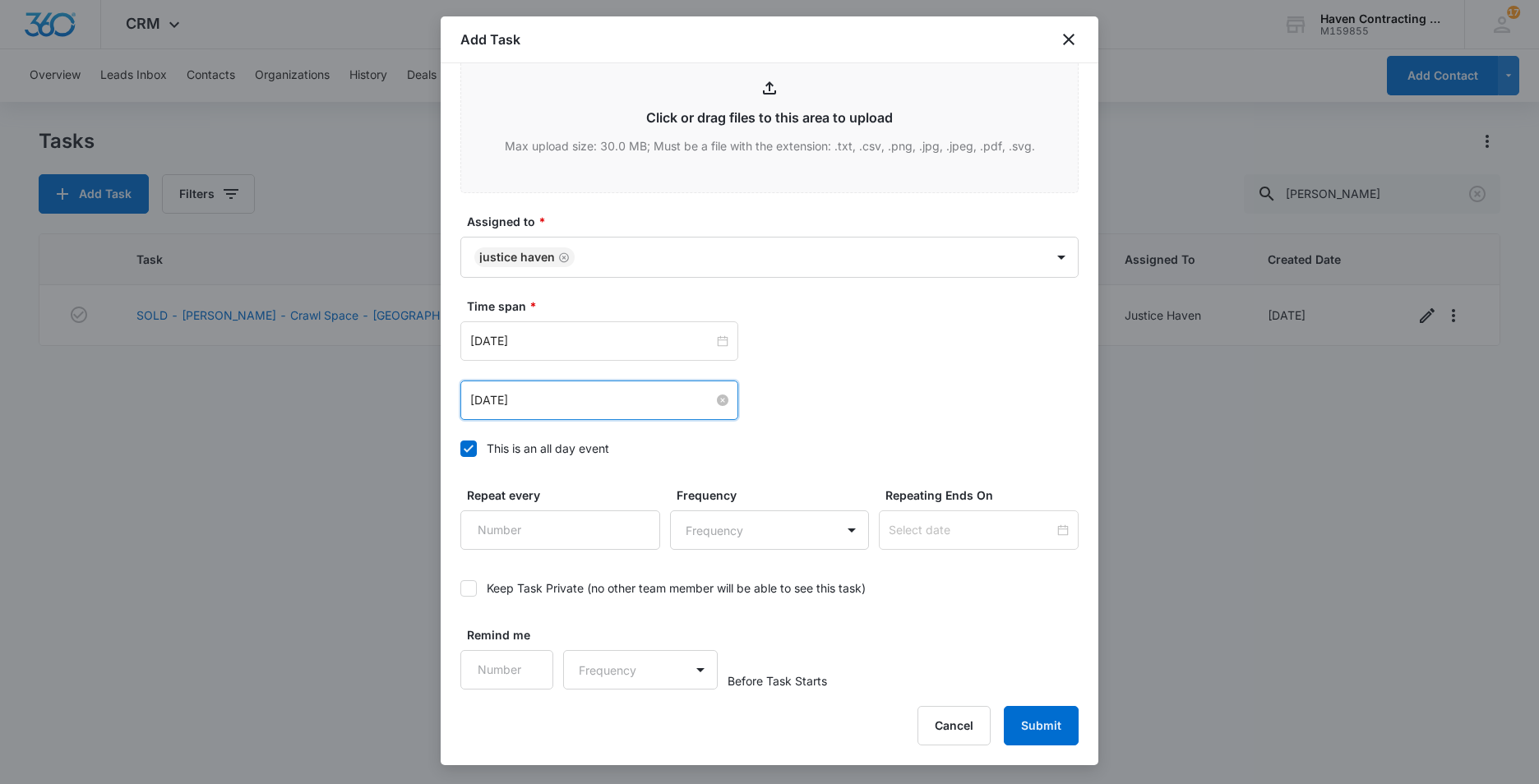
click at [555, 396] on input "Oct 20, 2025" at bounding box center [592, 400] width 243 height 18
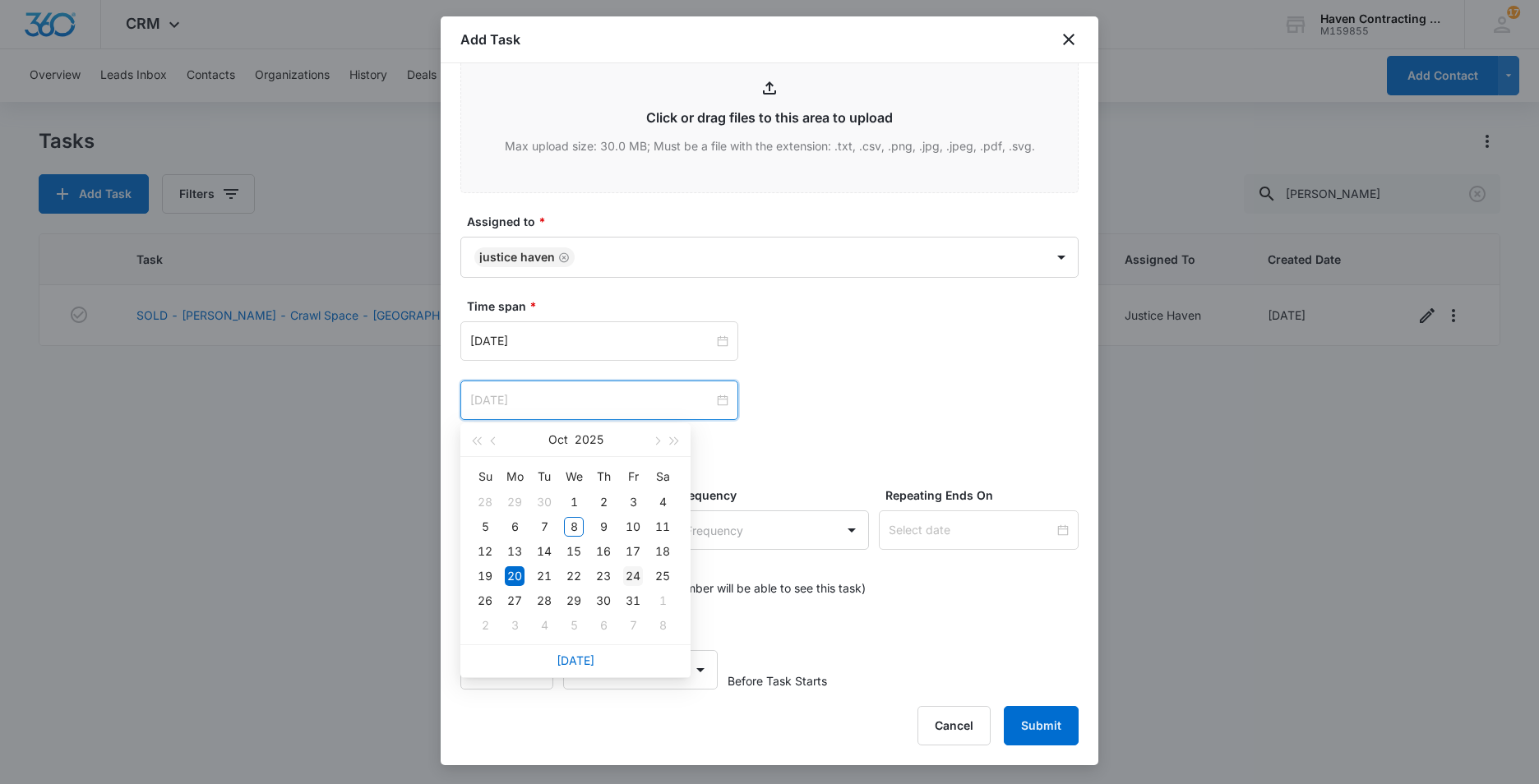
type input "Oct 24, 2025"
click at [633, 574] on div "24" at bounding box center [633, 576] width 20 height 20
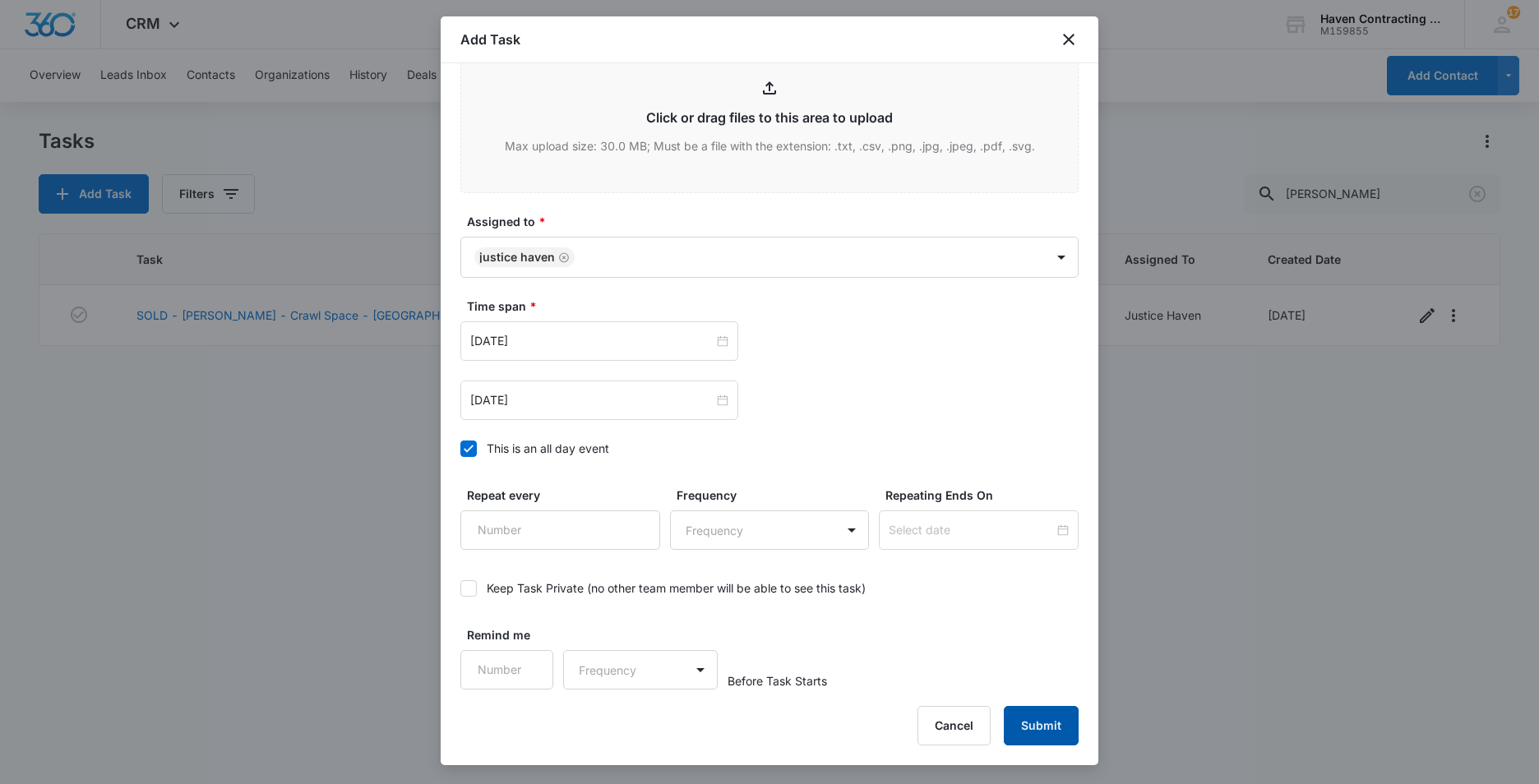
click at [1027, 738] on button "Submit" at bounding box center [1041, 726] width 75 height 40
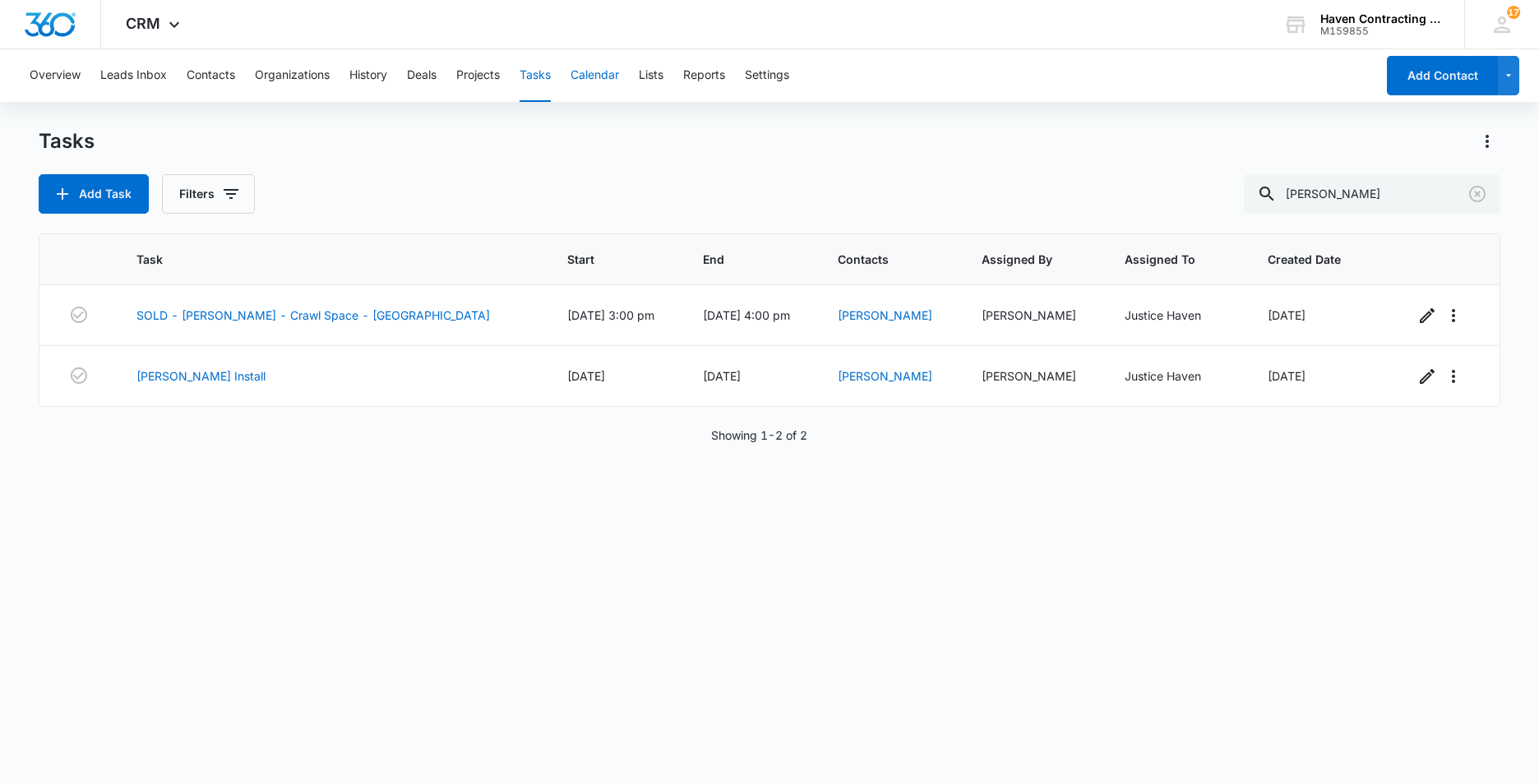
click at [590, 72] on button "Calendar" at bounding box center [595, 76] width 49 height 52
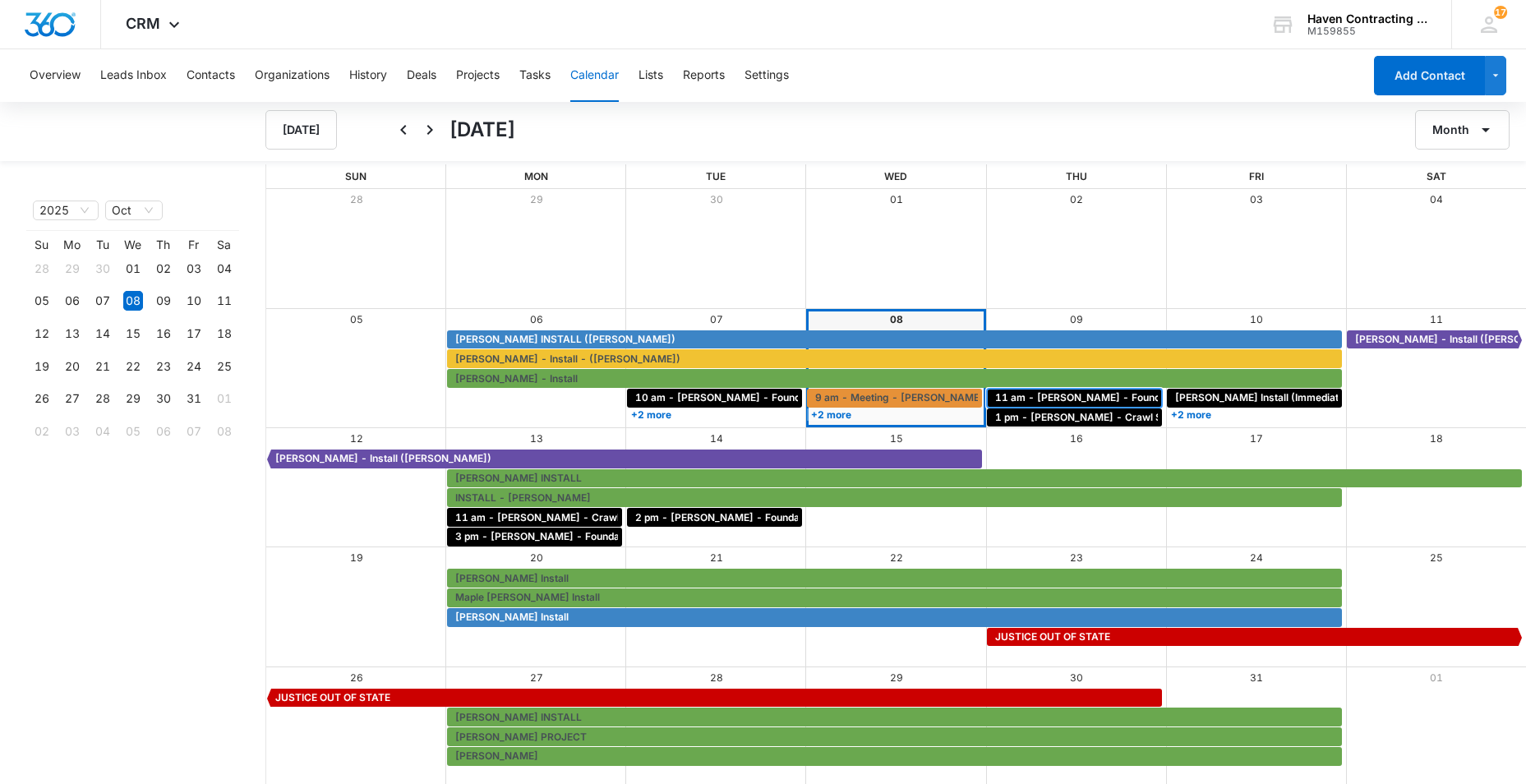
click at [1030, 399] on span "11 am - [PERSON_NAME] - Foundation - [GEOGRAPHIC_DATA]" at bounding box center [1148, 397] width 306 height 14
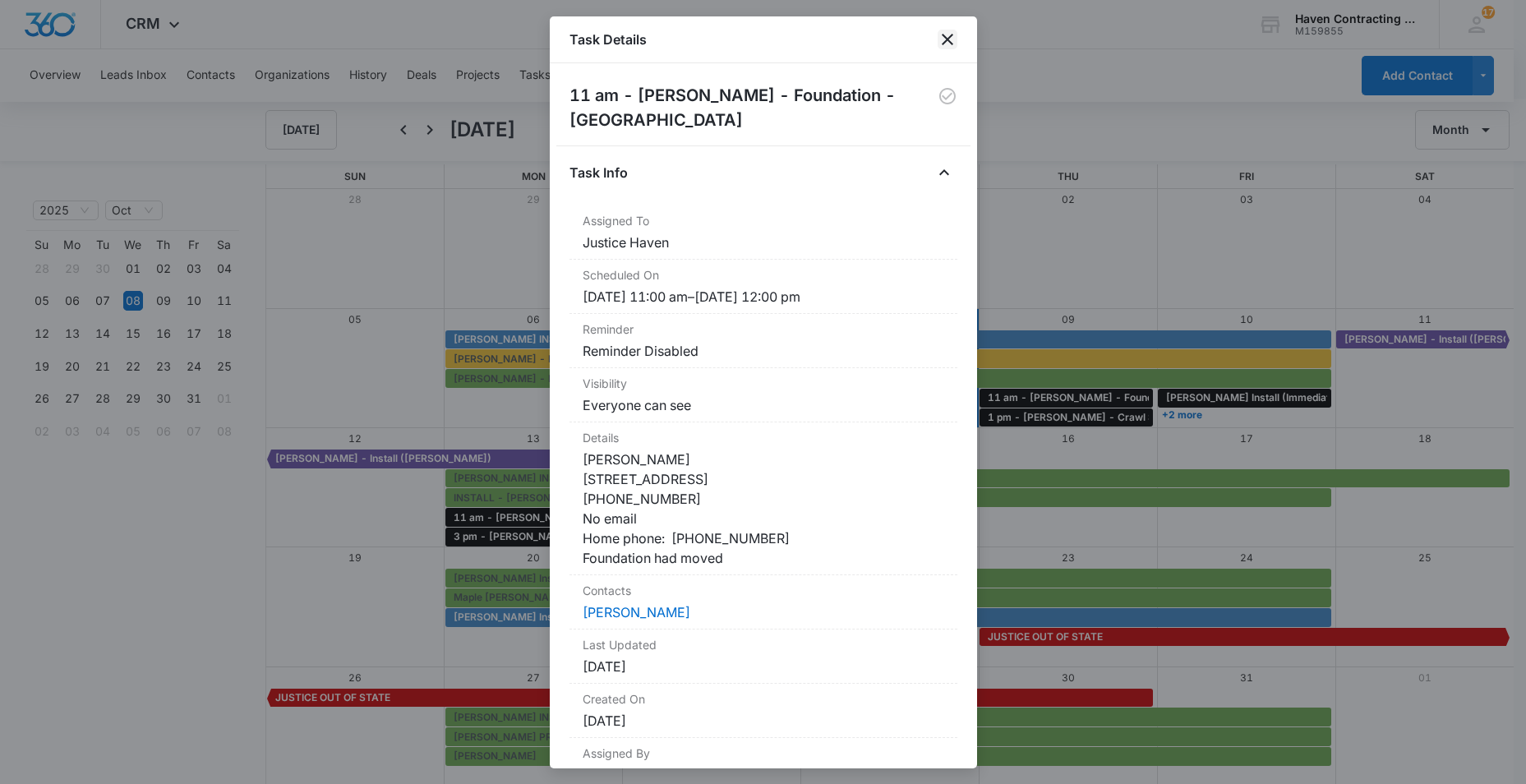
click at [948, 40] on icon "close" at bounding box center [947, 39] width 12 height 12
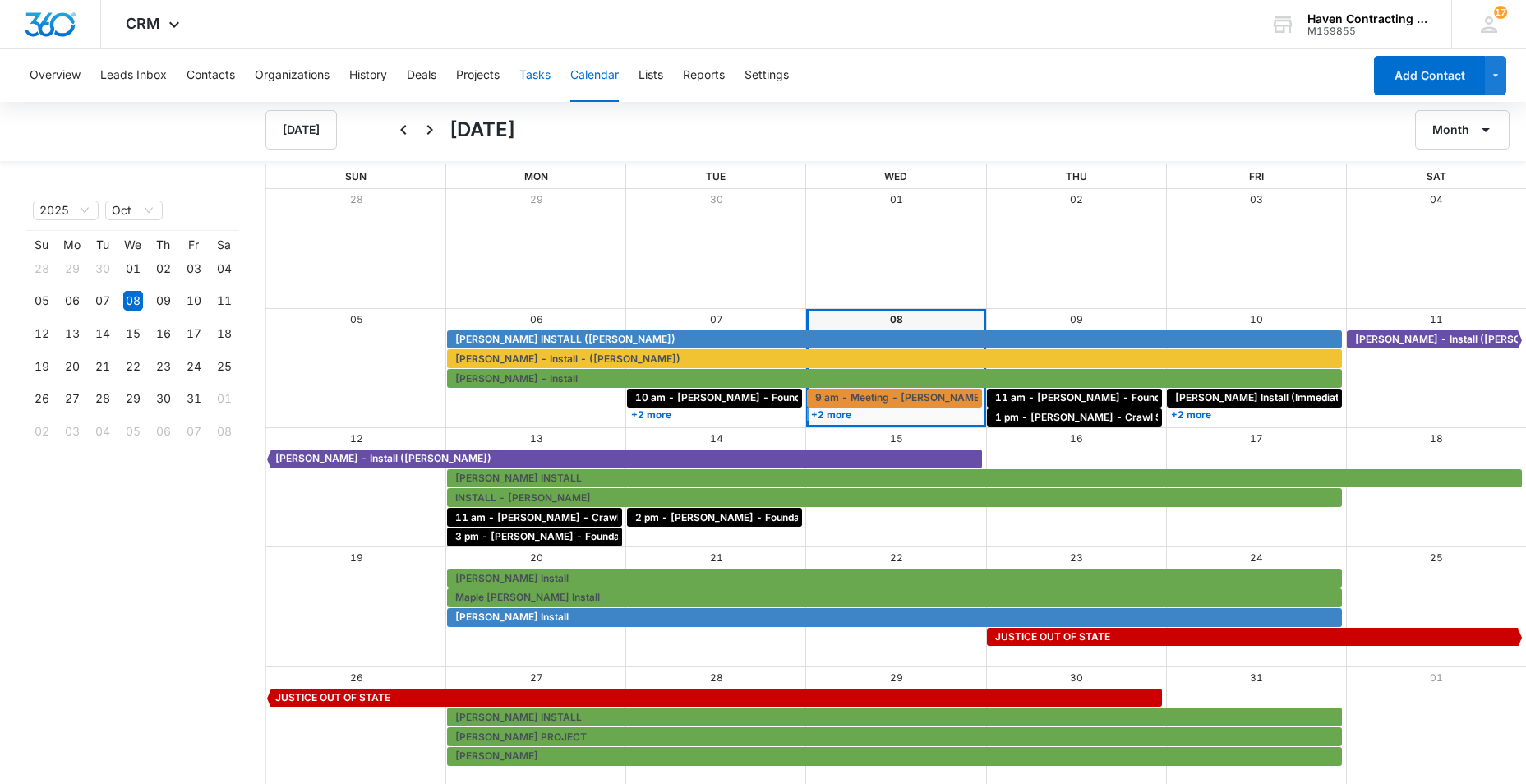
click at [535, 80] on button "Tasks" at bounding box center [535, 76] width 31 height 52
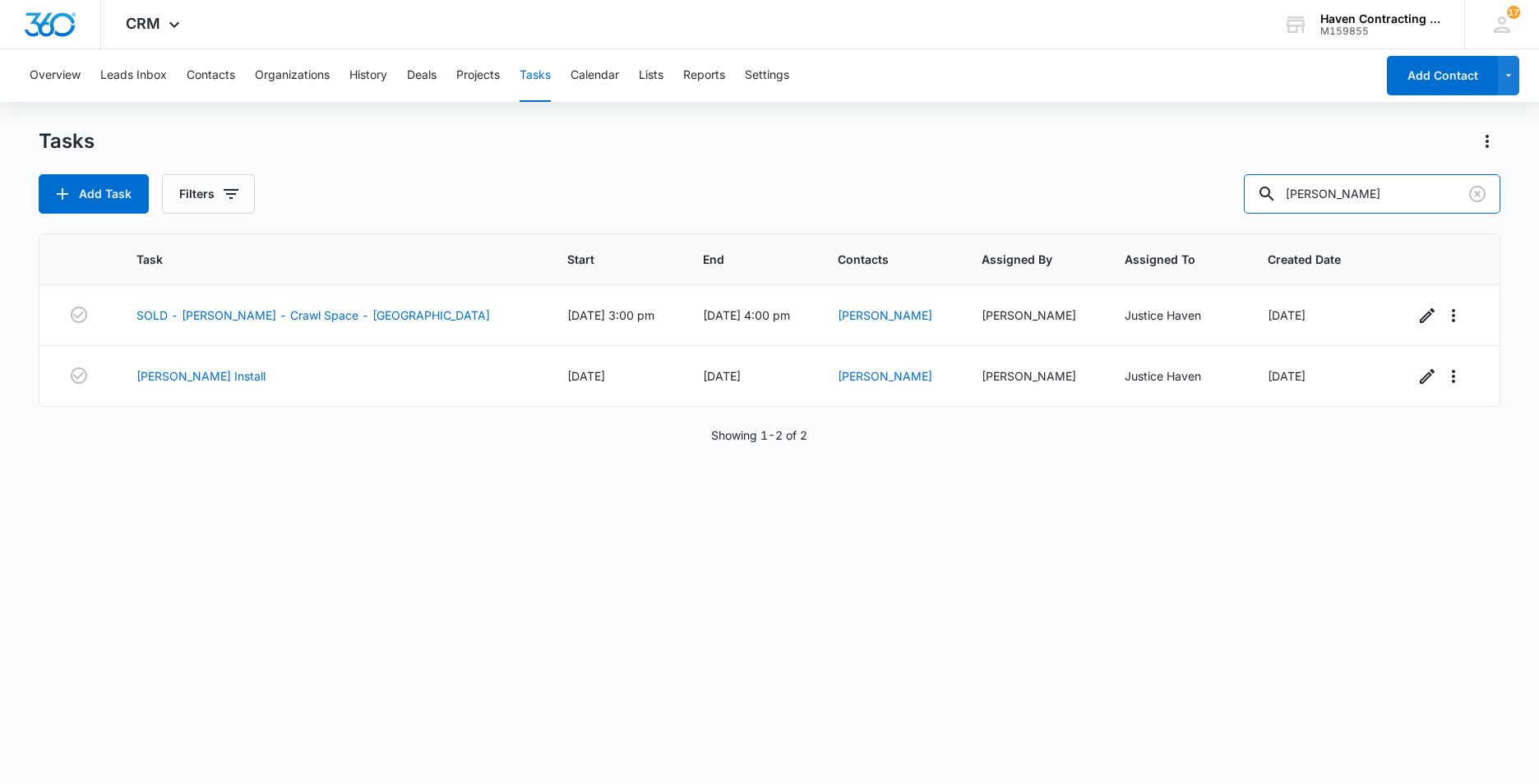
drag, startPoint x: 1371, startPoint y: 195, endPoint x: 1061, endPoint y: 205, distance: 310.2
click at [1061, 205] on div "Add Task Filters Whitener" at bounding box center [769, 194] width 1462 height 40
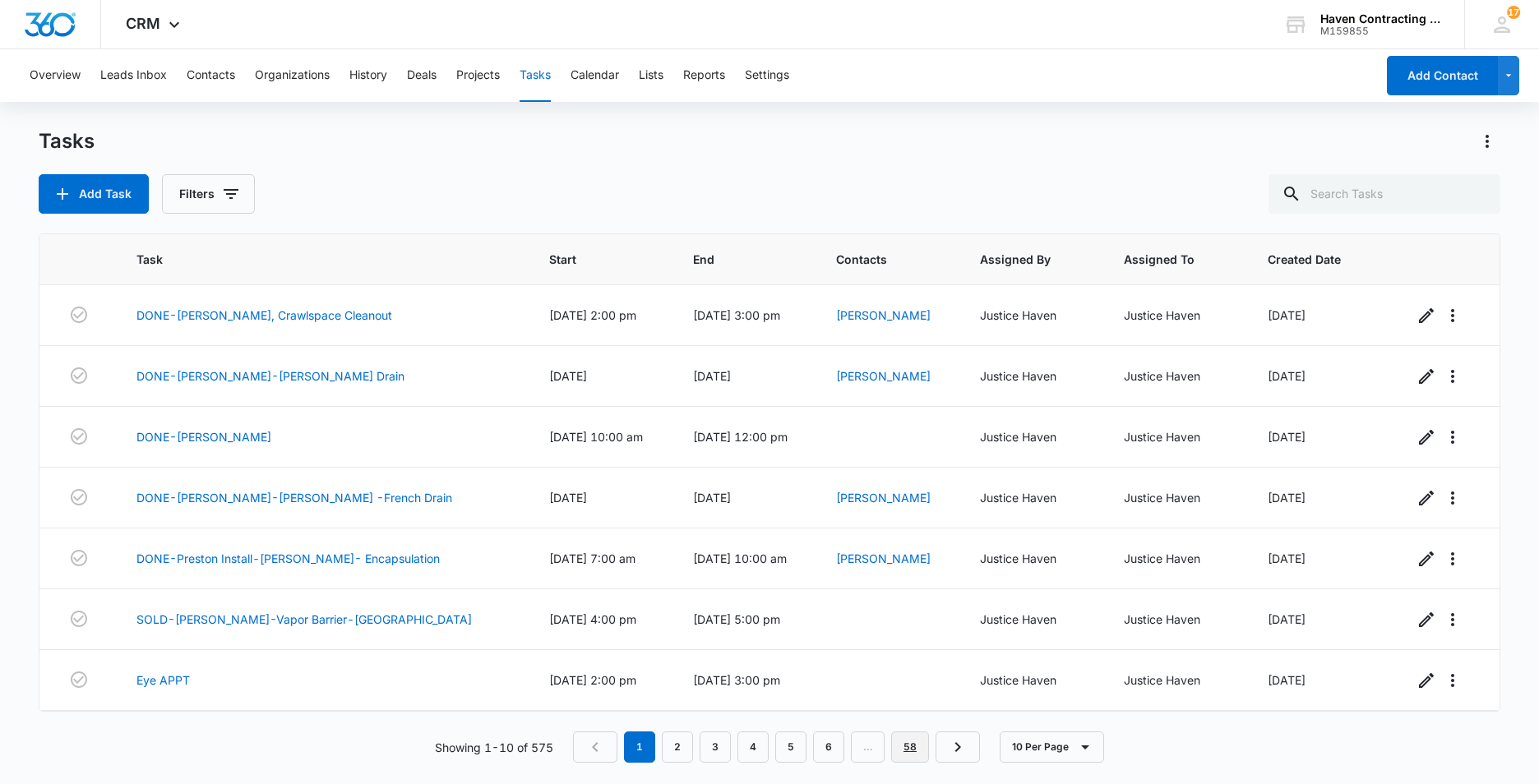
click at [910, 748] on link "58" at bounding box center [910, 746] width 38 height 31
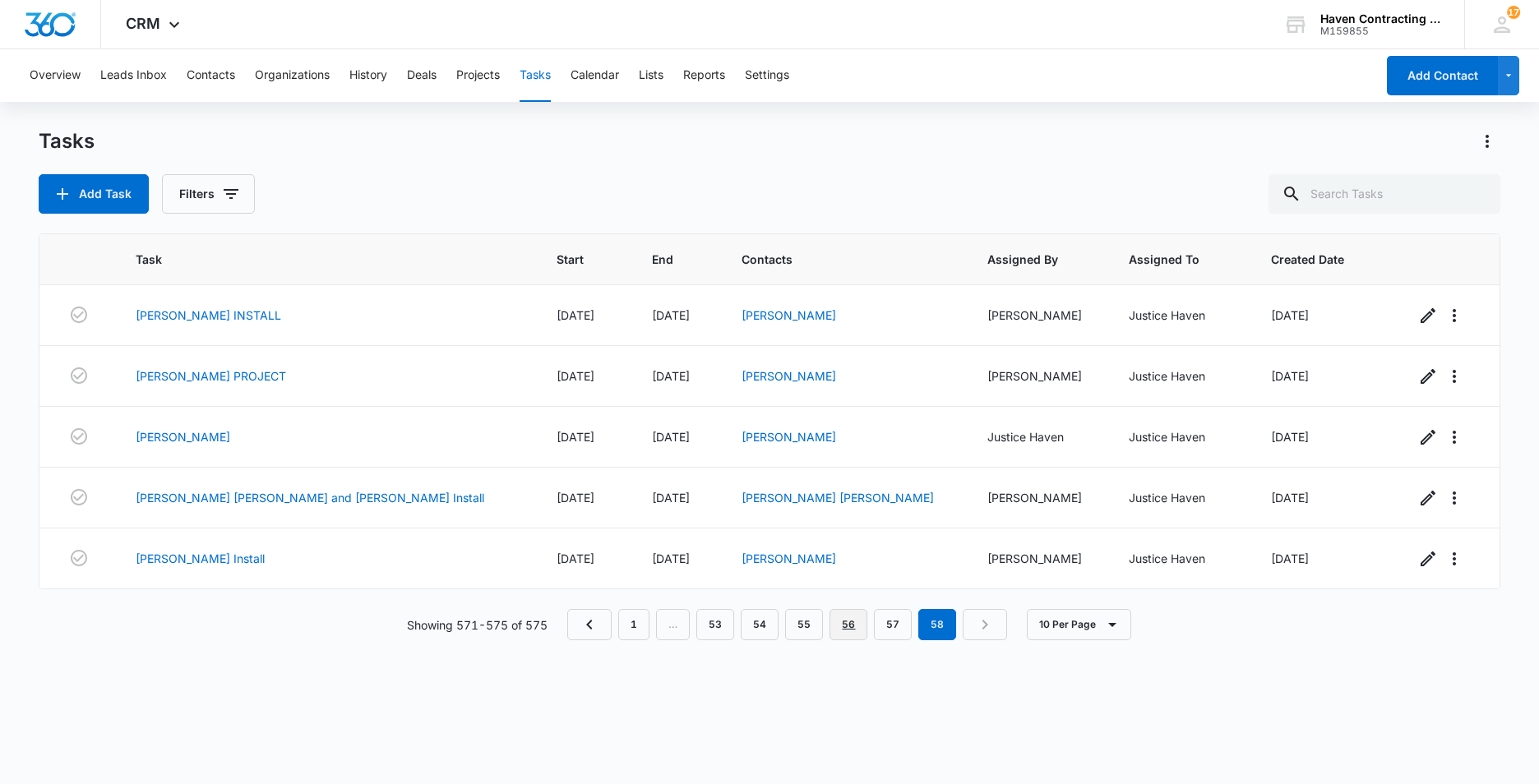
click at [847, 620] on link "56" at bounding box center [848, 624] width 38 height 31
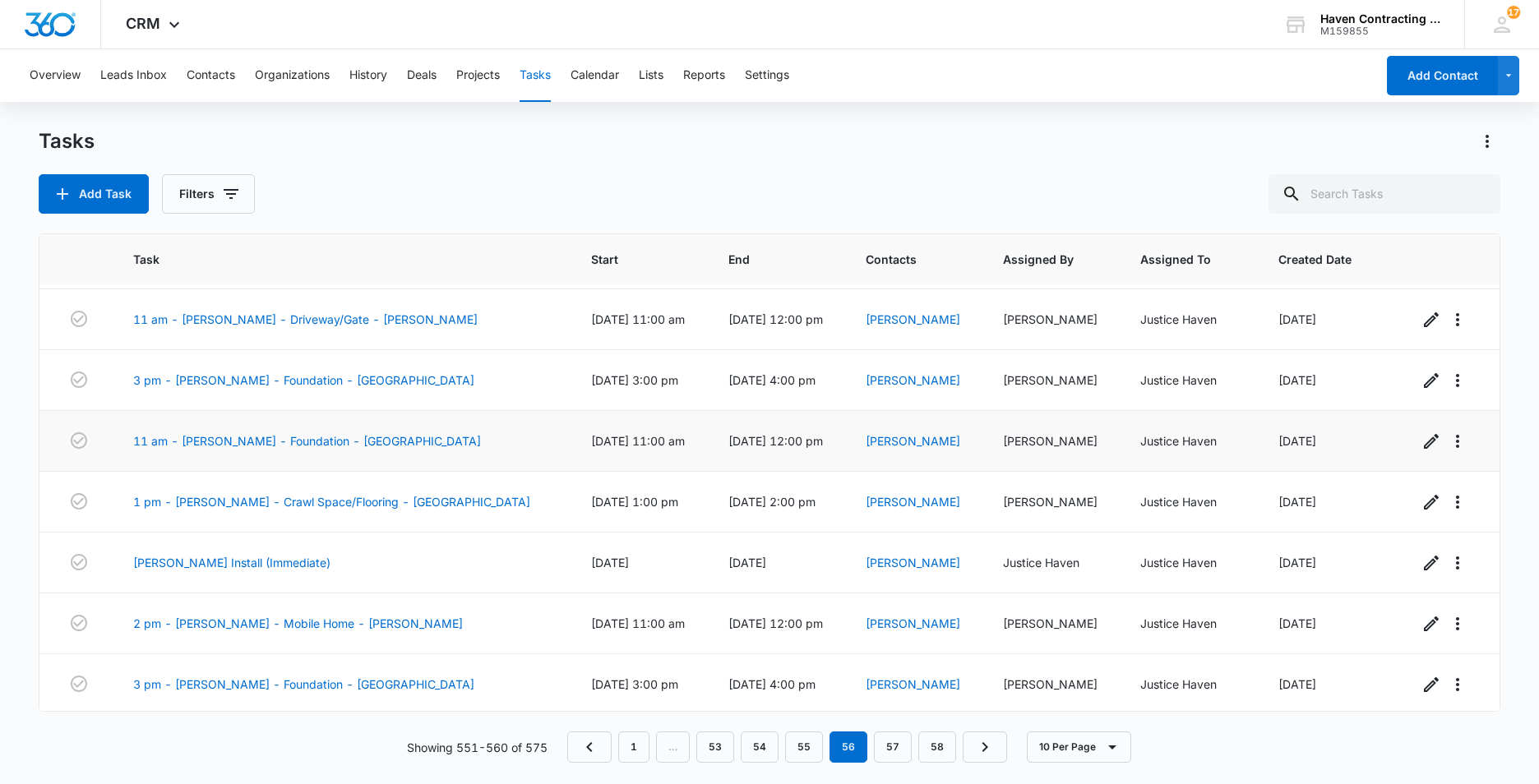
scroll to position [182, 0]
click at [217, 441] on link "11 am - [PERSON_NAME] - Foundation - [GEOGRAPHIC_DATA]" at bounding box center [307, 437] width 348 height 17
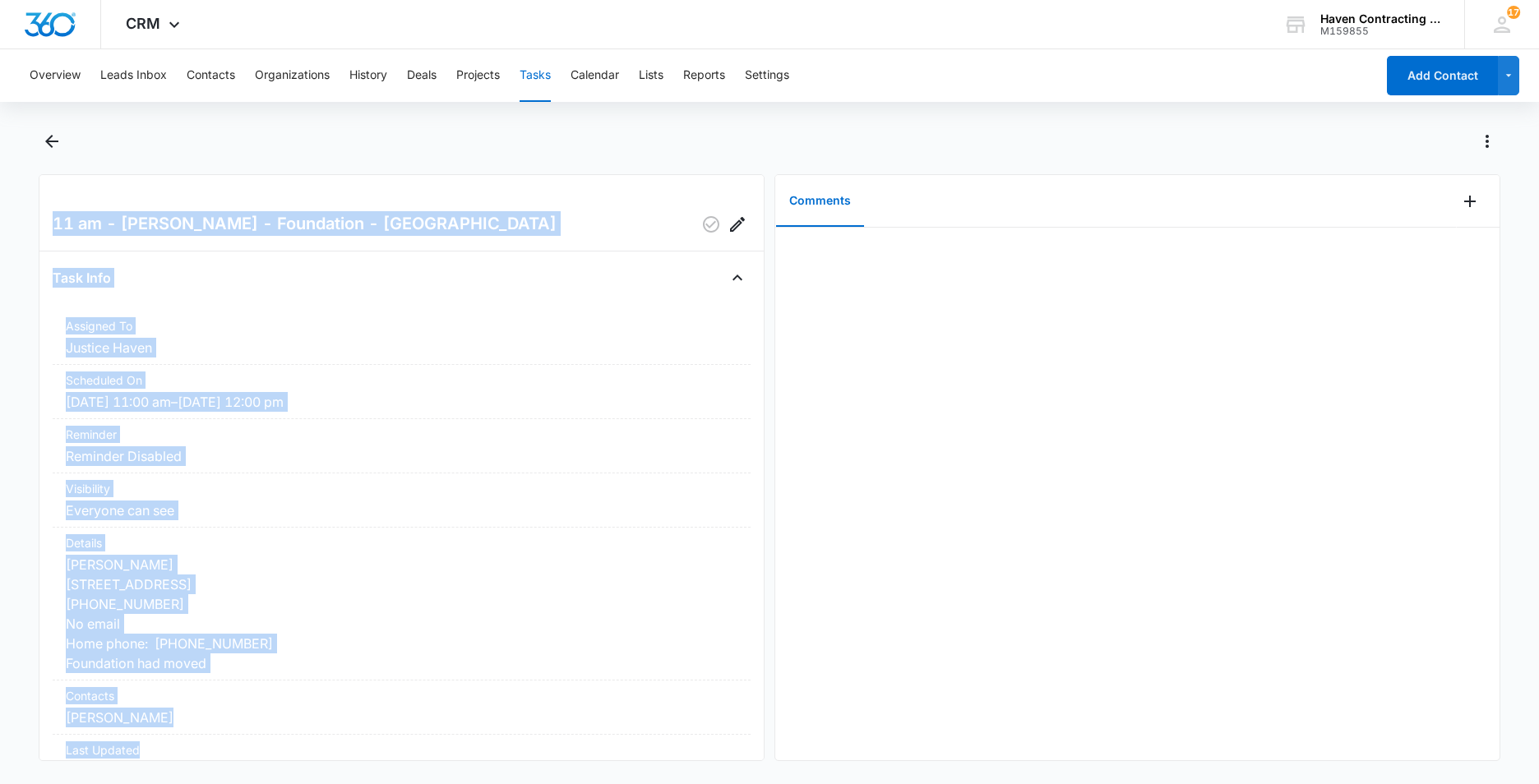
scroll to position [216, 0]
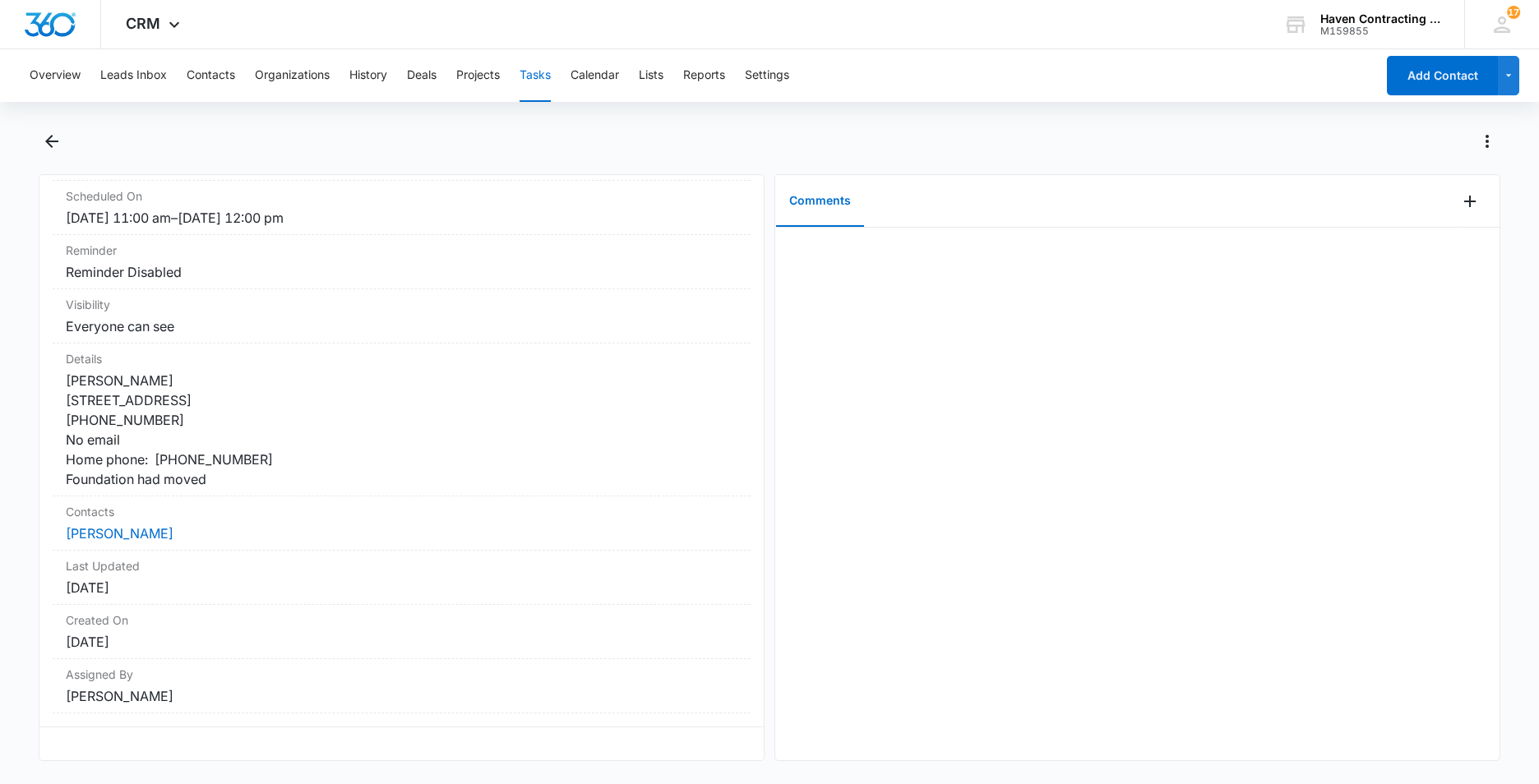
drag, startPoint x: 44, startPoint y: 220, endPoint x: 450, endPoint y: 752, distance: 669.2
click at [450, 752] on div "11 am - [PERSON_NAME] - Foundation - [GEOGRAPHIC_DATA] Task Info Assigned To Ju…" at bounding box center [401, 468] width 726 height 586
drag, startPoint x: 450, startPoint y: 752, endPoint x: 311, endPoint y: 506, distance: 282.6
click at [605, 76] on button "Calendar" at bounding box center [595, 76] width 49 height 52
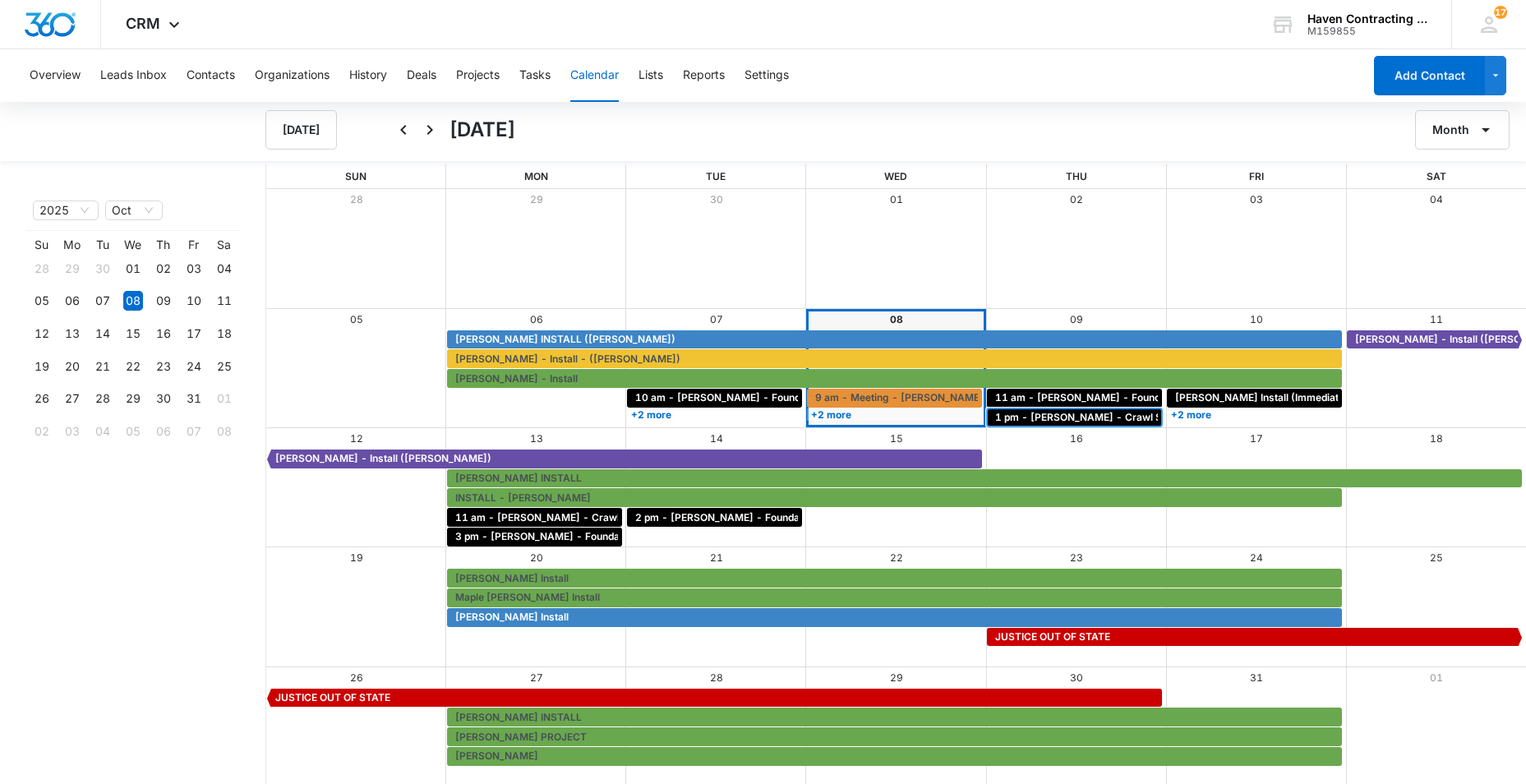
click at [1049, 421] on span "1 pm - [PERSON_NAME] - Crawl Space/Flooring - [GEOGRAPHIC_DATA]" at bounding box center [1170, 417] width 350 height 14
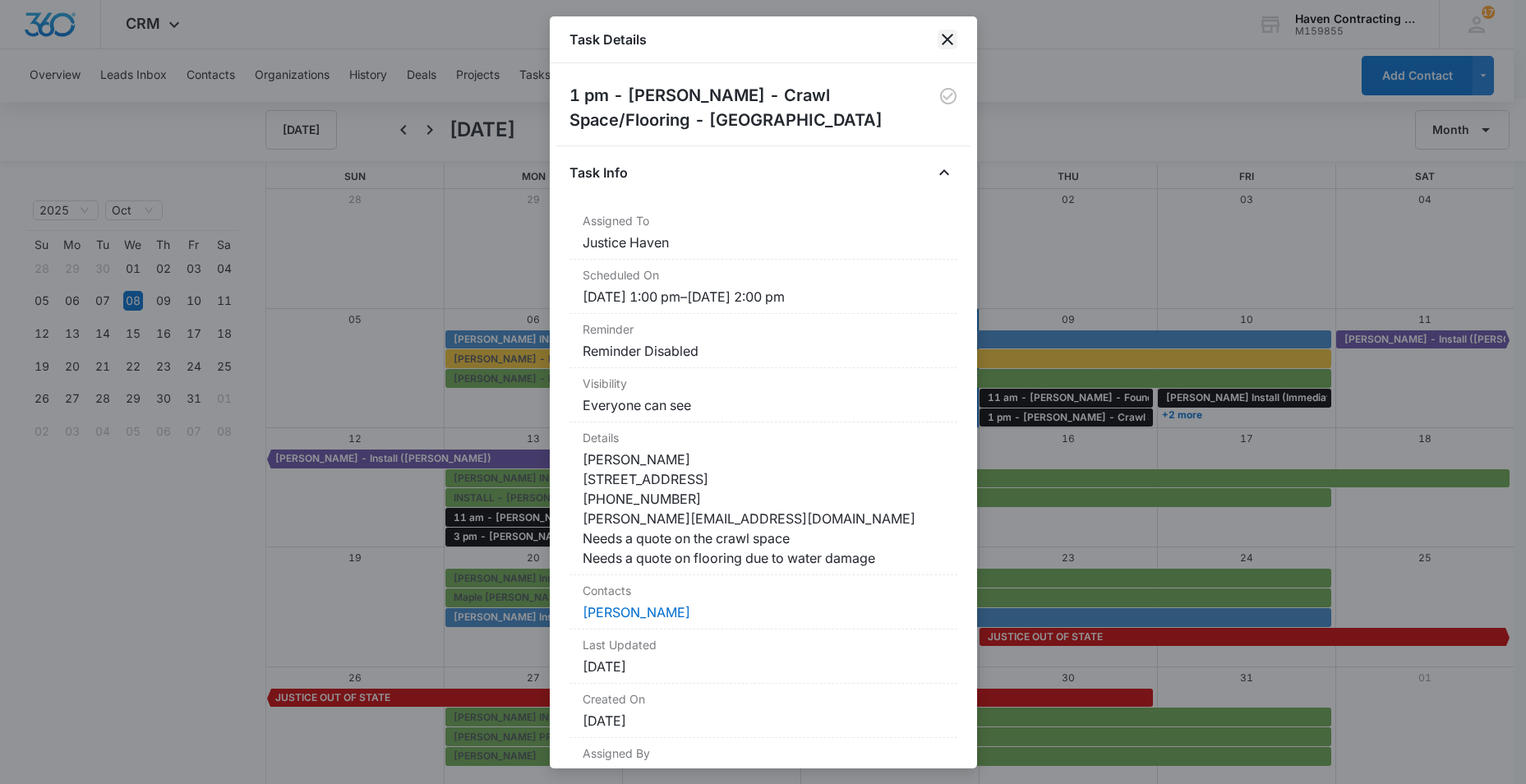
click at [952, 36] on icon "close" at bounding box center [948, 40] width 20 height 20
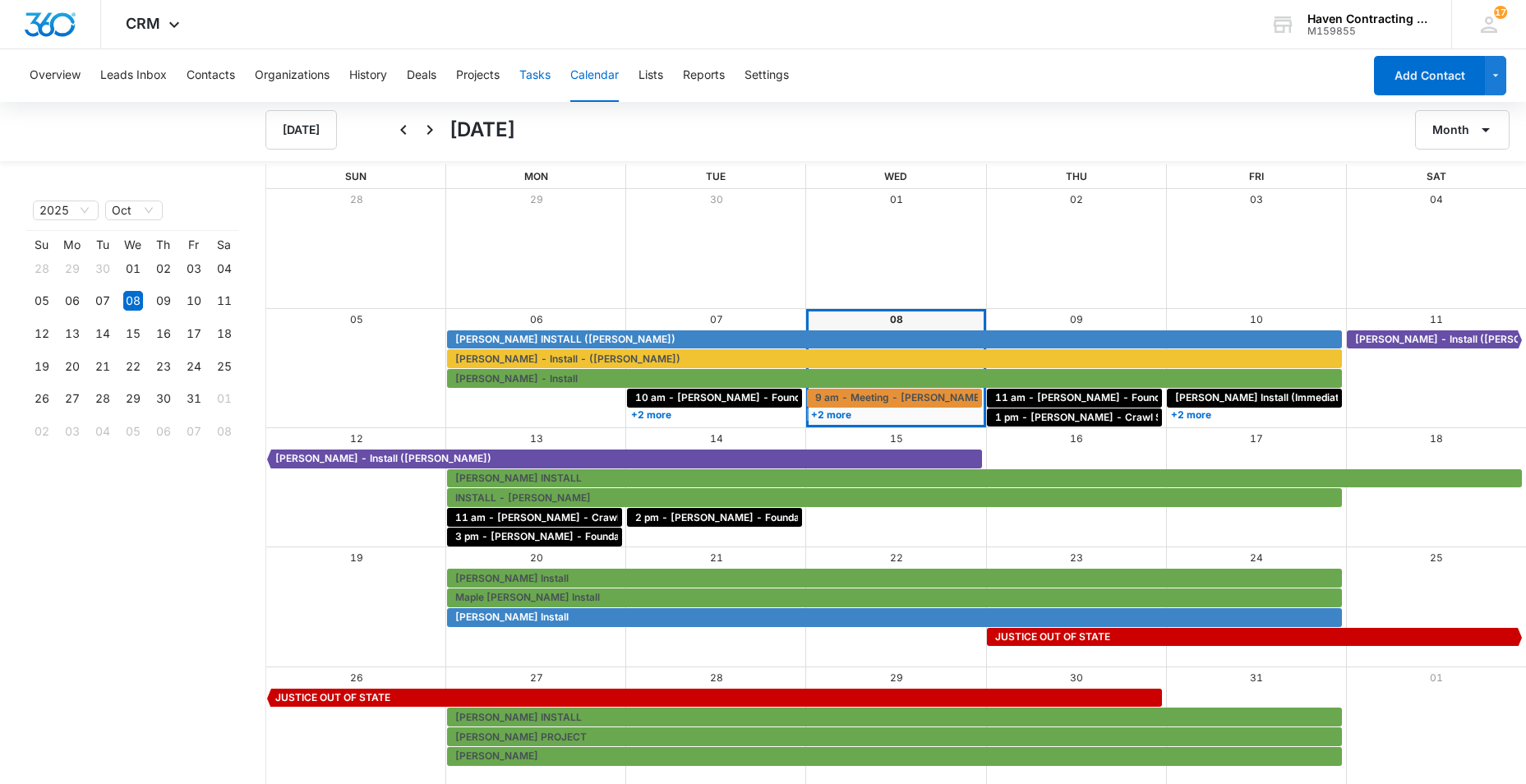
click at [537, 79] on button "Tasks" at bounding box center [535, 76] width 31 height 52
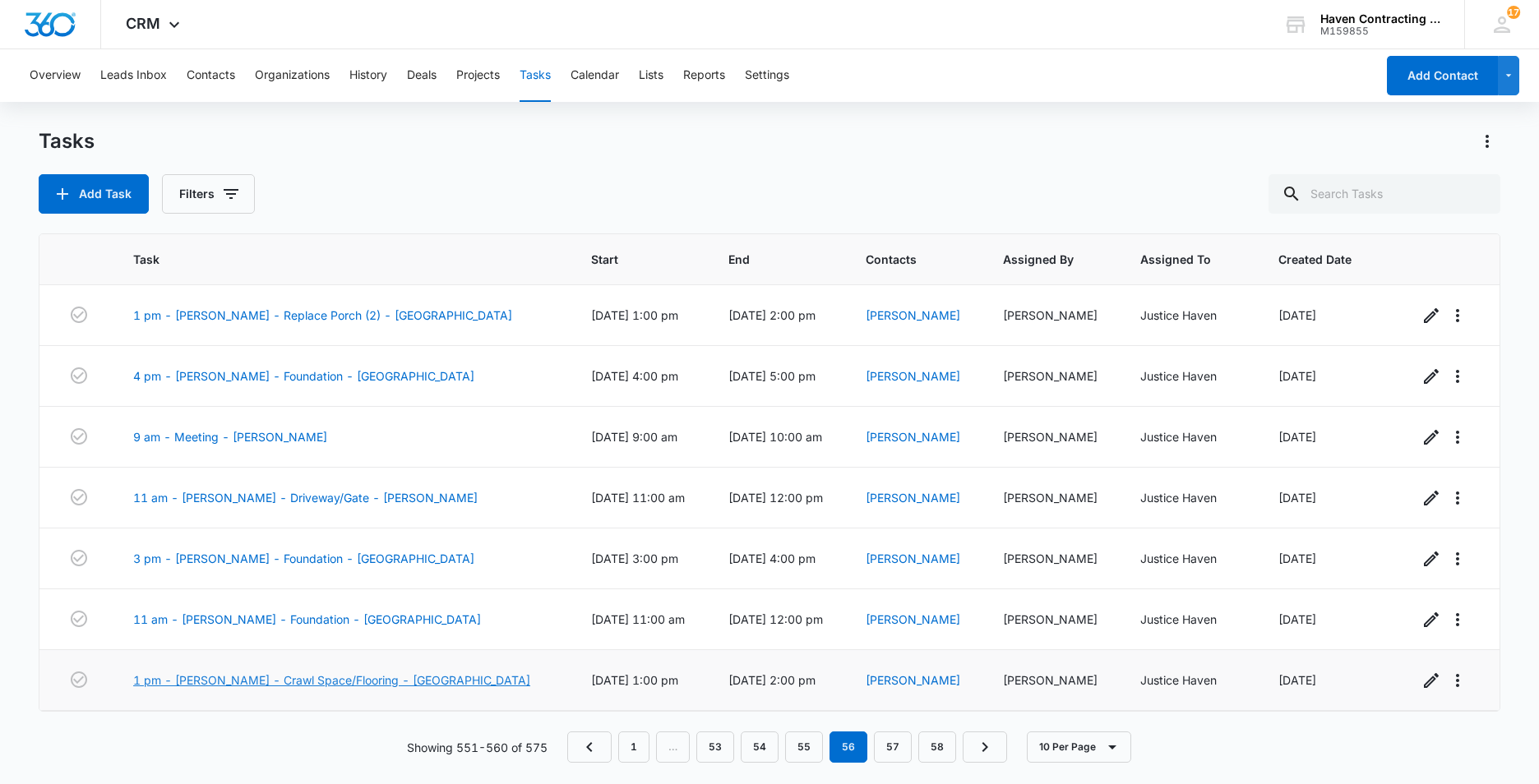
click at [321, 680] on link "1 pm - [PERSON_NAME] - Crawl Space/Flooring - [GEOGRAPHIC_DATA]" at bounding box center [331, 680] width 397 height 17
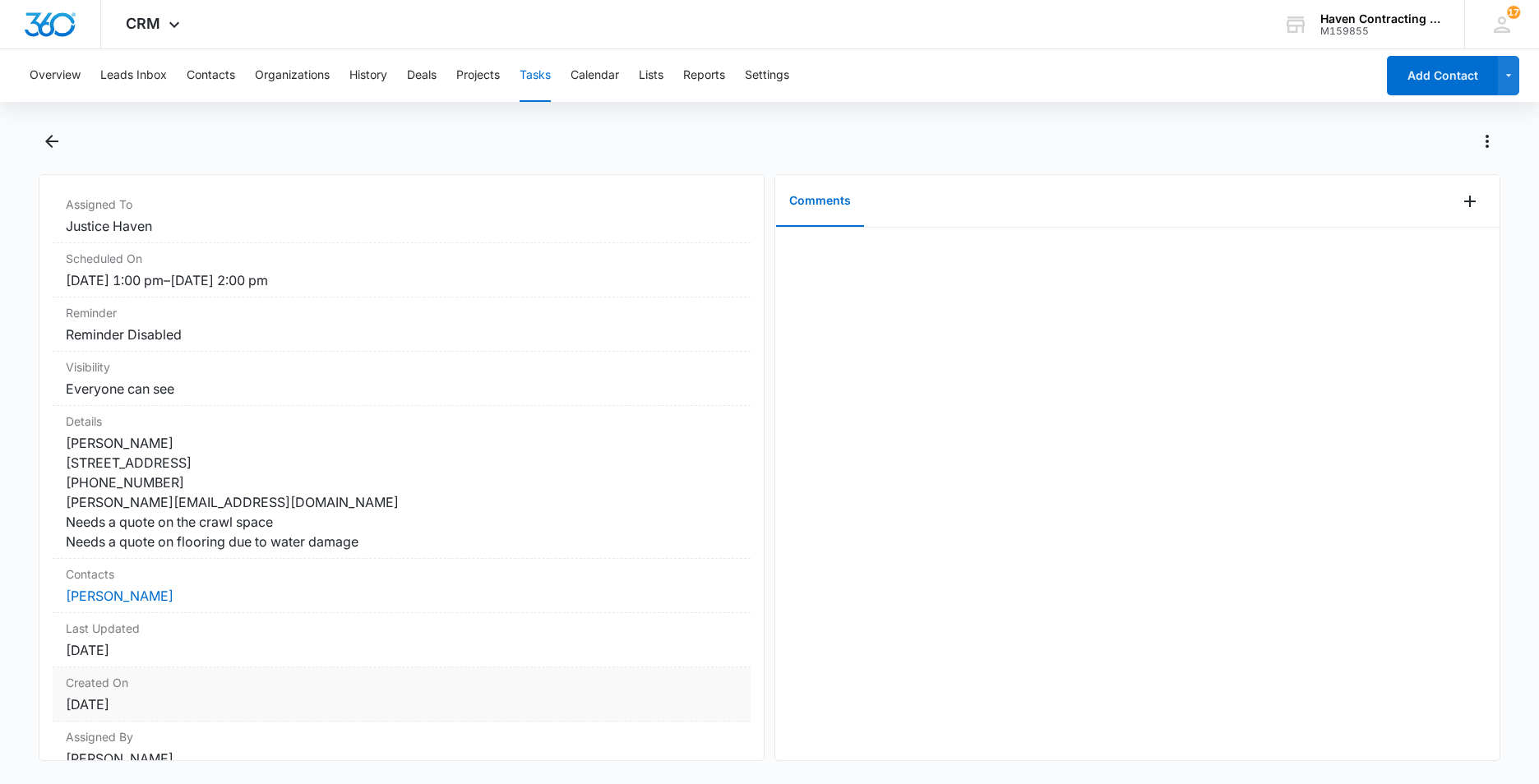
scroll to position [216, 0]
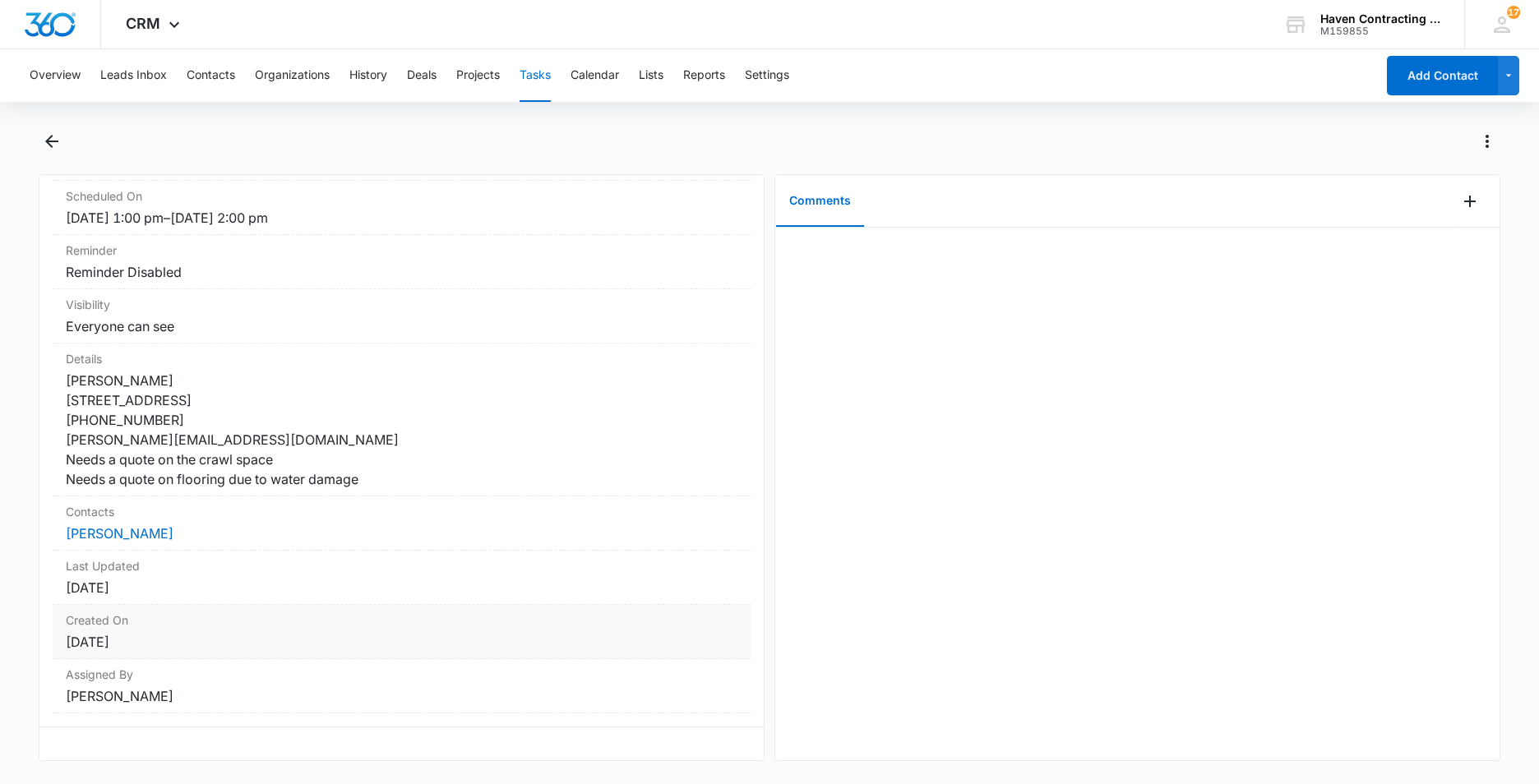
drag, startPoint x: 48, startPoint y: 218, endPoint x: 530, endPoint y: 741, distance: 711.2
click at [530, 741] on div "1 pm - [PERSON_NAME] - Crawl Space/Flooring - Cave City Task Info Assigned To J…" at bounding box center [401, 468] width 726 height 586
drag, startPoint x: 530, startPoint y: 741, endPoint x: 434, endPoint y: 579, distance: 188.3
click at [605, 73] on button "Calendar" at bounding box center [595, 76] width 49 height 52
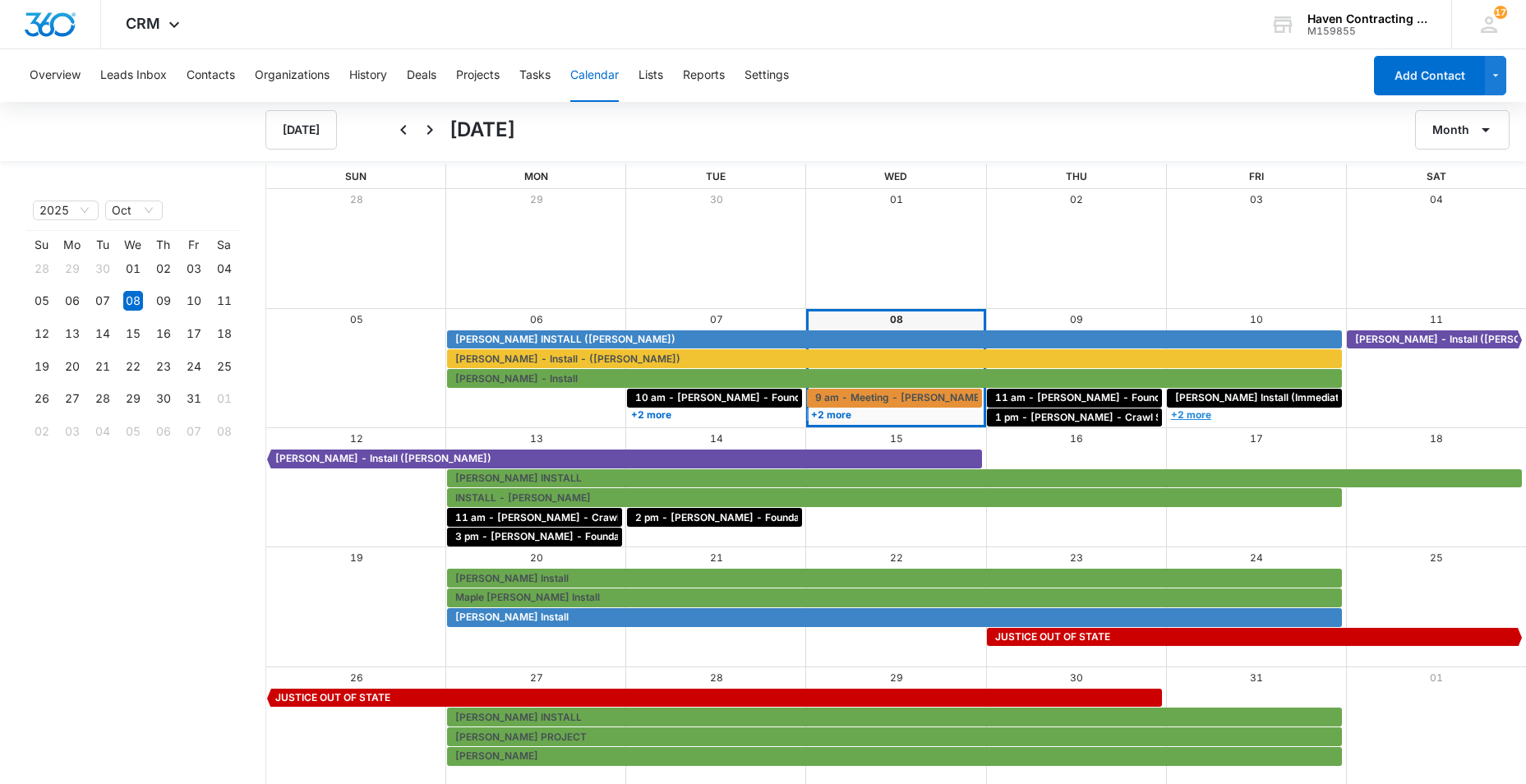
click at [1190, 414] on link "+2 more" at bounding box center [1254, 414] width 175 height 13
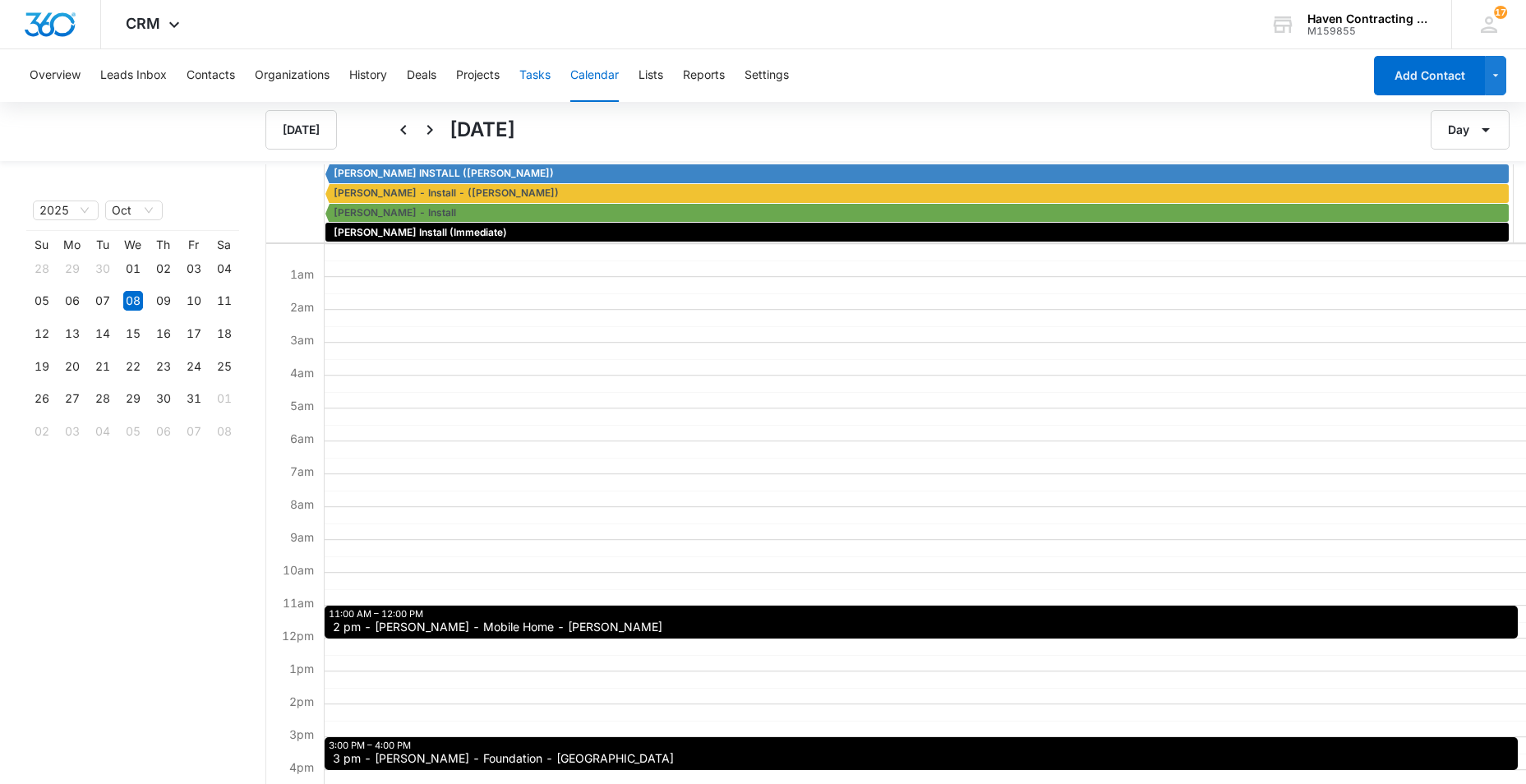
click at [539, 72] on button "Tasks" at bounding box center [535, 76] width 31 height 52
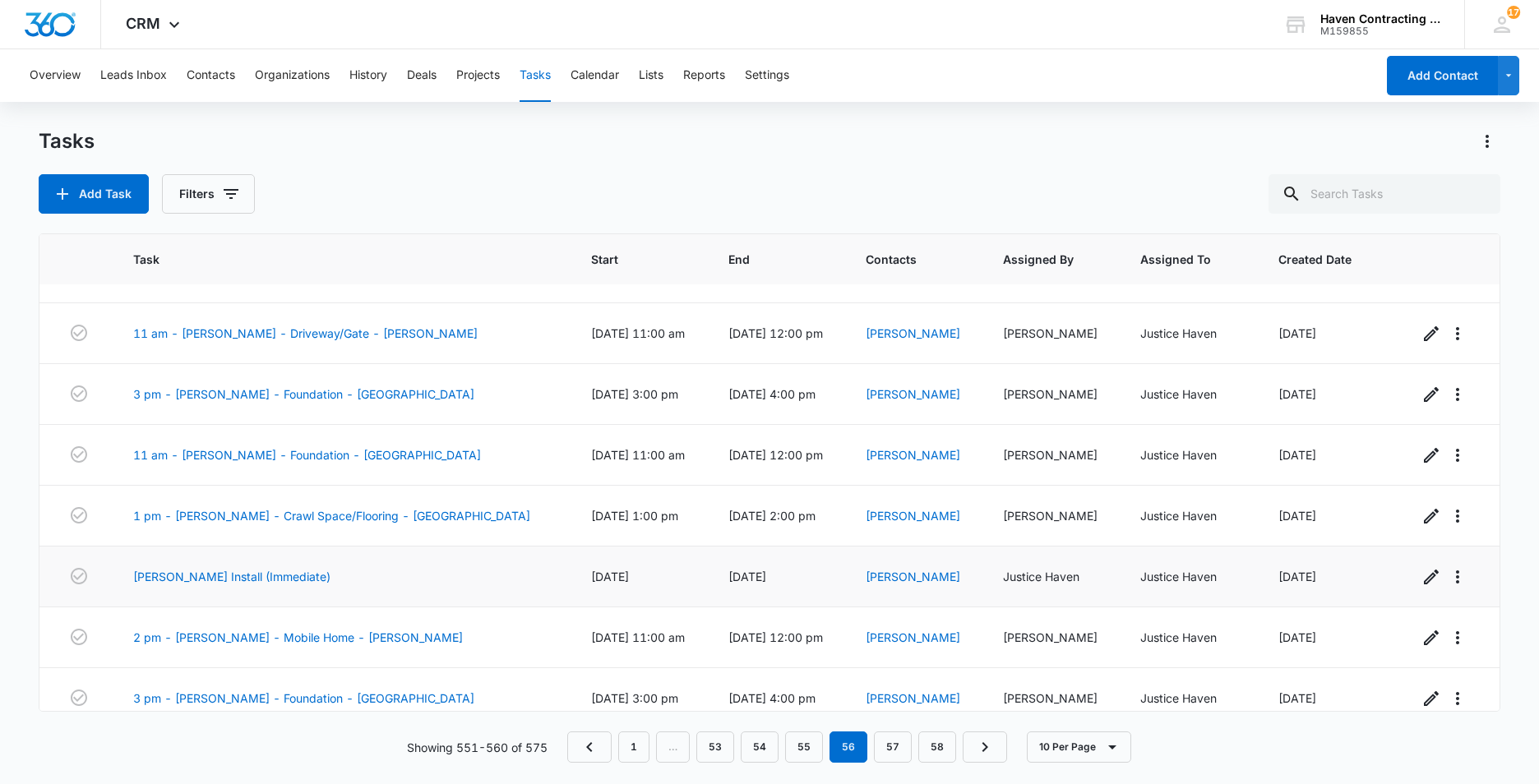
scroll to position [182, 0]
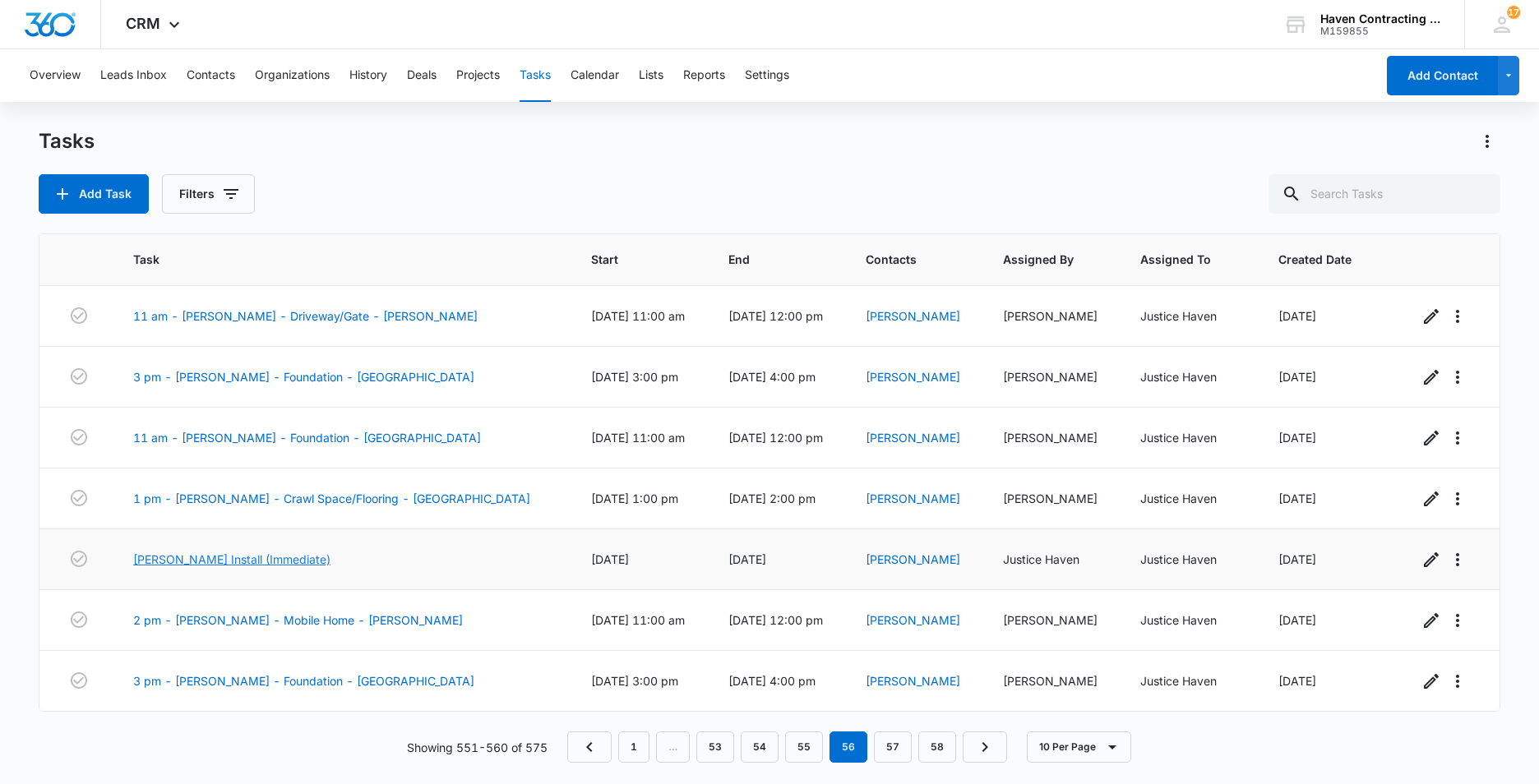
click at [213, 562] on link "[PERSON_NAME] Install (Immediate)" at bounding box center [231, 558] width 197 height 17
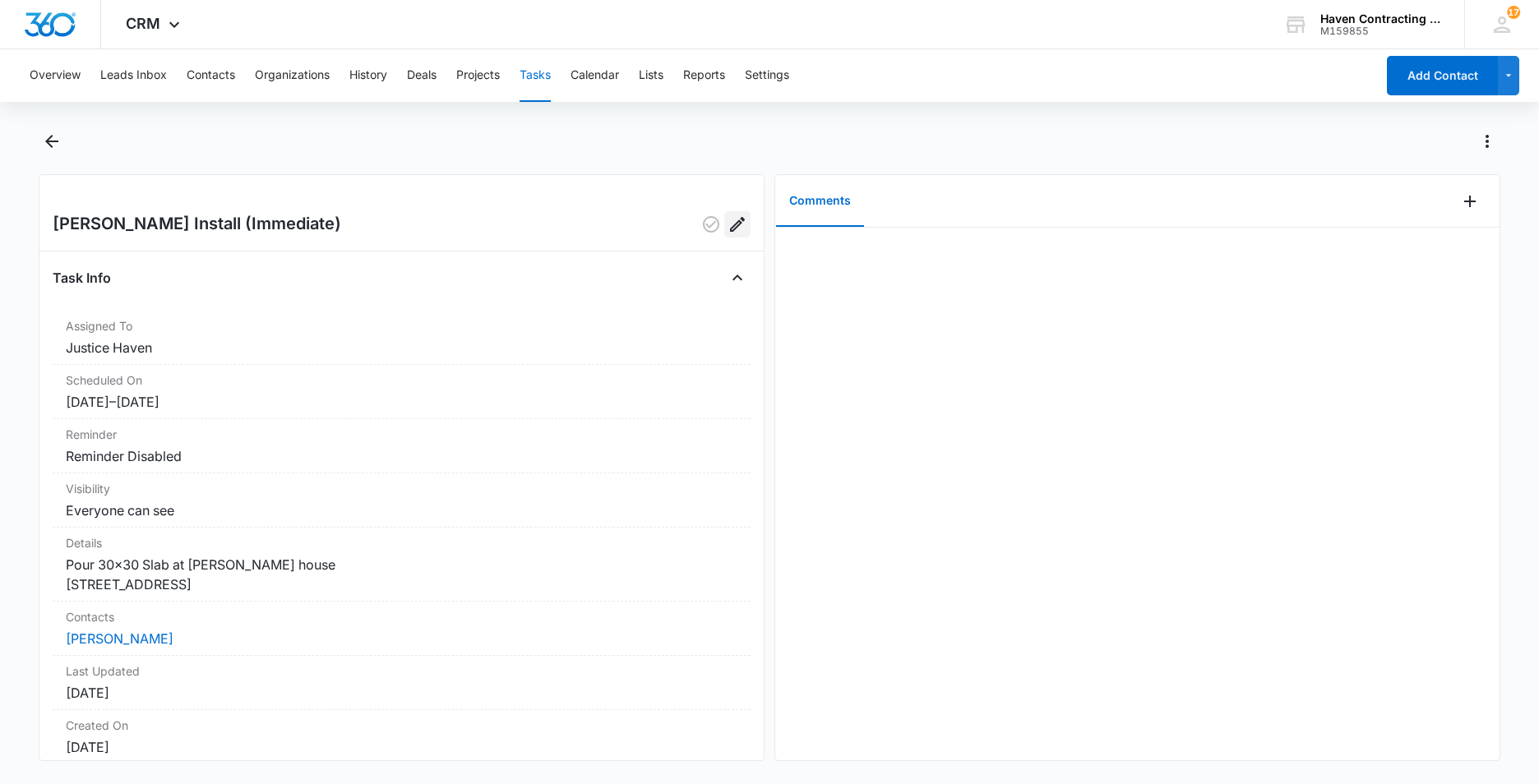
click at [728, 221] on icon "Edit" at bounding box center [738, 224] width 20 height 20
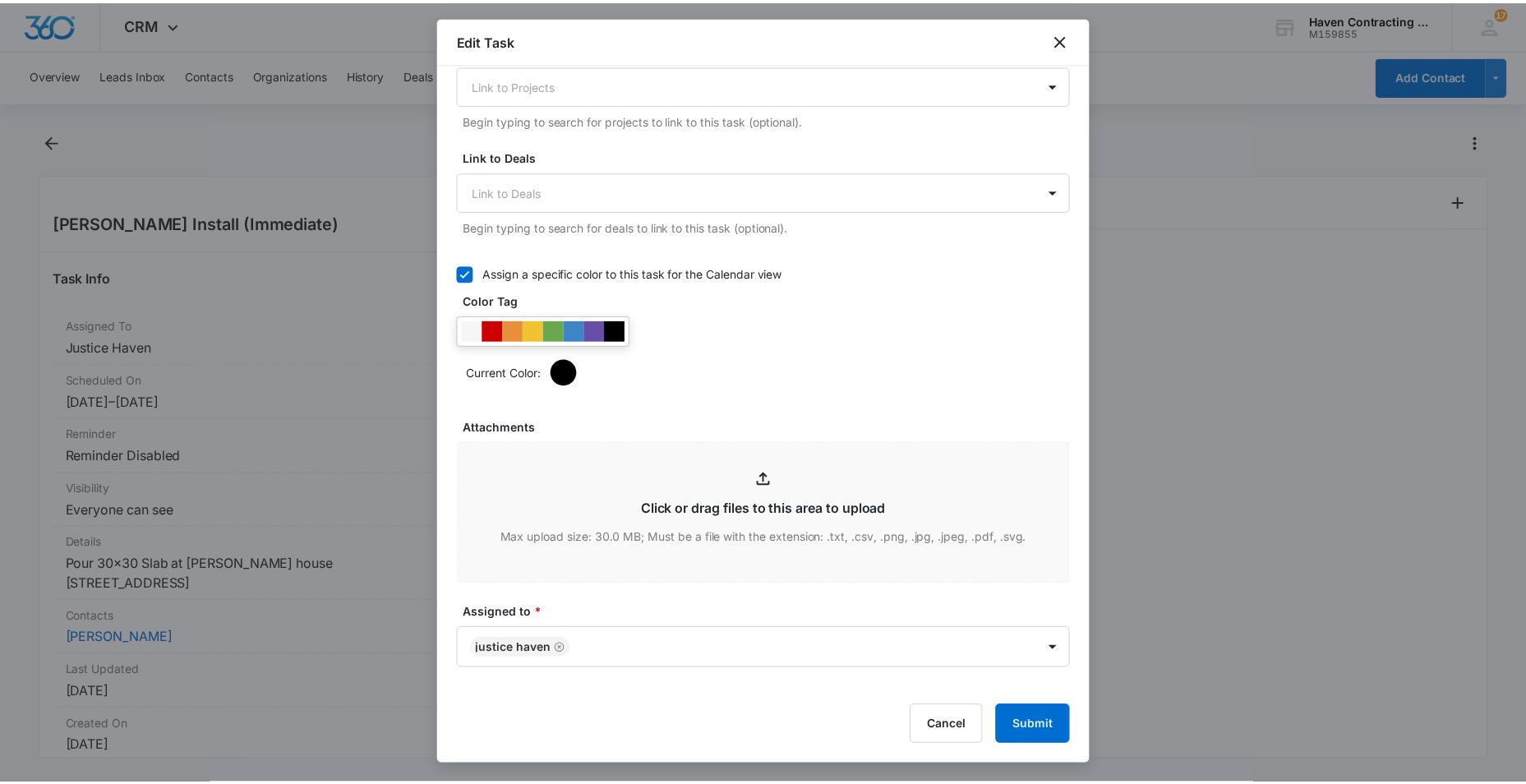
scroll to position [493, 0]
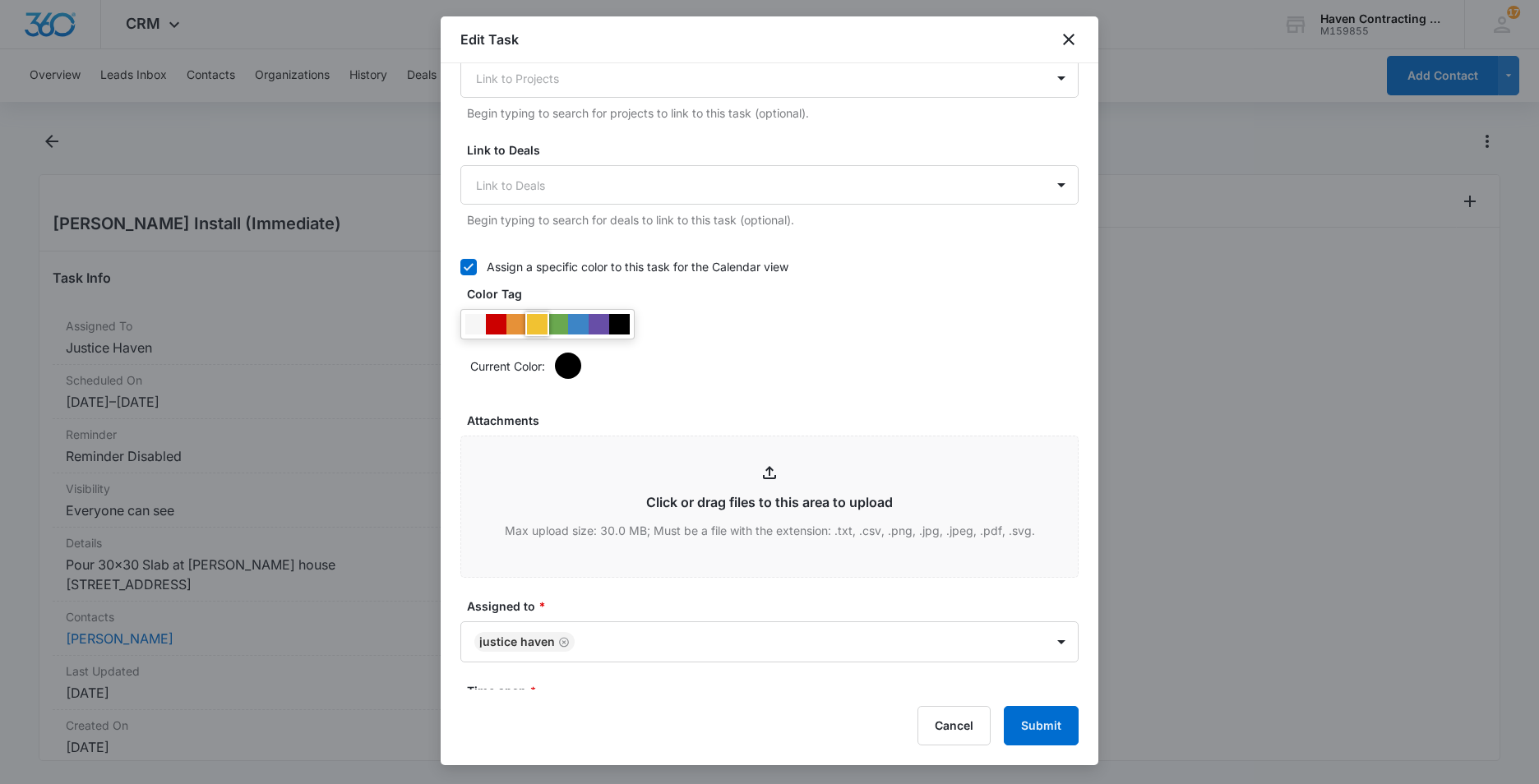
click at [538, 329] on div at bounding box center [537, 324] width 21 height 21
click at [1036, 728] on button "Submit" at bounding box center [1041, 726] width 75 height 40
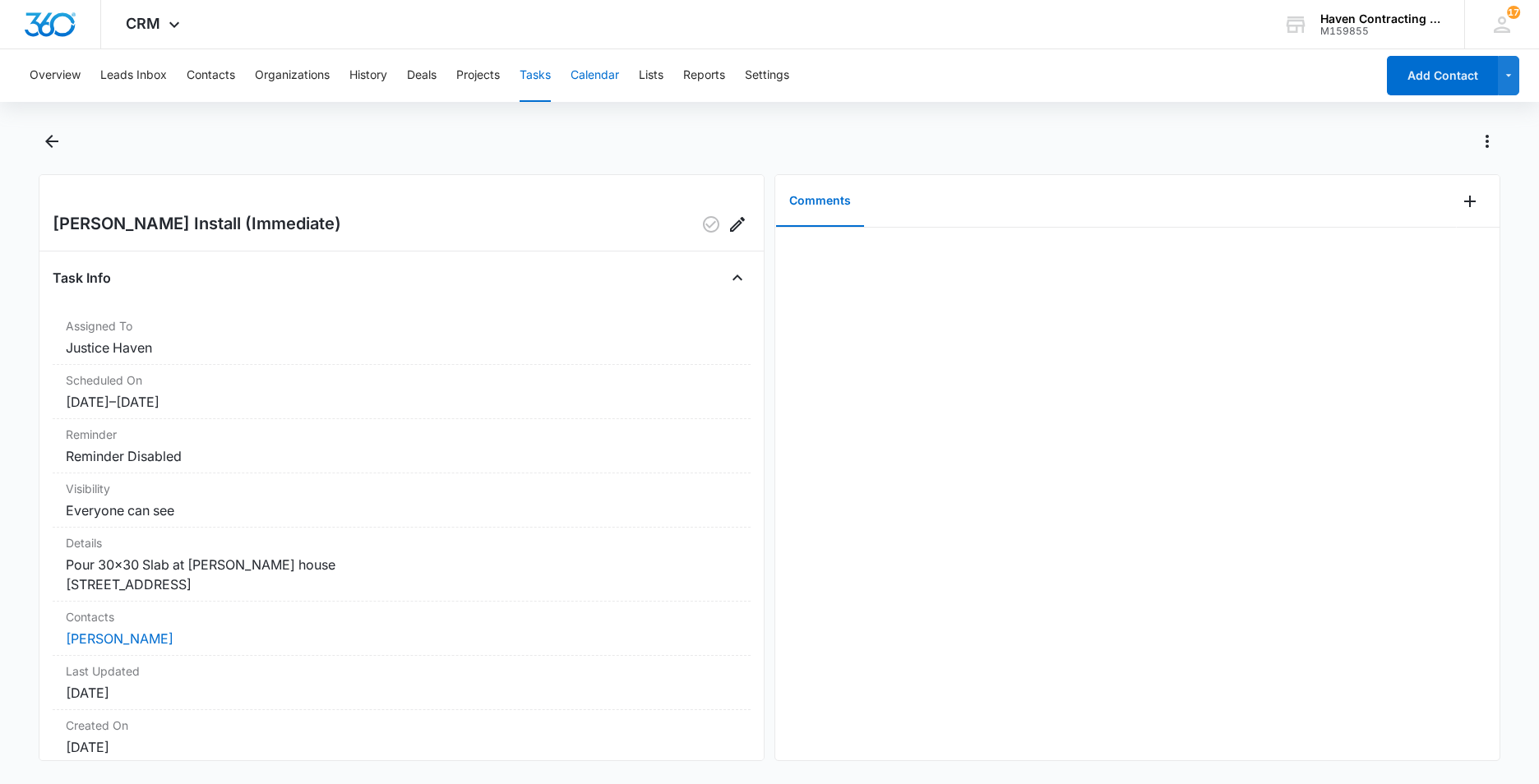
click at [603, 75] on button "Calendar" at bounding box center [595, 76] width 49 height 52
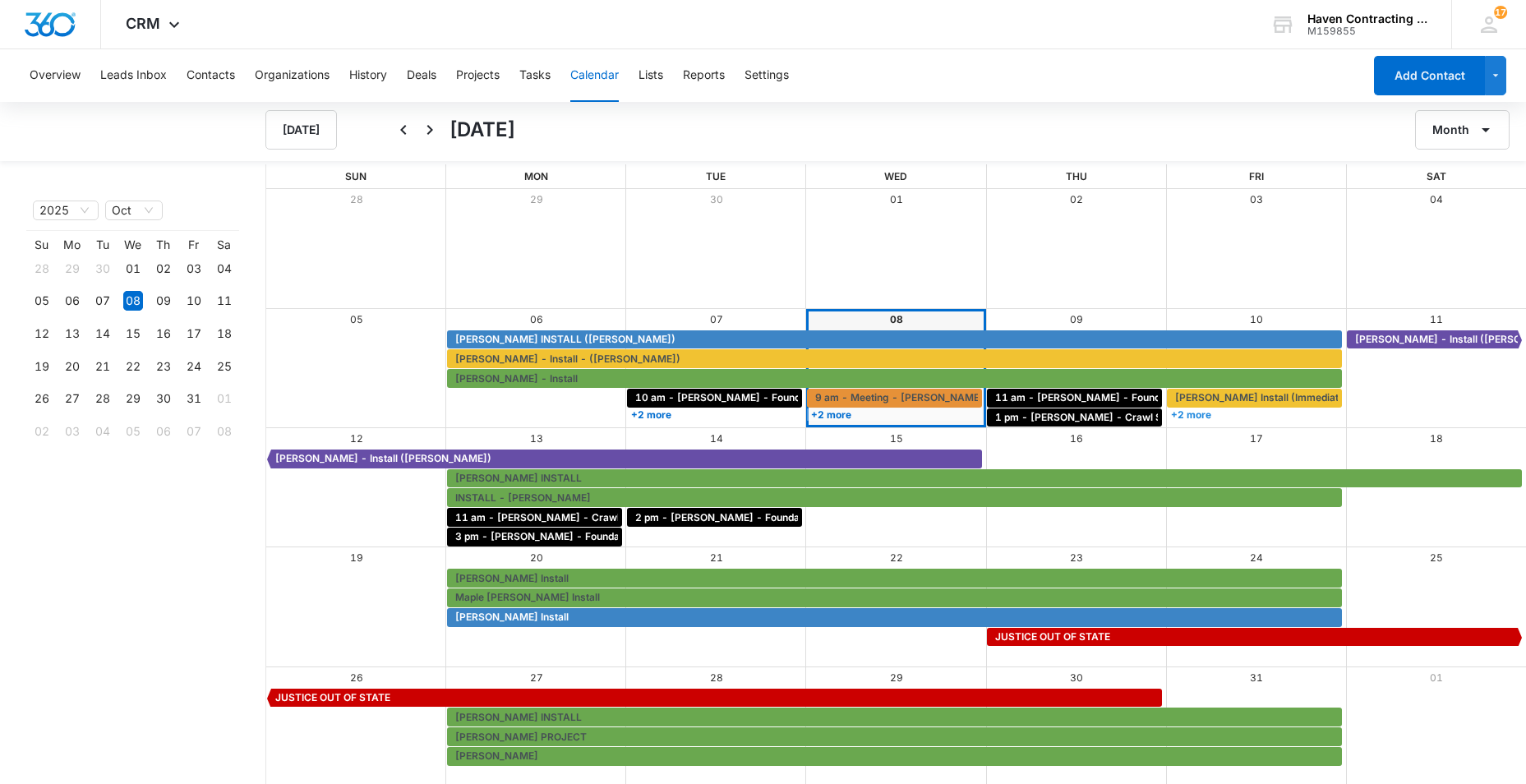
scroll to position [2, 0]
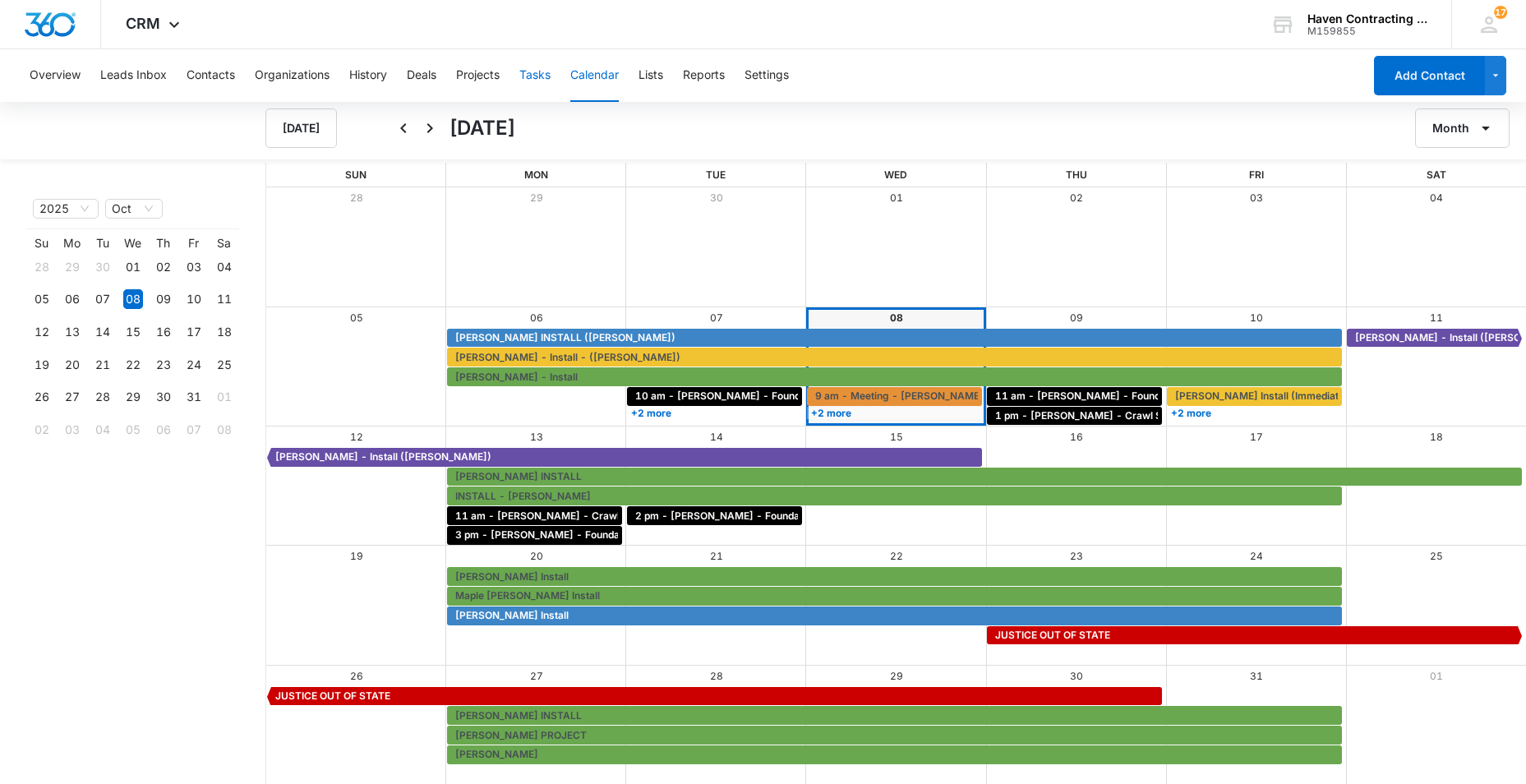
click at [539, 74] on button "Tasks" at bounding box center [535, 76] width 31 height 52
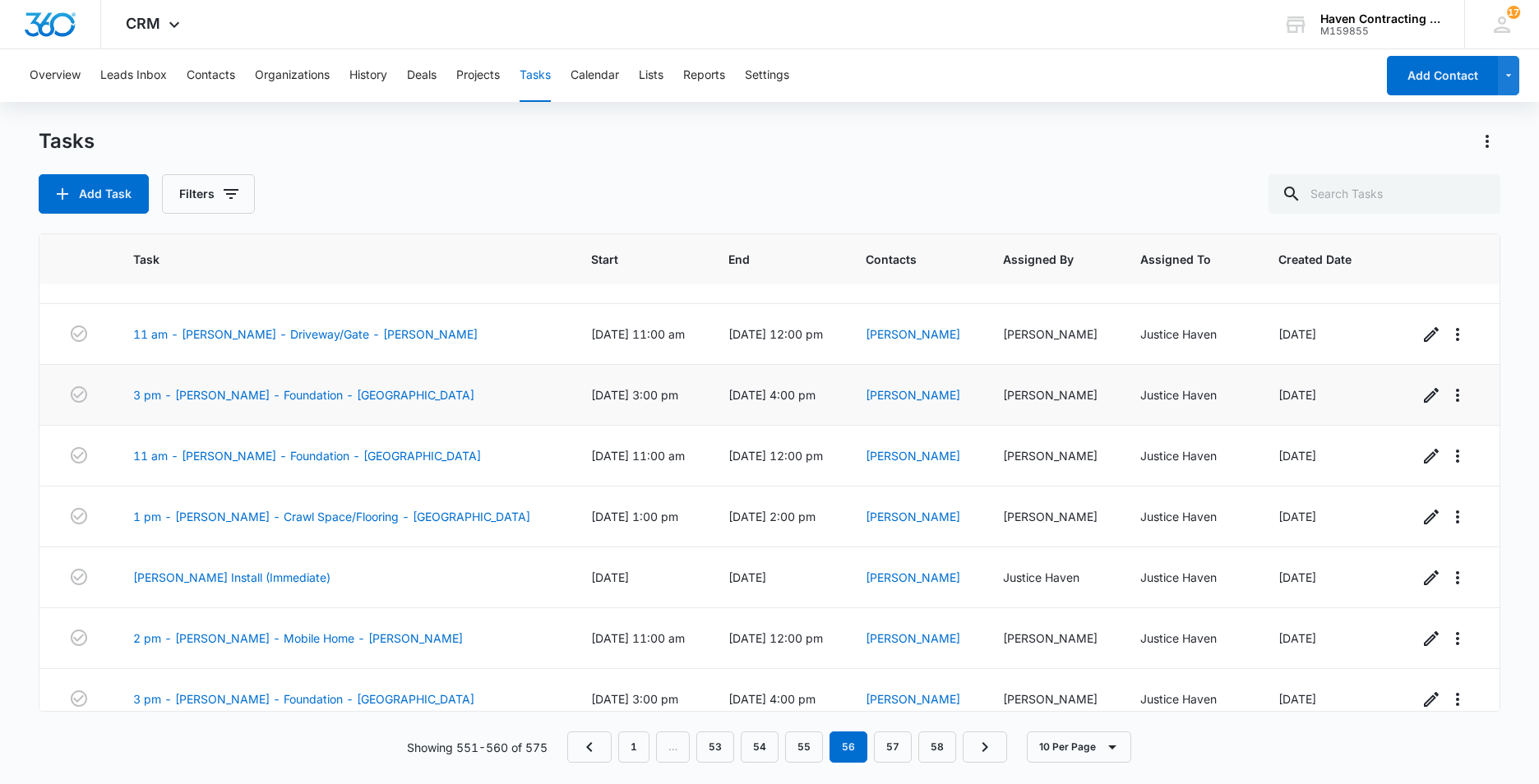
scroll to position [165, 0]
click at [192, 576] on link "[PERSON_NAME] Install (Immediate)" at bounding box center [231, 575] width 197 height 17
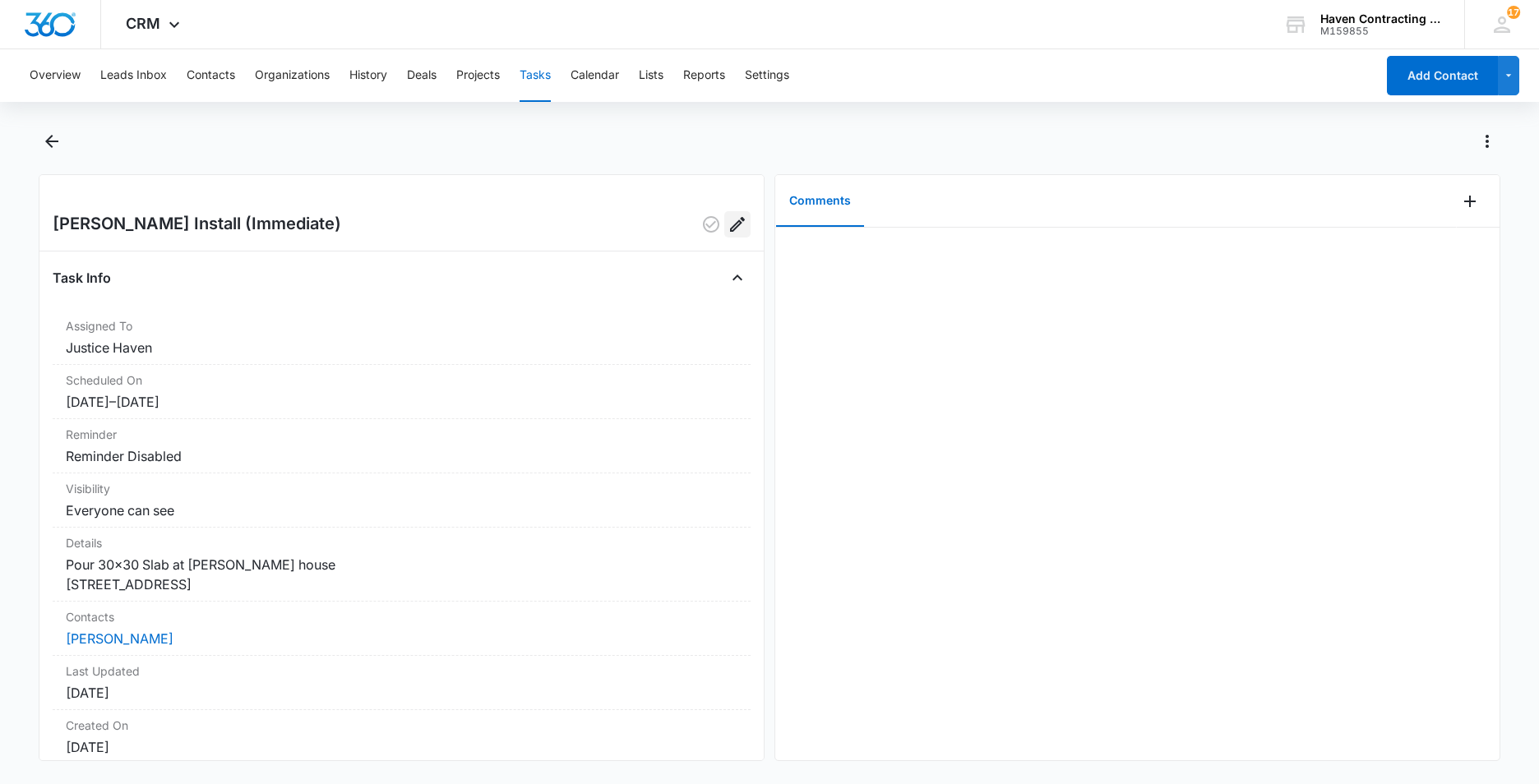
click at [728, 221] on icon "Edit" at bounding box center [738, 224] width 20 height 20
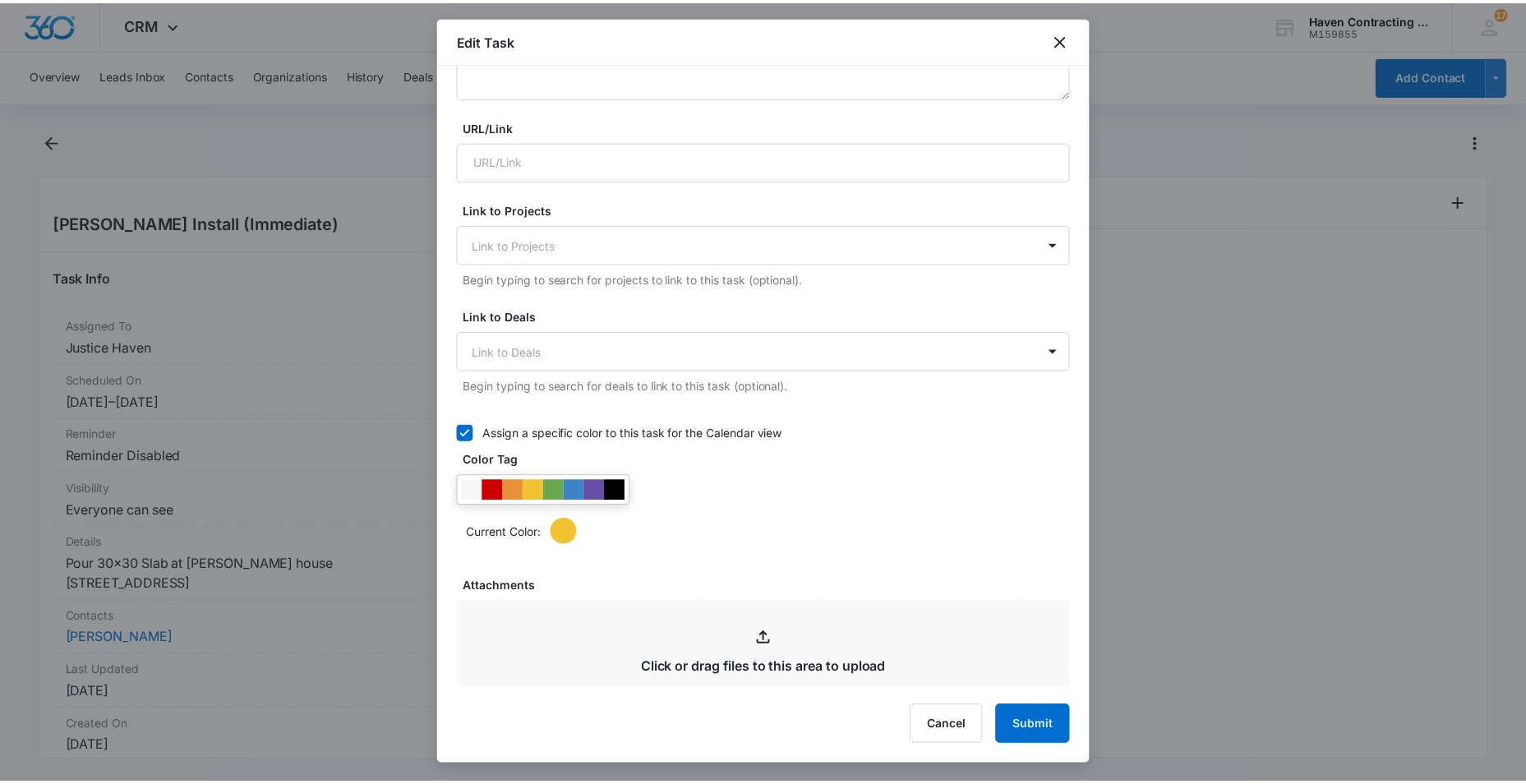
scroll to position [329, 0]
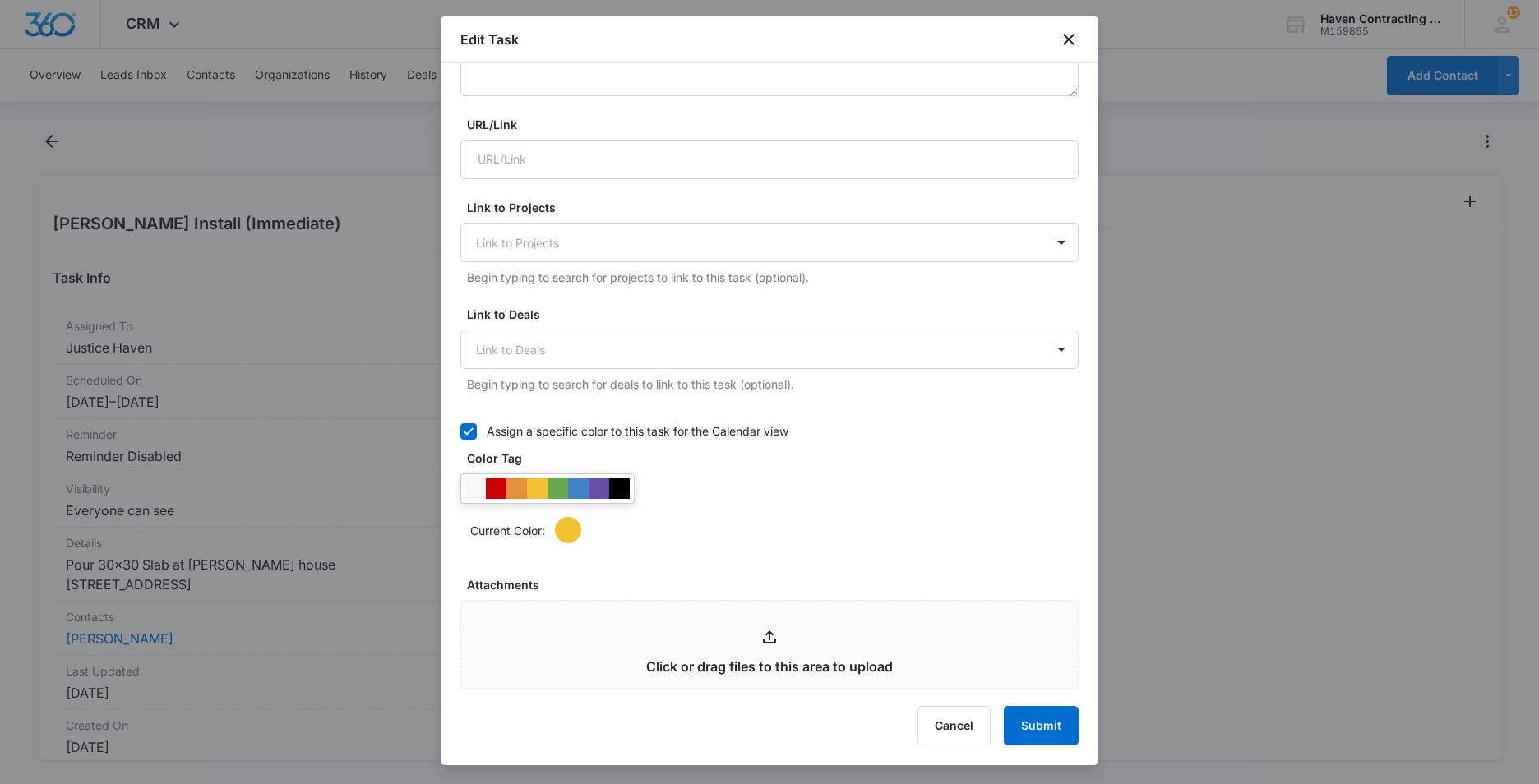
click at [568, 526] on div at bounding box center [568, 530] width 26 height 26
click at [578, 485] on div at bounding box center [577, 488] width 21 height 21
drag, startPoint x: 1035, startPoint y: 725, endPoint x: 955, endPoint y: 687, distance: 88.6
click at [1033, 725] on button "Submit" at bounding box center [1041, 726] width 75 height 40
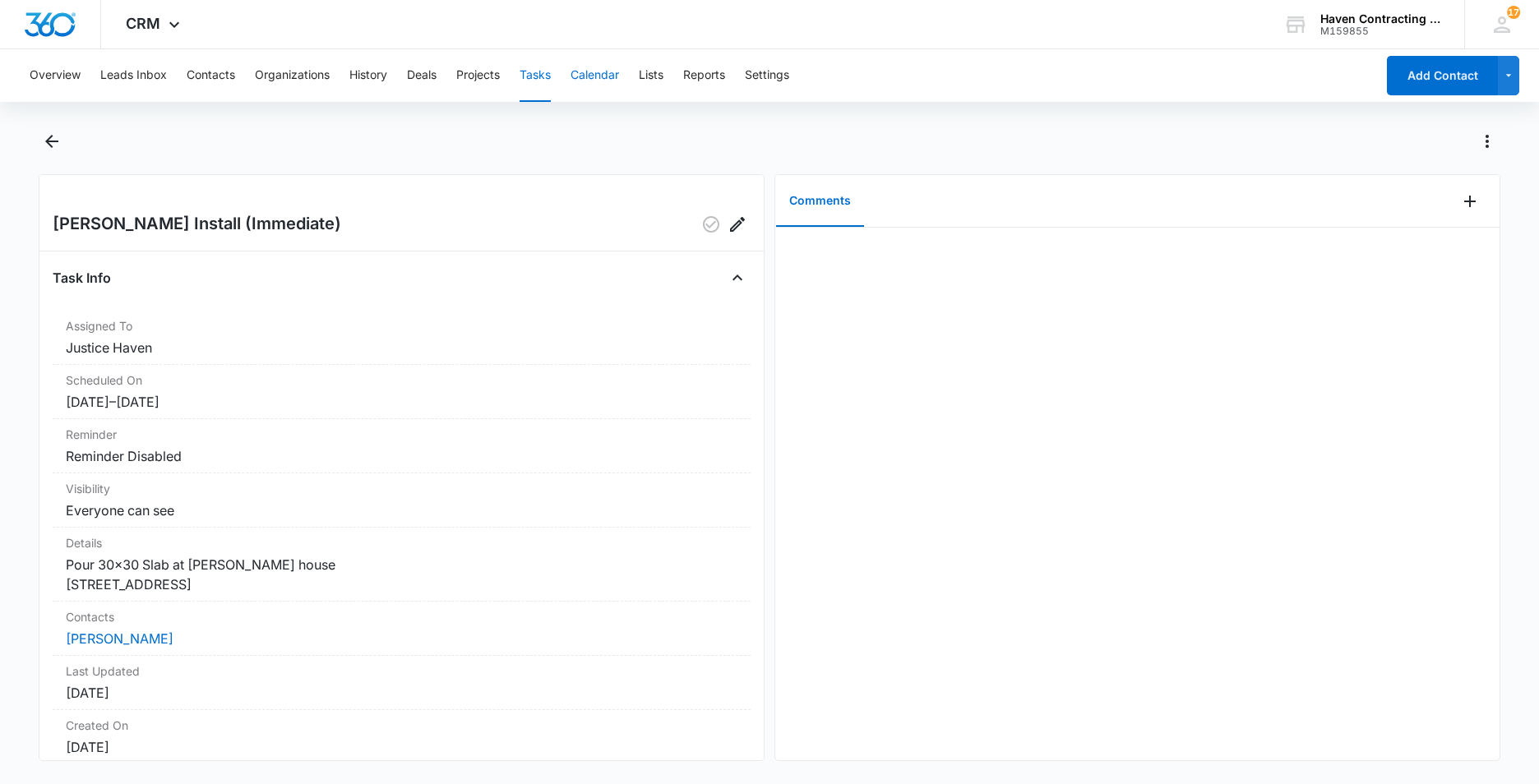
click at [587, 73] on button "Calendar" at bounding box center [595, 76] width 49 height 52
